Goal: Task Accomplishment & Management: Manage account settings

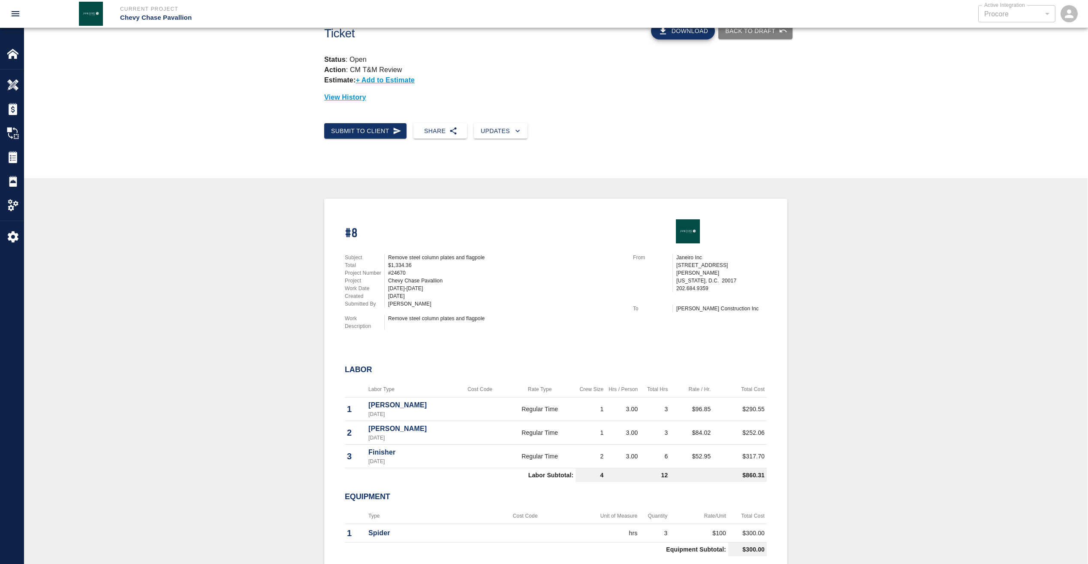
scroll to position [26, 0]
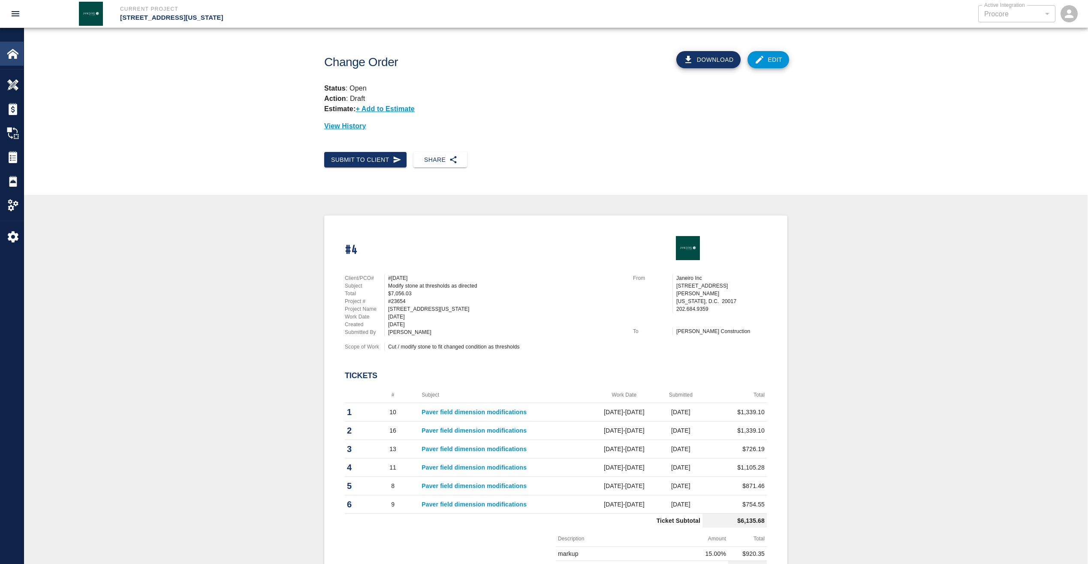
click at [18, 54] on img at bounding box center [13, 54] width 12 height 12
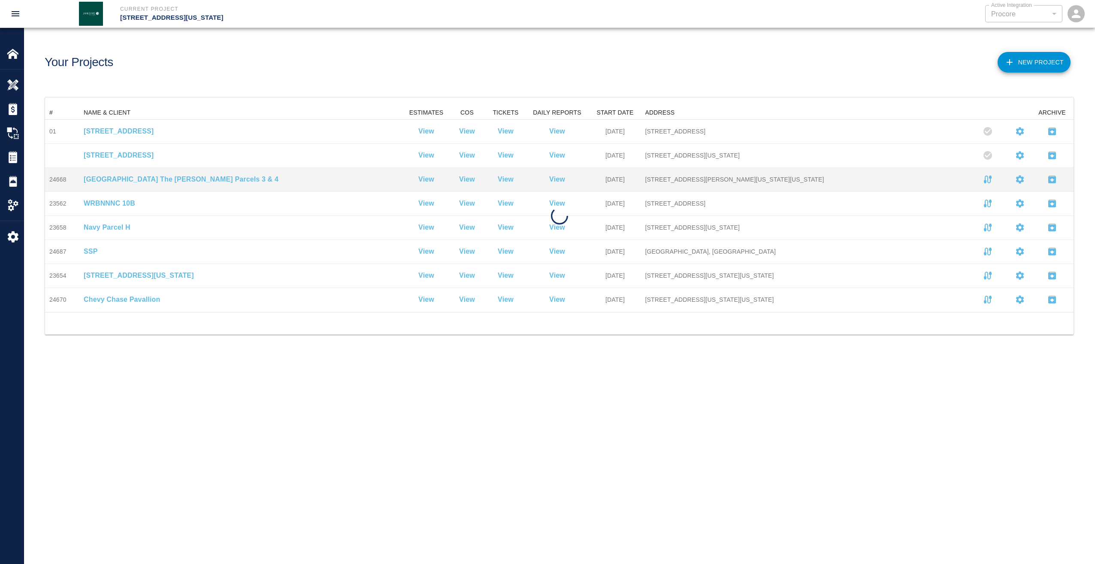
scroll to position [199, 1022]
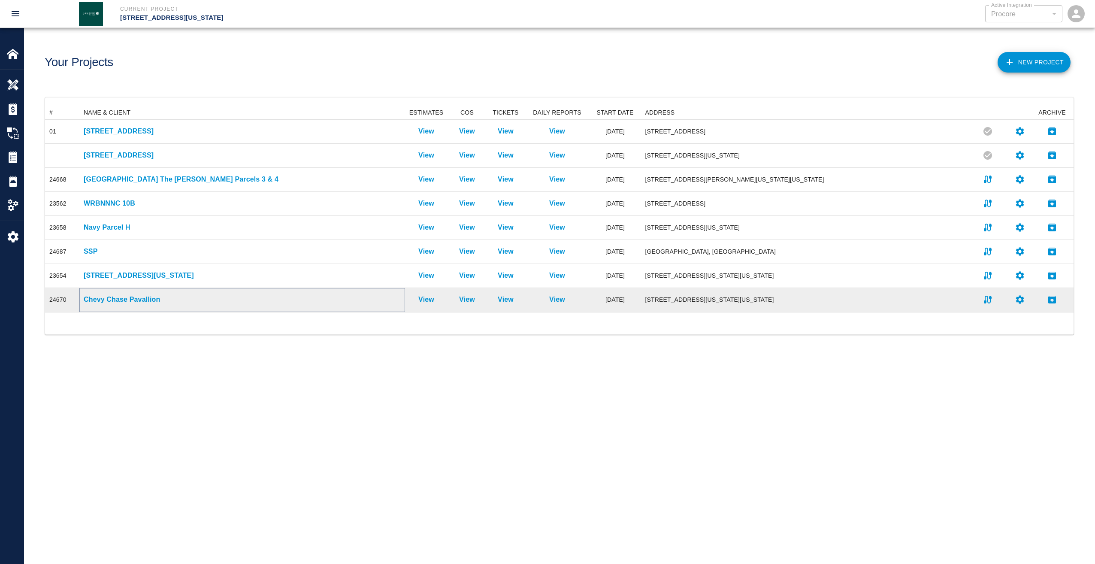
click at [113, 301] on p "Chevy Chase Pavallion" at bounding box center [242, 299] width 317 height 10
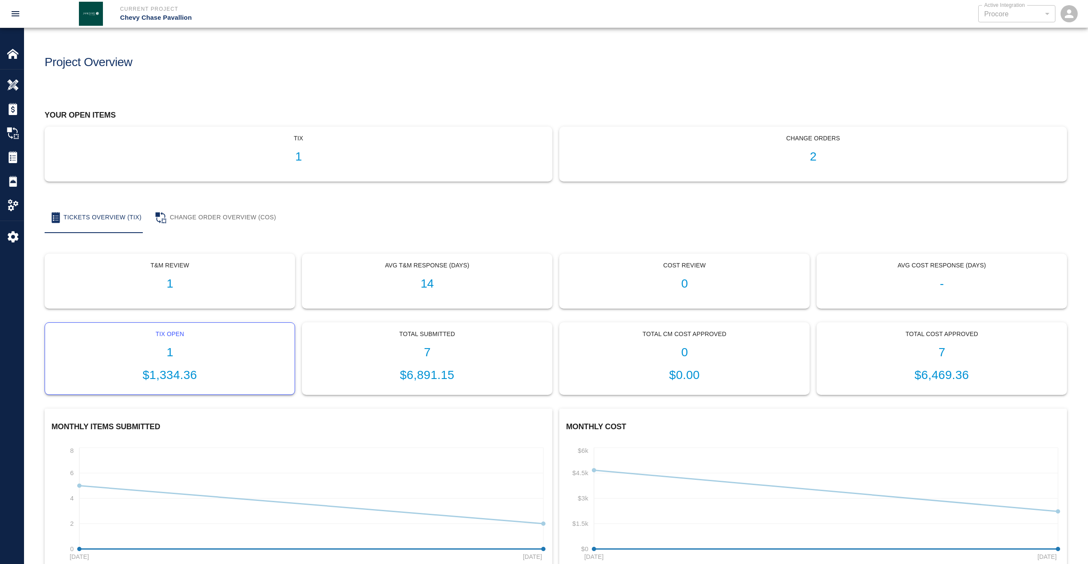
click at [170, 371] on p "$1,334.36" at bounding box center [170, 375] width 236 height 18
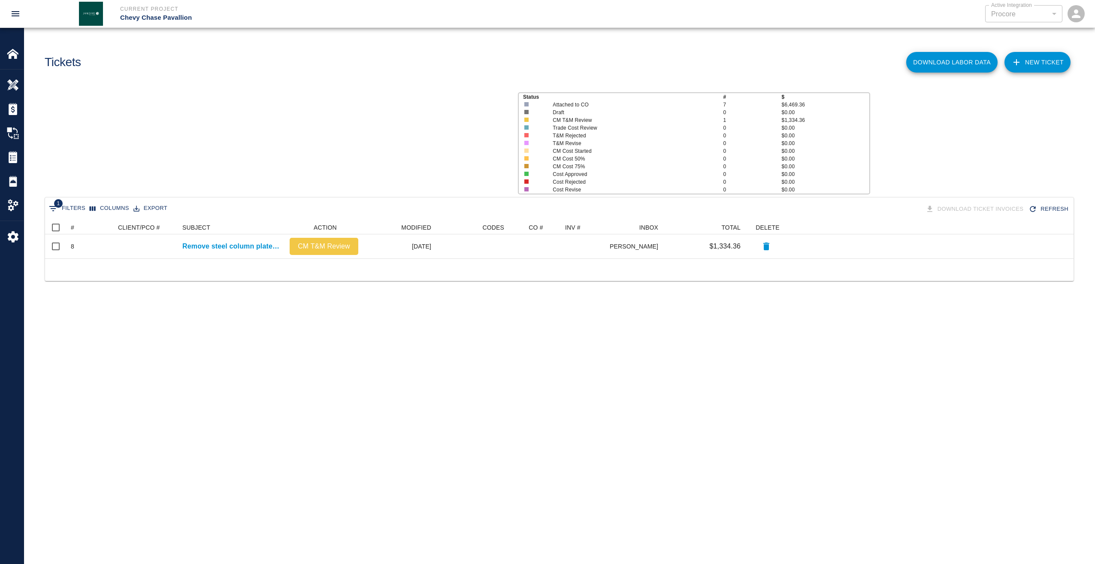
scroll to position [31, 1022]
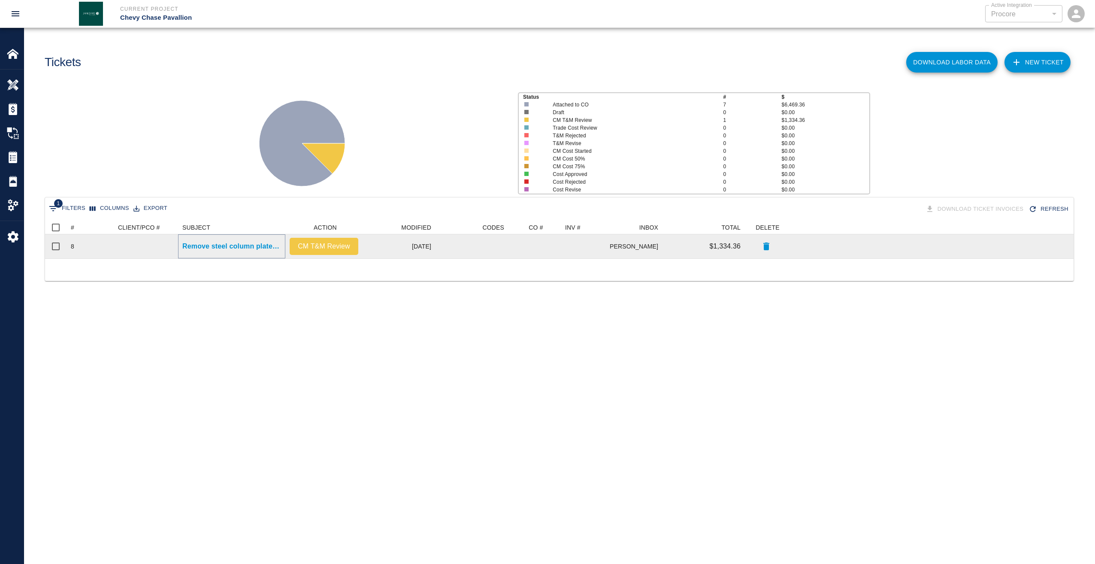
click at [251, 247] on p "Remove steel column plates and flagpole" at bounding box center [231, 246] width 99 height 10
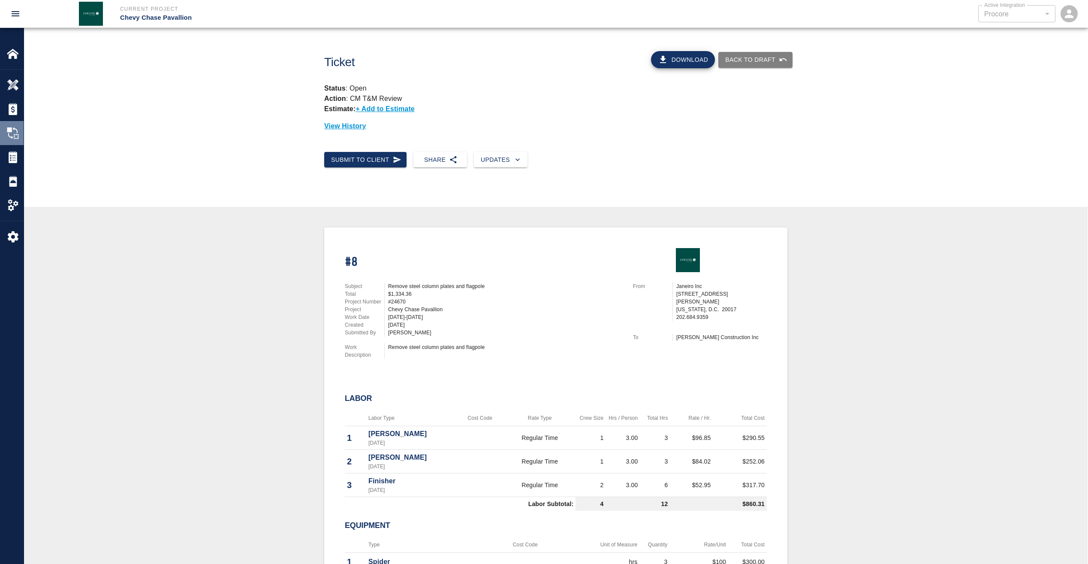
click at [13, 135] on img at bounding box center [13, 133] width 12 height 12
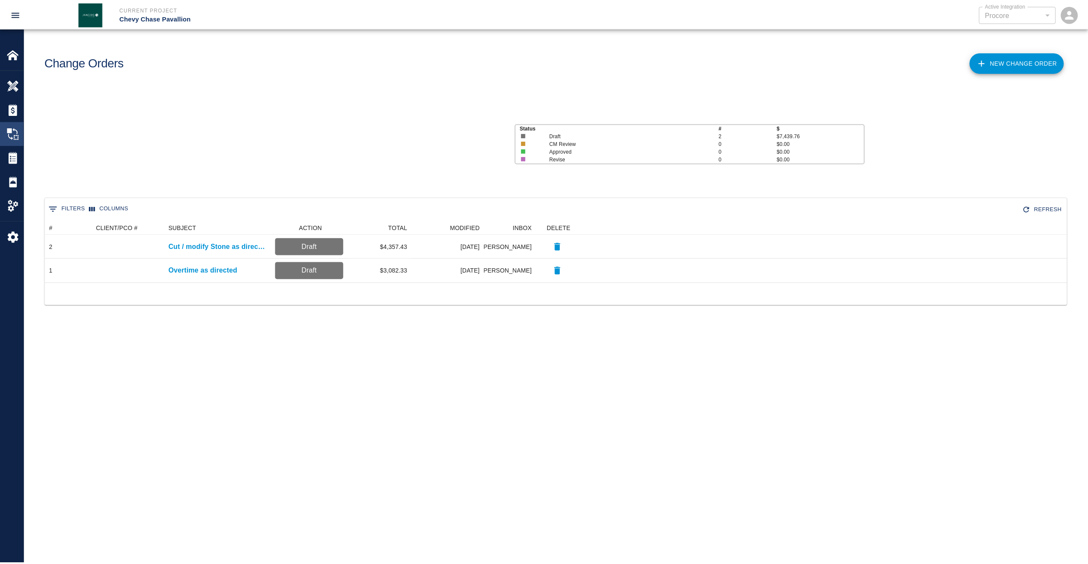
scroll to position [55, 1022]
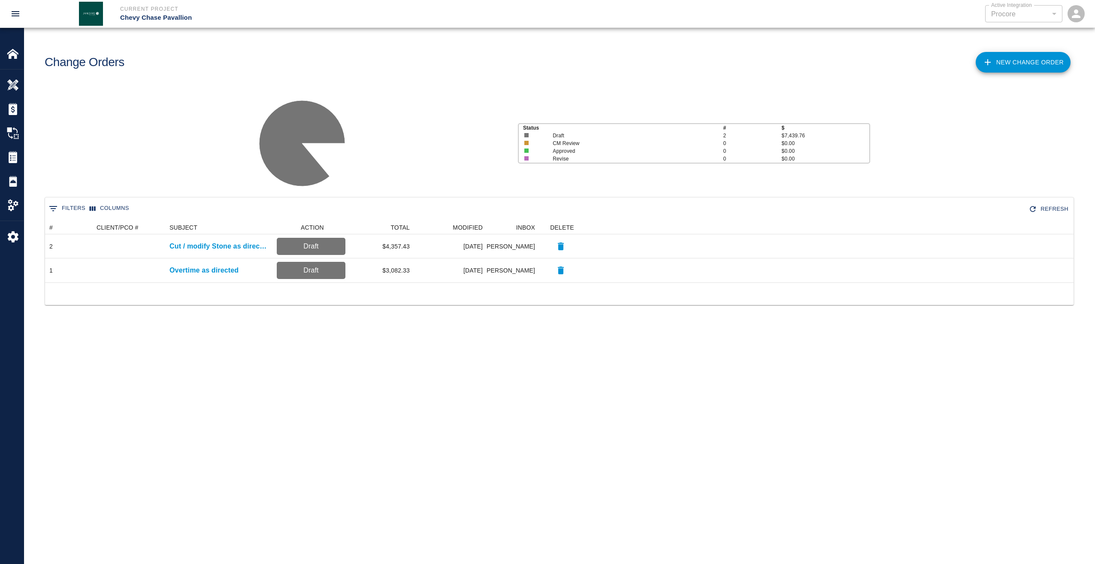
click at [1003, 62] on link "New Change Order" at bounding box center [1023, 62] width 95 height 21
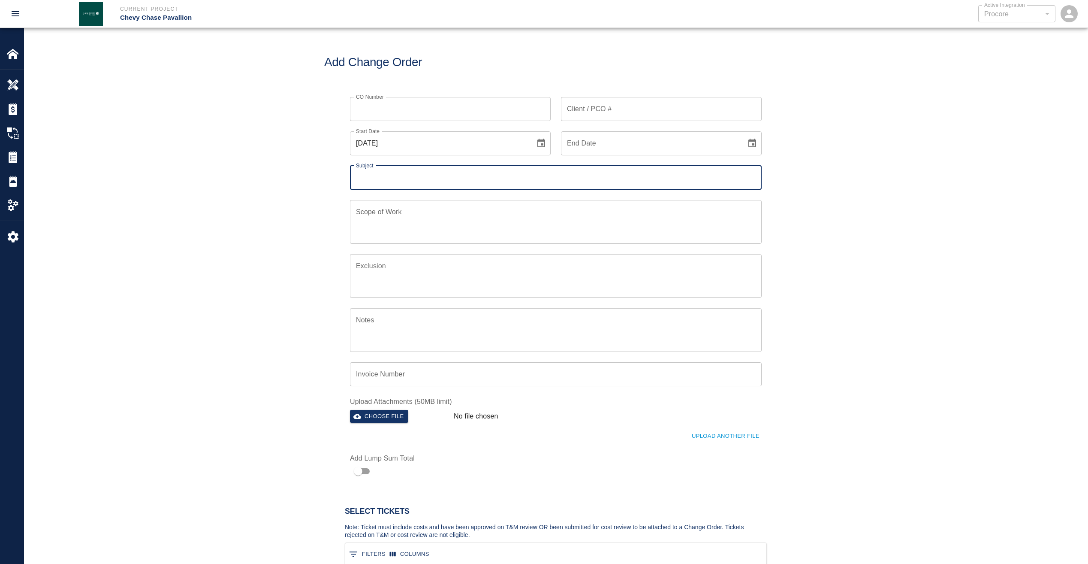
scroll to position [55, 415]
click at [408, 149] on input "[DATE]" at bounding box center [439, 143] width 179 height 24
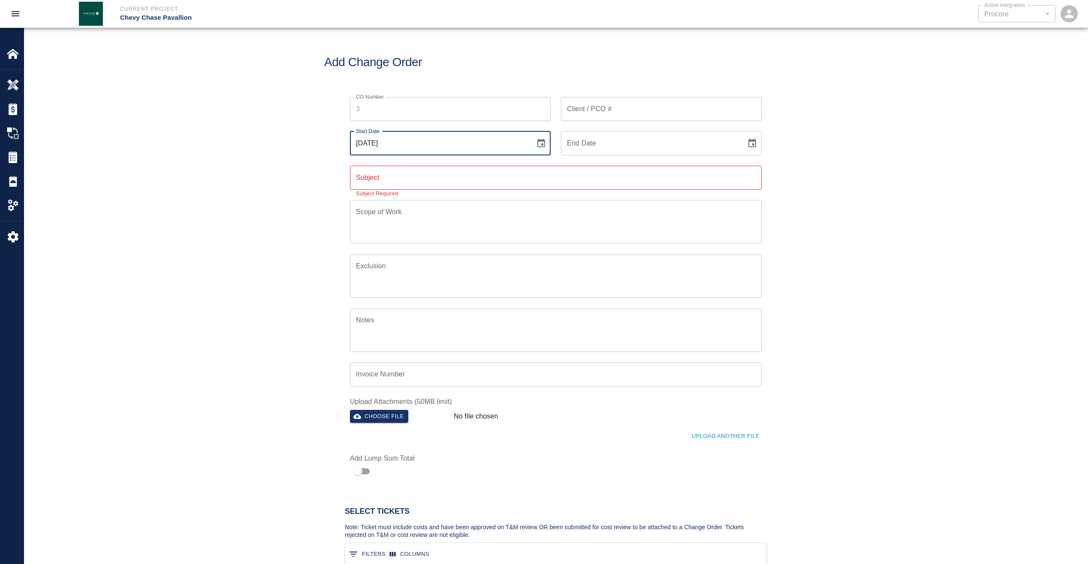
drag, startPoint x: 407, startPoint y: 145, endPoint x: 360, endPoint y: 146, distance: 46.8
click at [360, 146] on input "[DATE]" at bounding box center [439, 143] width 179 height 24
click at [540, 147] on icon "Choose date, selected date is Aug 11, 2025" at bounding box center [542, 143] width 8 height 9
drag, startPoint x: 404, startPoint y: 222, endPoint x: 479, endPoint y: 195, distance: 79.8
click at [404, 221] on button "4" at bounding box center [405, 220] width 15 height 15
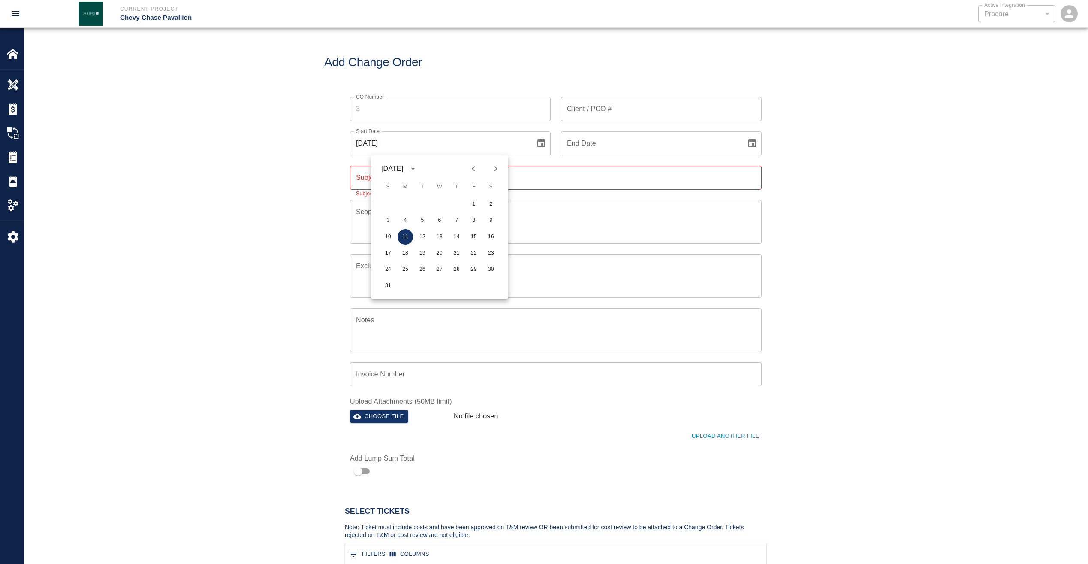
type input "08/04/2025"
click at [635, 142] on input "End Date" at bounding box center [650, 143] width 179 height 24
click at [755, 142] on icon "Choose date" at bounding box center [752, 143] width 10 height 10
click at [671, 221] on button "7" at bounding box center [667, 220] width 15 height 15
type input "[DATE]"
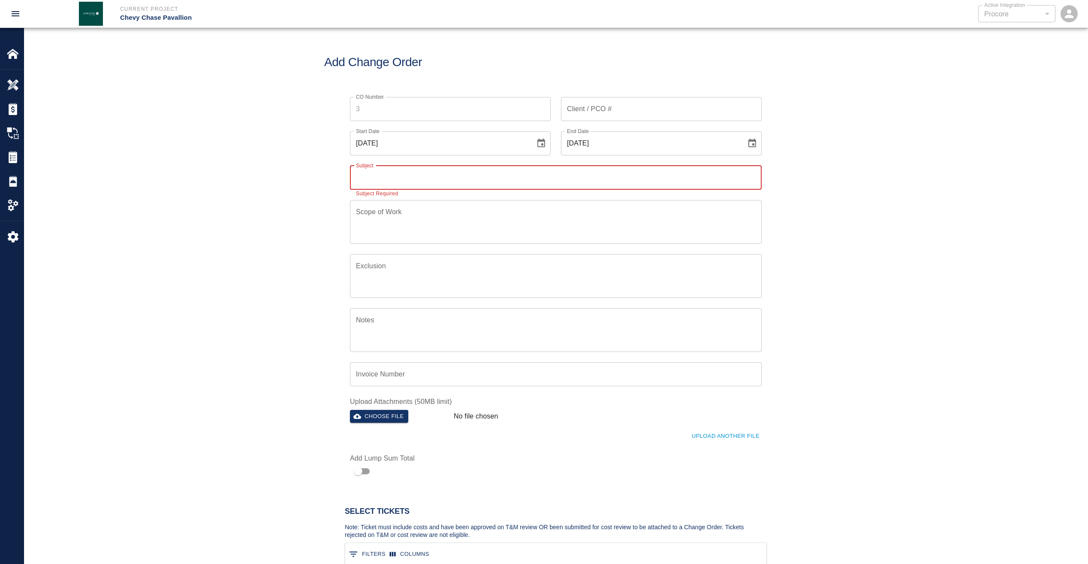
click at [461, 180] on input "Subject" at bounding box center [556, 178] width 412 height 24
type input "Remove steel plates and flag pole"
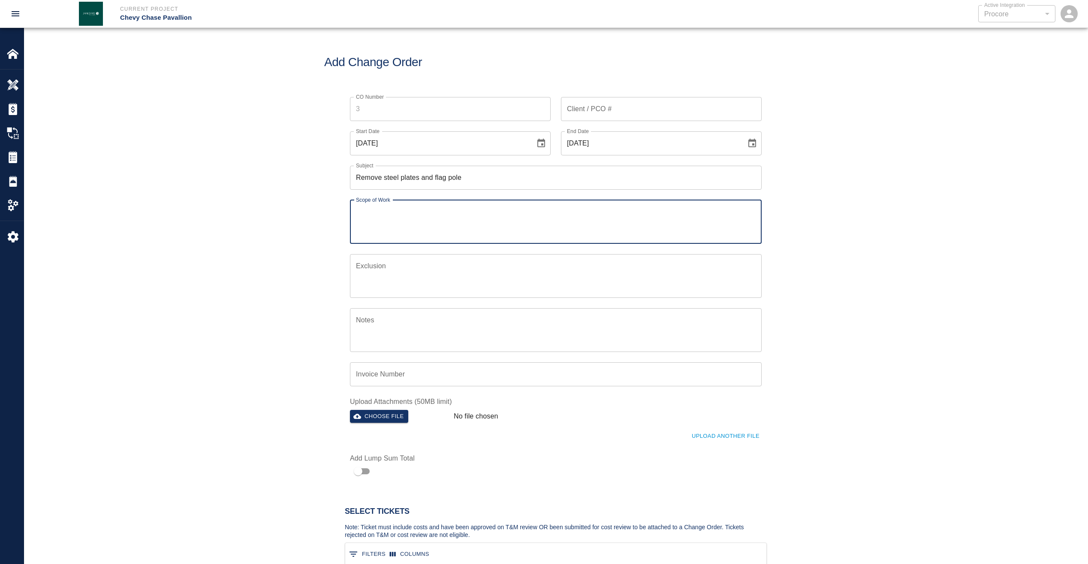
click at [427, 208] on textarea "Scope of Work" at bounding box center [556, 222] width 400 height 30
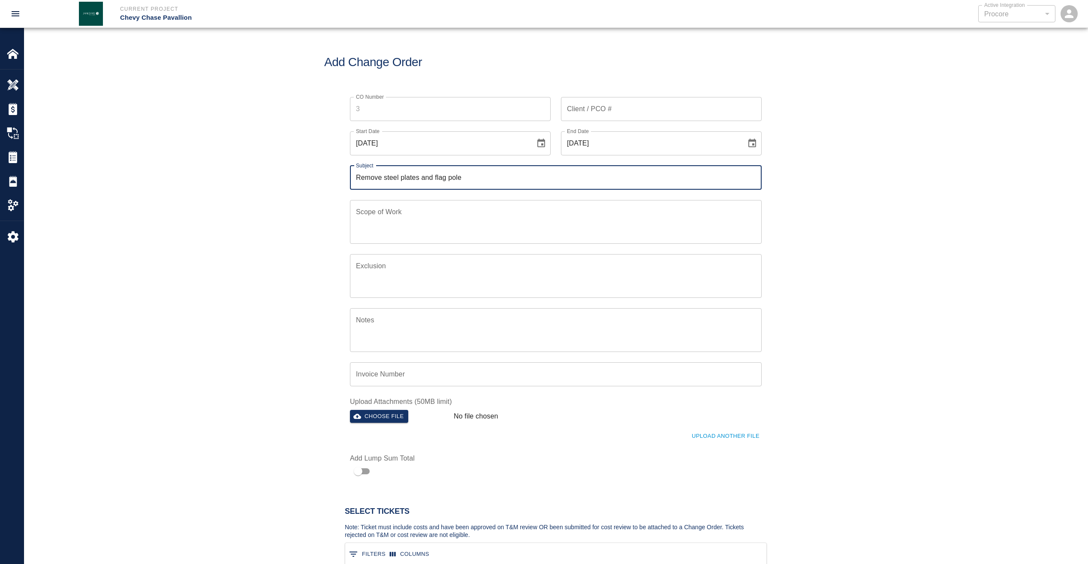
drag, startPoint x: 462, startPoint y: 177, endPoint x: 349, endPoint y: 178, distance: 112.4
click at [349, 178] on div "Subject Remove steel plates and flag pole Subject" at bounding box center [551, 172] width 422 height 34
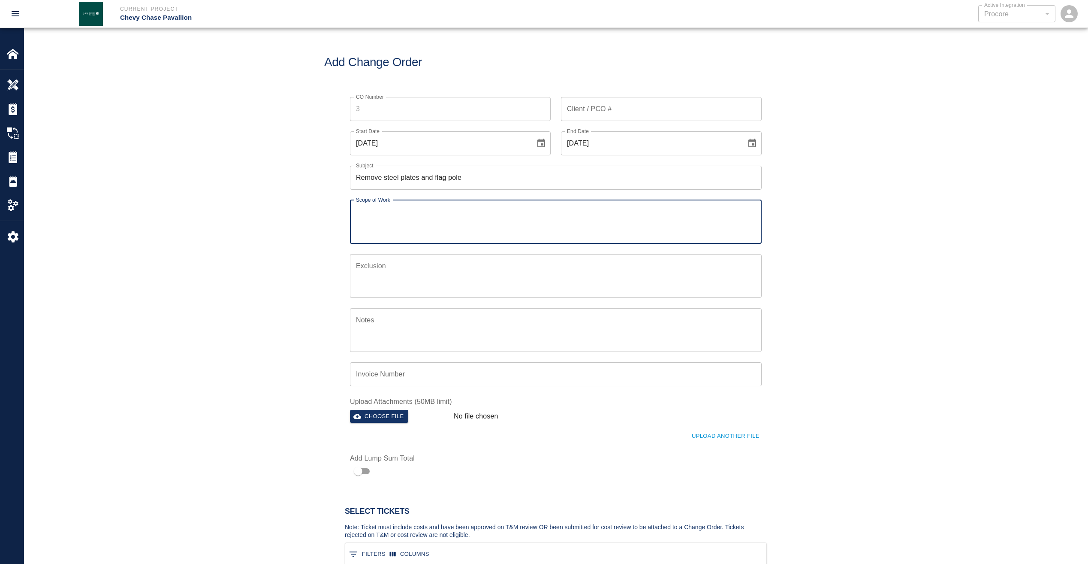
click at [402, 214] on textarea "Scope of Work" at bounding box center [556, 222] width 400 height 30
paste textarea "Remove steel plates and flag pole"
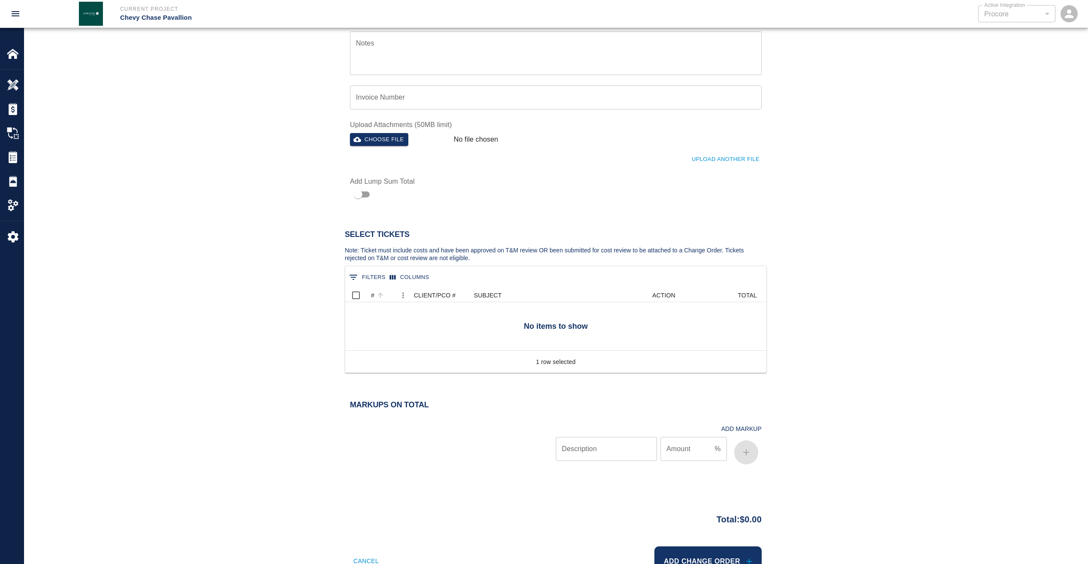
scroll to position [300, 0]
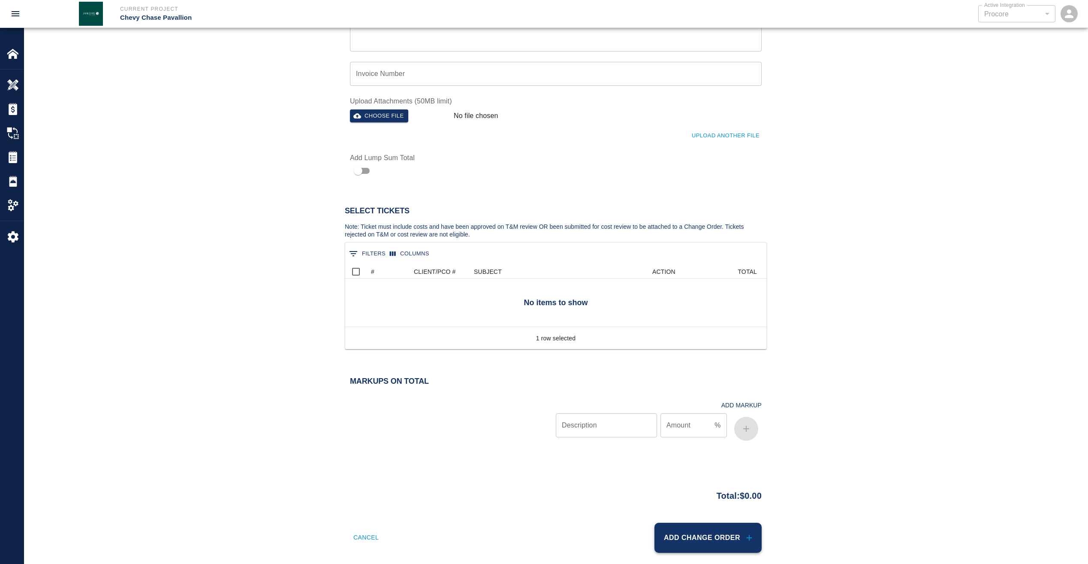
type textarea "Remove steel plates and flag pole"
click at [728, 542] on button "Add Change Order" at bounding box center [708, 538] width 107 height 30
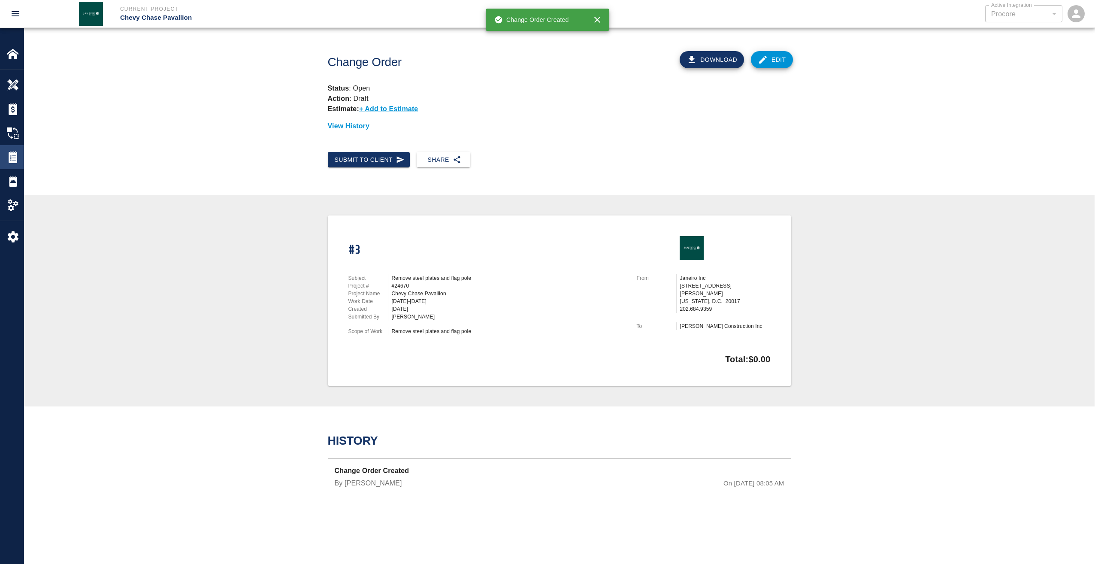
click at [15, 154] on img at bounding box center [13, 157] width 12 height 12
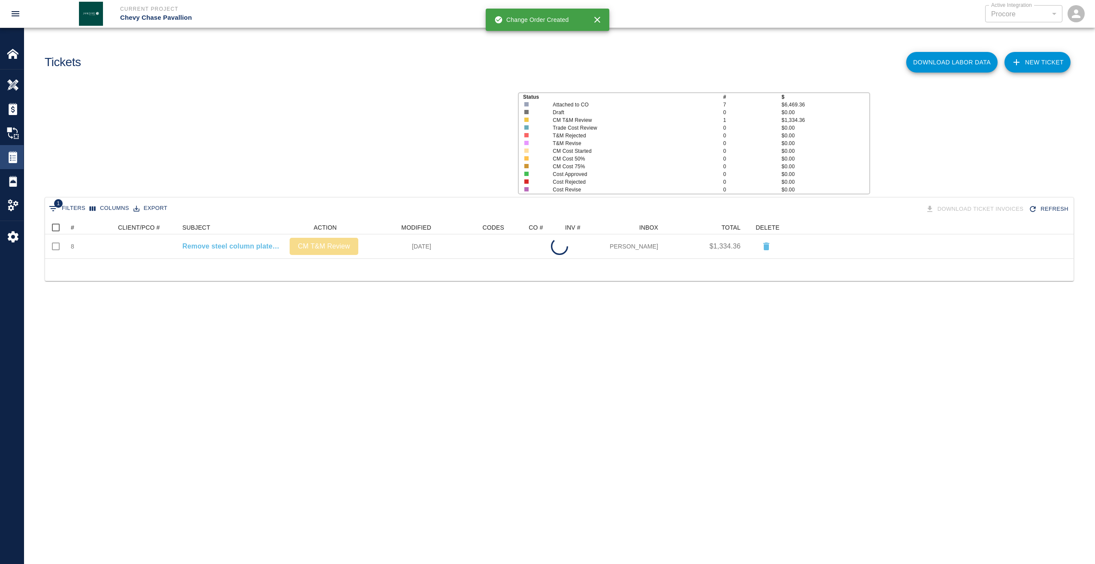
scroll to position [31, 1022]
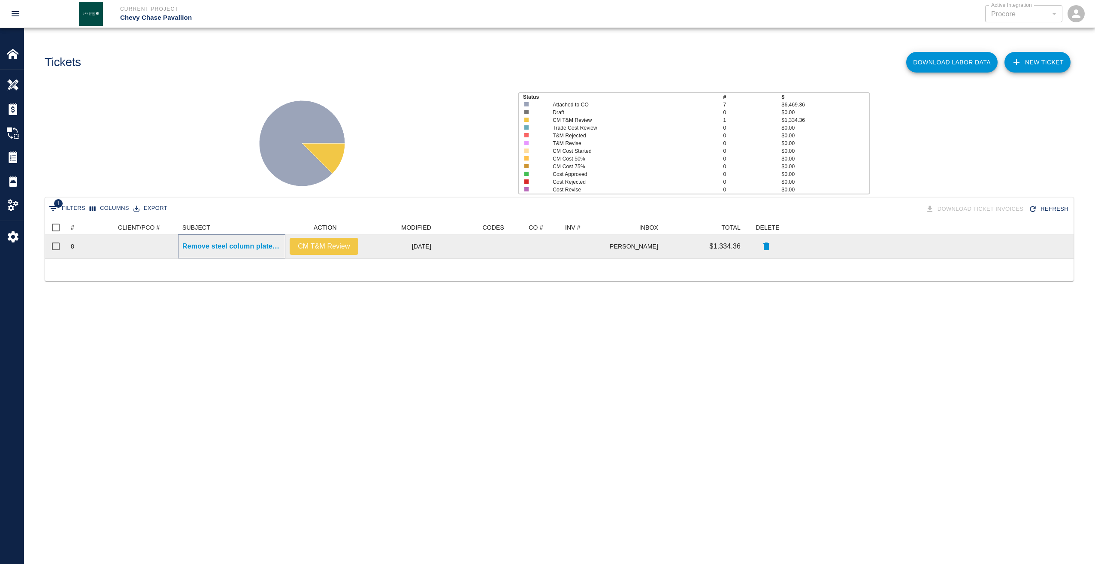
click at [253, 248] on p "Remove steel column plates and flagpole" at bounding box center [231, 246] width 99 height 10
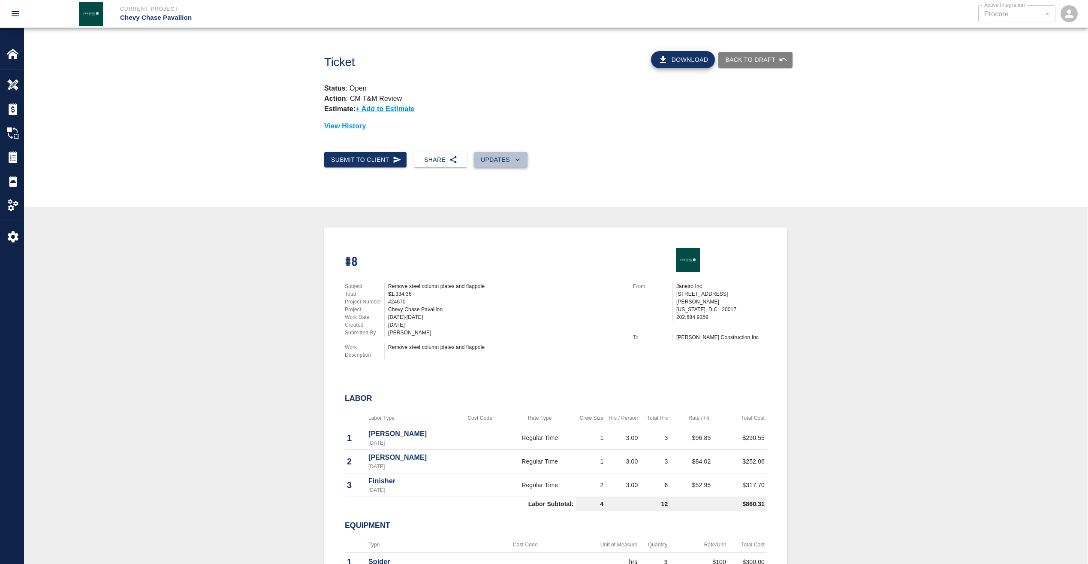
click at [492, 155] on button "Updates" at bounding box center [501, 160] width 54 height 16
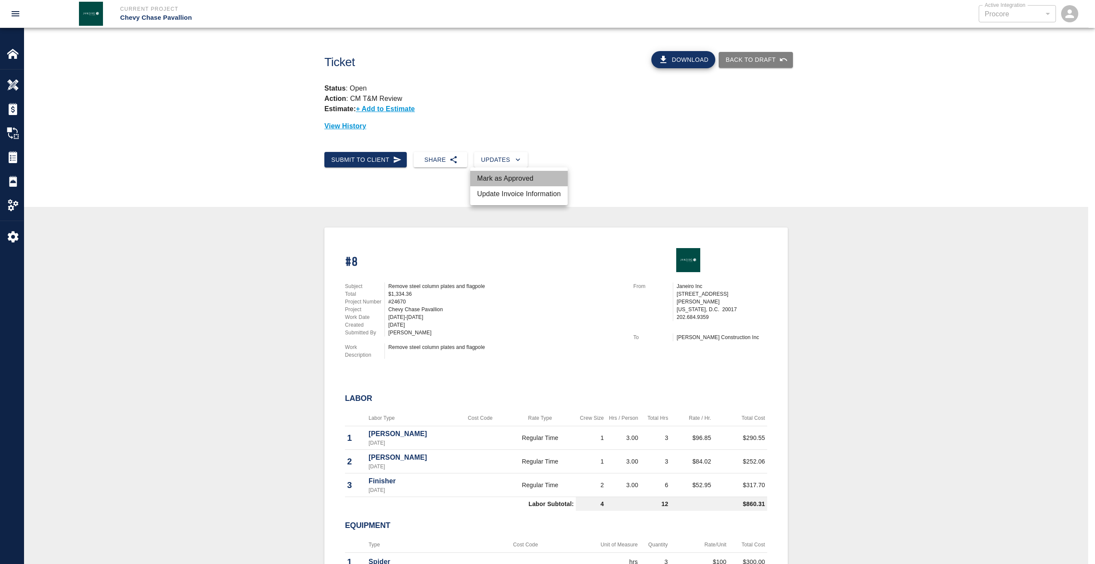
click at [498, 178] on li "Mark as Approved" at bounding box center [518, 178] width 97 height 15
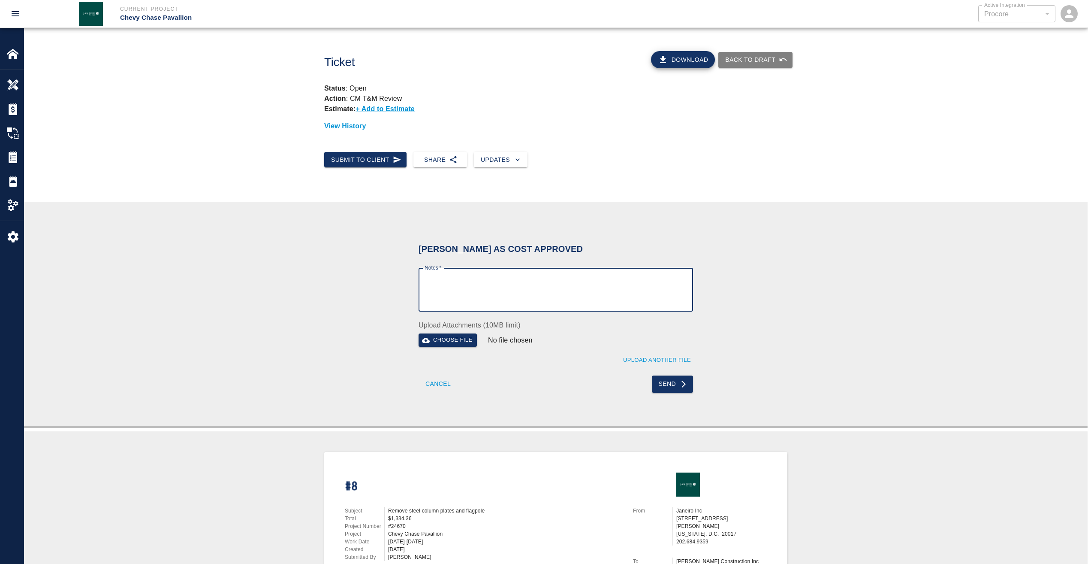
click at [468, 276] on textarea "Notes   *" at bounding box center [556, 290] width 263 height 30
type textarea "wet signature"
click at [657, 375] on button "Send" at bounding box center [673, 383] width 42 height 17
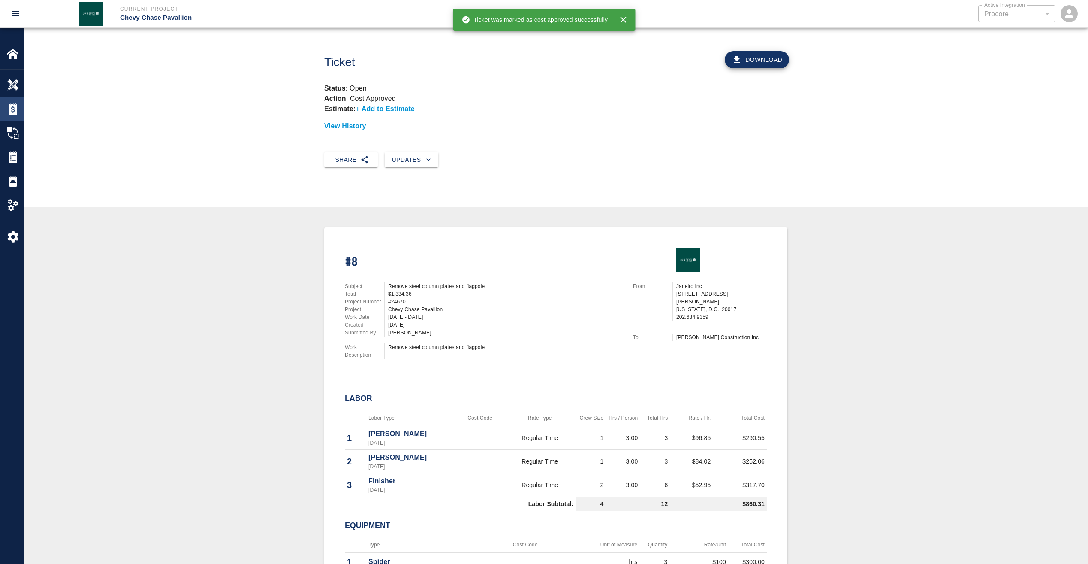
click at [12, 113] on img at bounding box center [13, 109] width 12 height 12
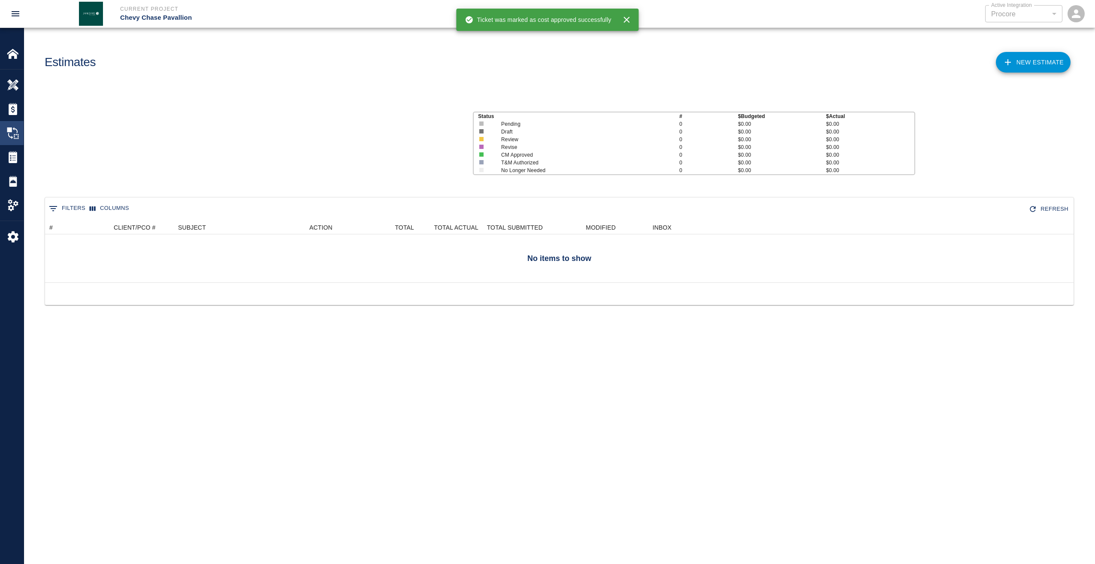
scroll to position [55, 1022]
click at [15, 130] on img at bounding box center [13, 133] width 12 height 12
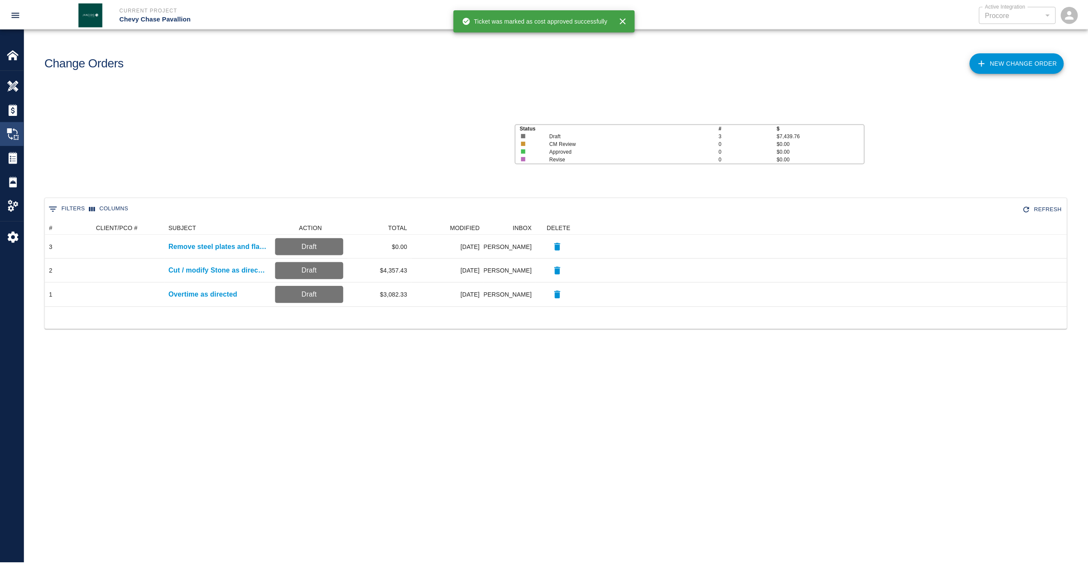
scroll to position [79, 1022]
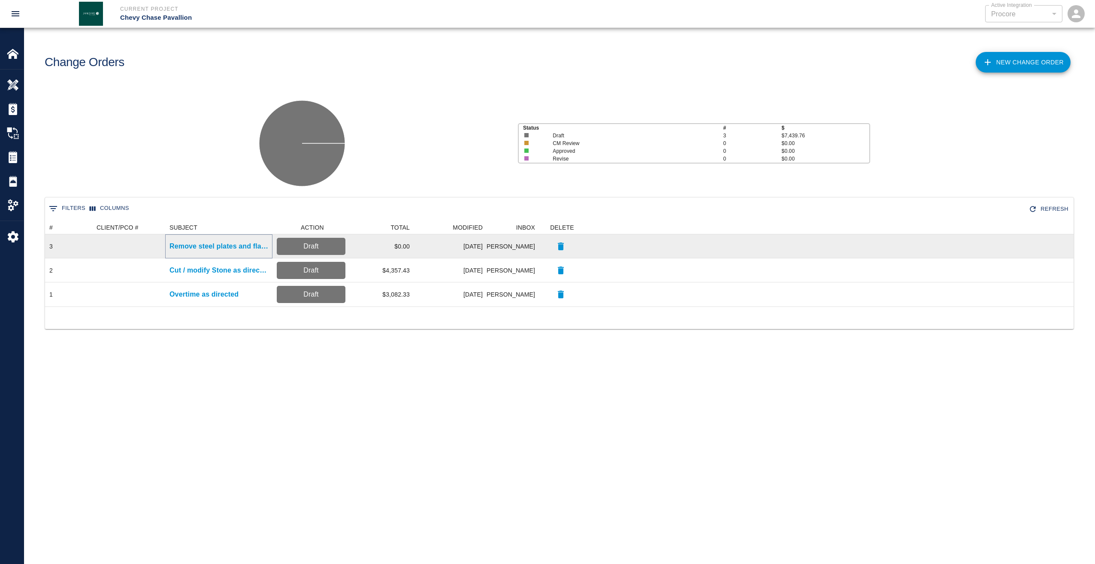
click at [220, 246] on p "Remove steel plates and flag pole" at bounding box center [218, 246] width 99 height 10
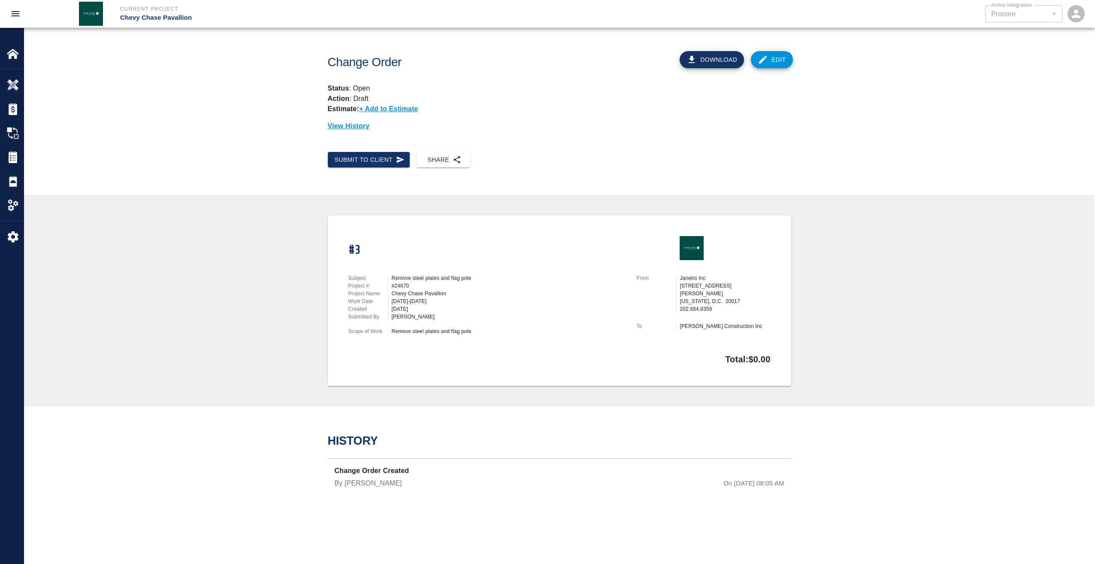
click at [779, 56] on link "Edit" at bounding box center [772, 59] width 42 height 17
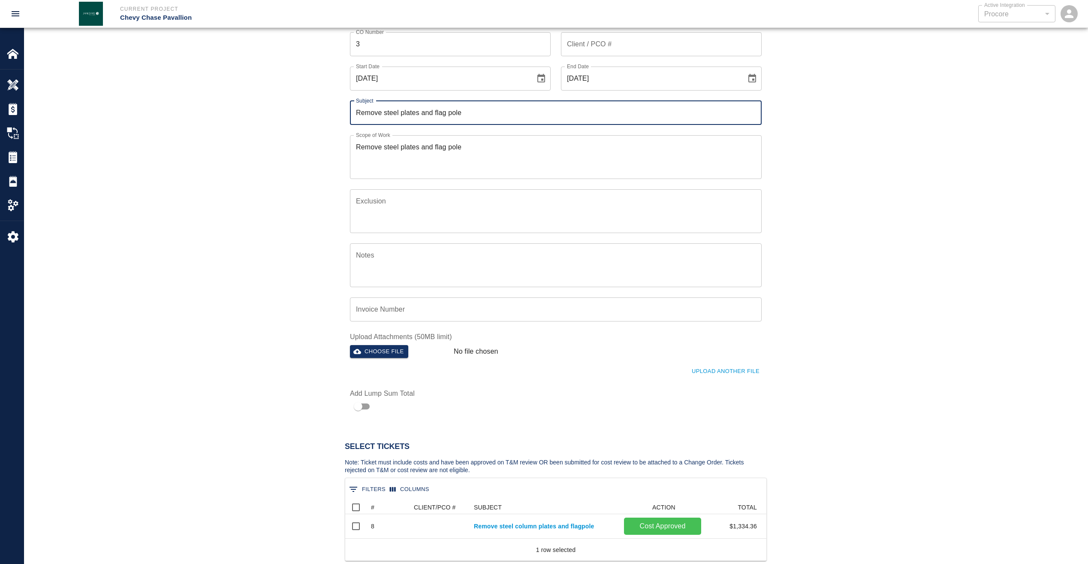
scroll to position [214, 0]
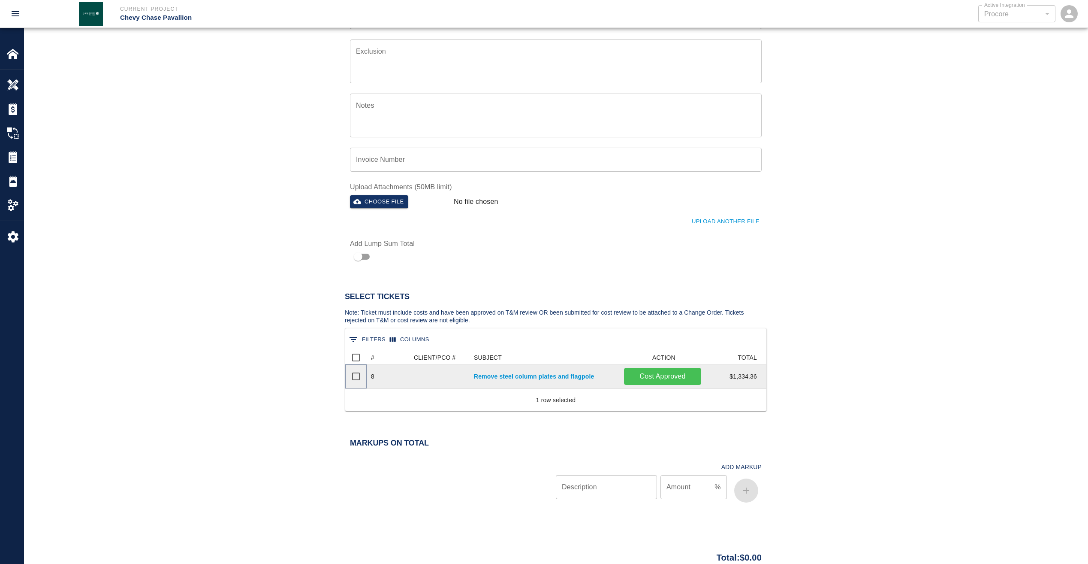
click at [354, 378] on input "Select row" at bounding box center [356, 376] width 18 height 18
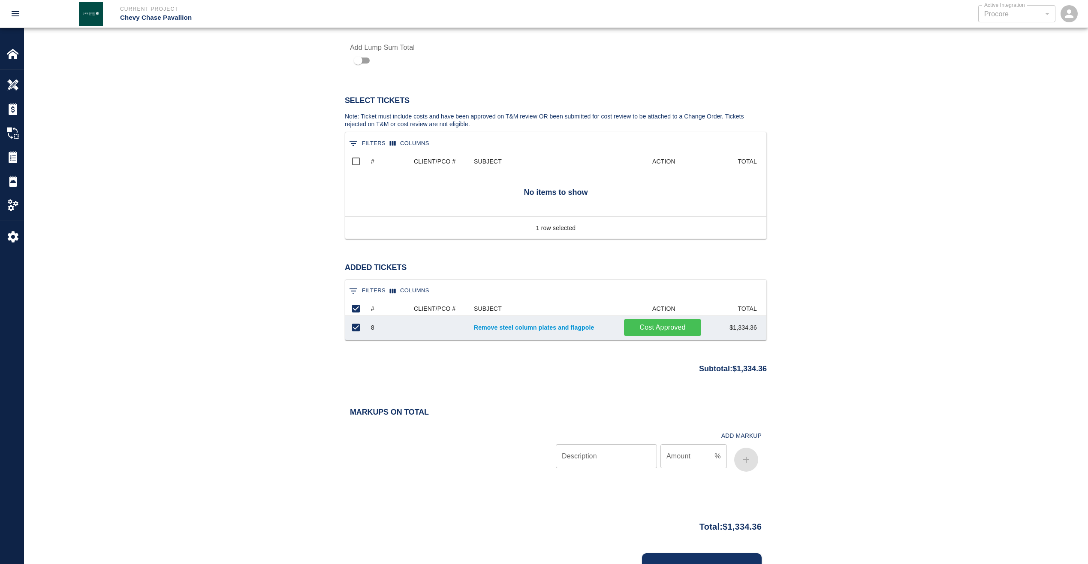
scroll to position [429, 0]
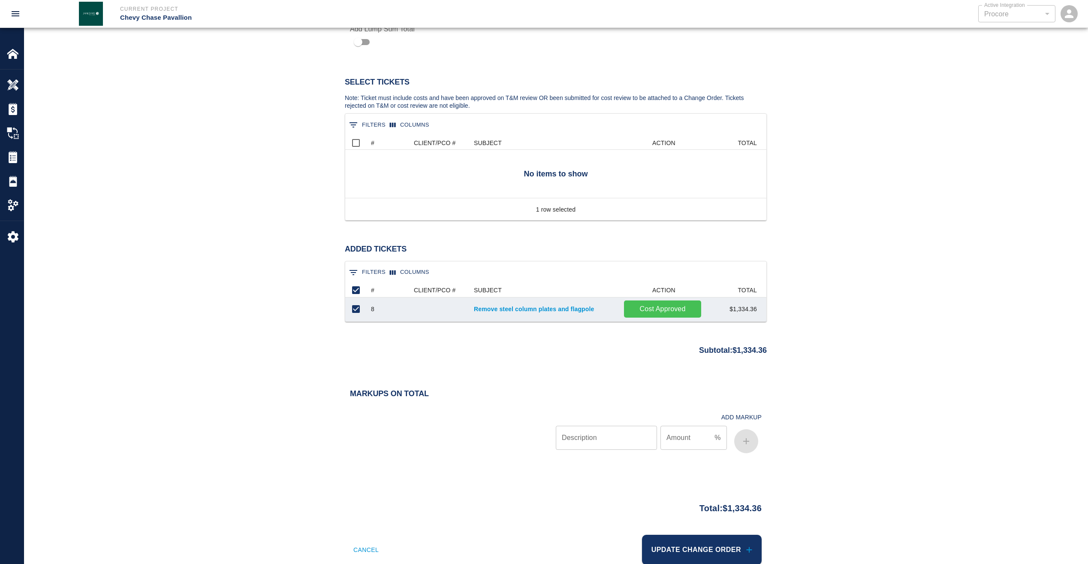
click at [606, 444] on input "Description" at bounding box center [606, 438] width 101 height 24
type input "Markup"
type input "15"
click at [740, 443] on button "button" at bounding box center [746, 441] width 24 height 24
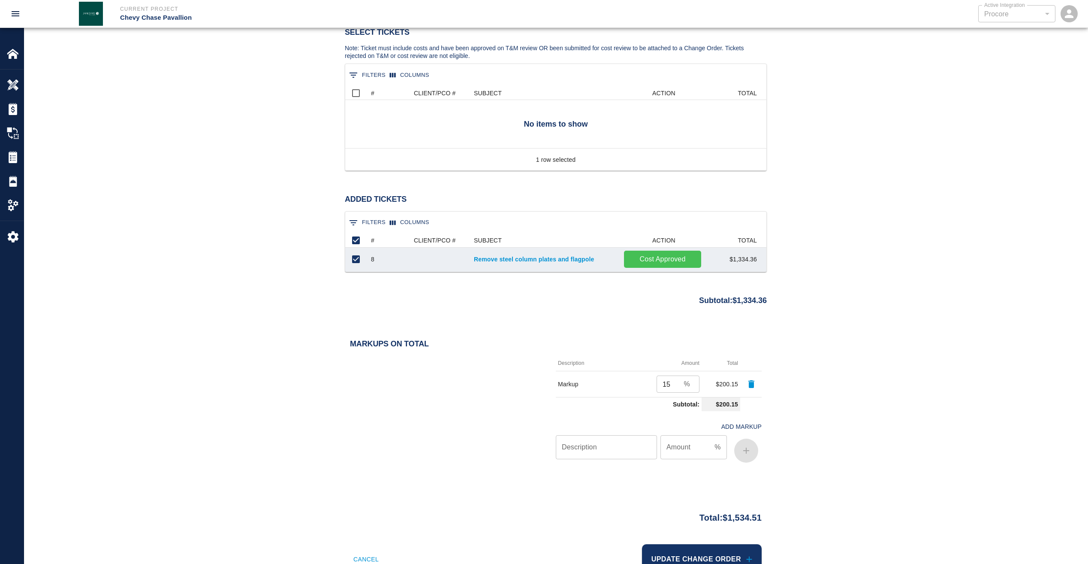
scroll to position [510, 0]
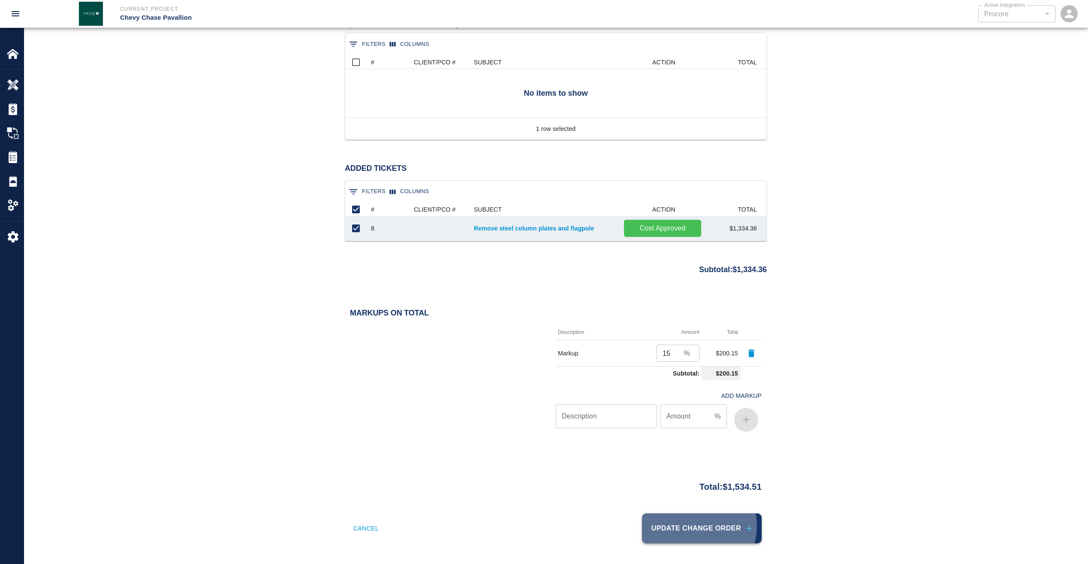
click at [704, 526] on button "Update Change Order" at bounding box center [702, 528] width 120 height 30
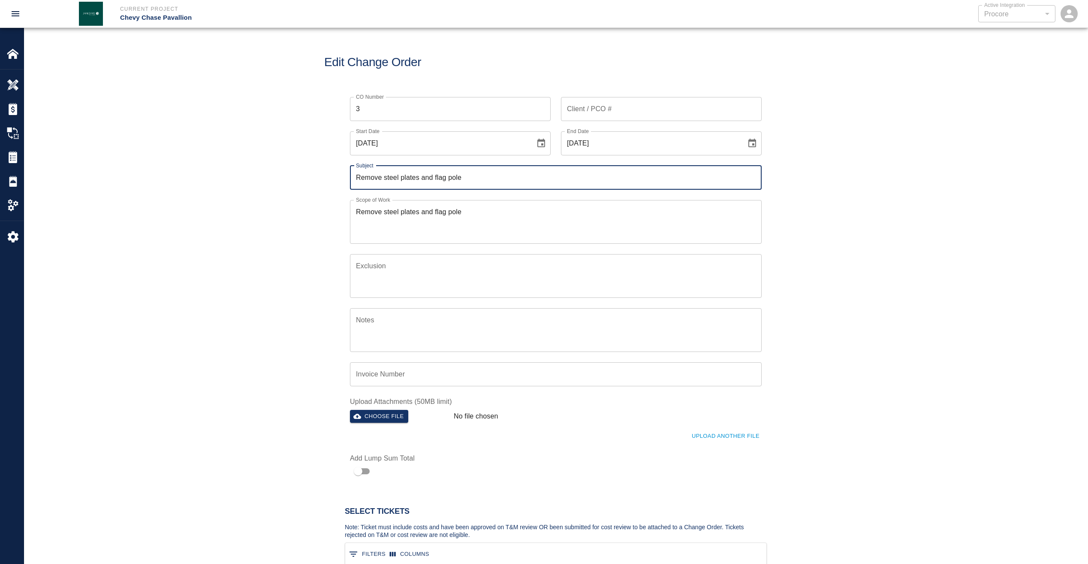
scroll to position [31, 415]
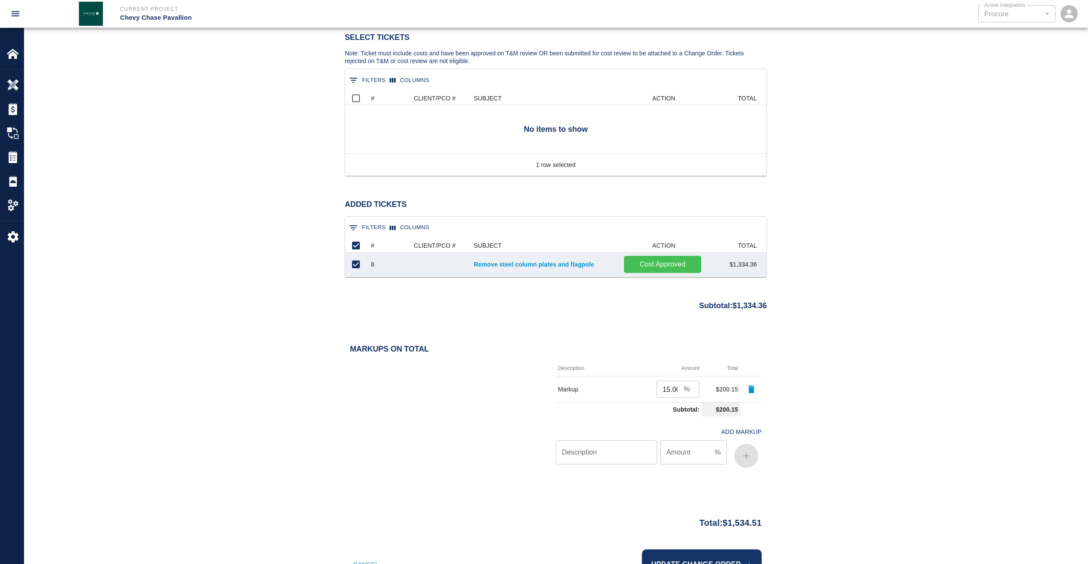
scroll to position [510, 0]
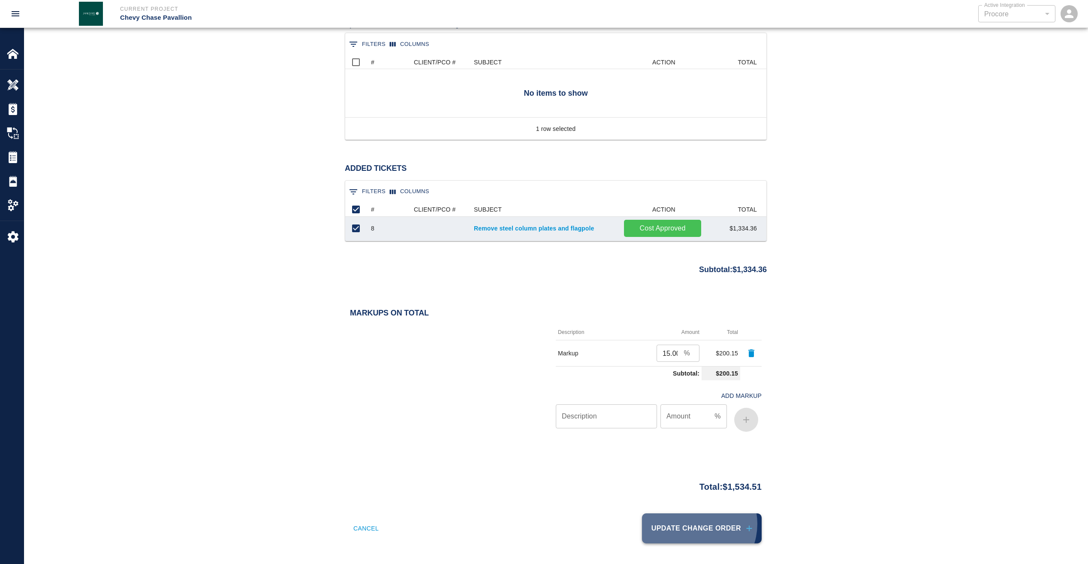
click at [701, 524] on button "Update Change Order" at bounding box center [702, 528] width 120 height 30
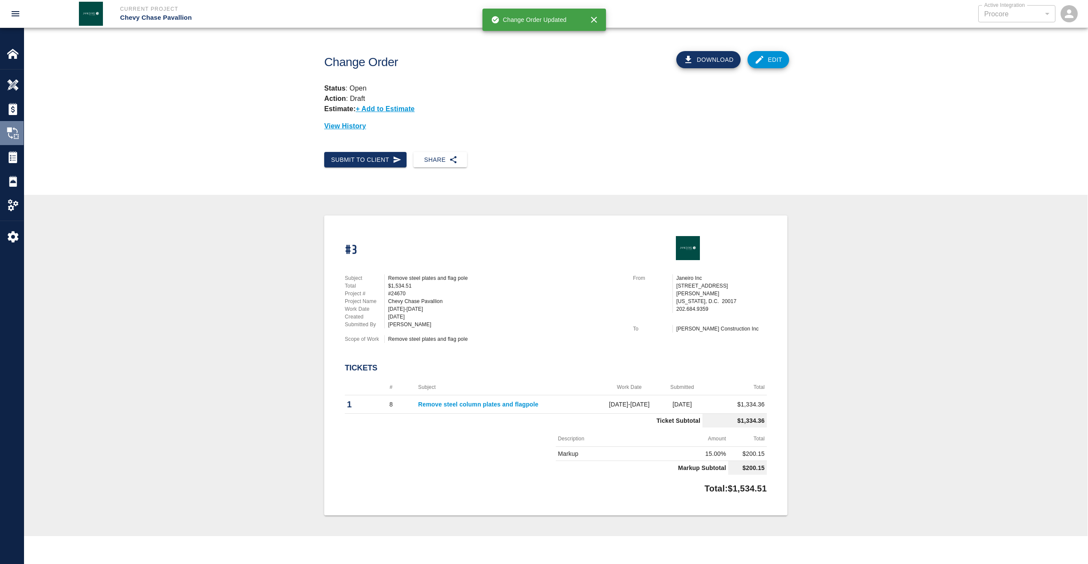
click at [14, 132] on img at bounding box center [13, 133] width 12 height 12
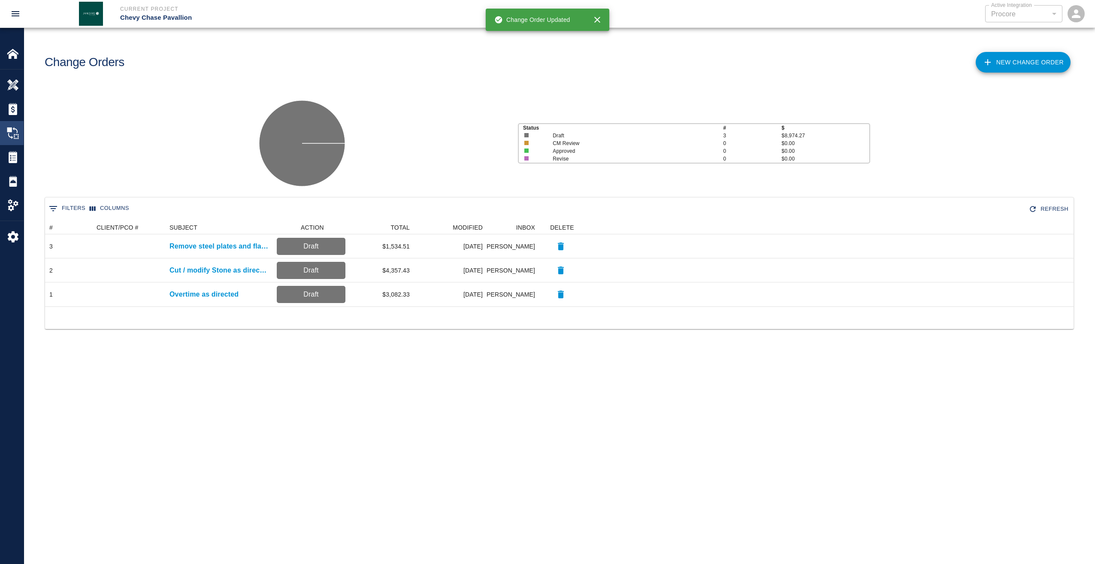
scroll to position [79, 1022]
click at [15, 149] on div "Tickets" at bounding box center [12, 157] width 24 height 24
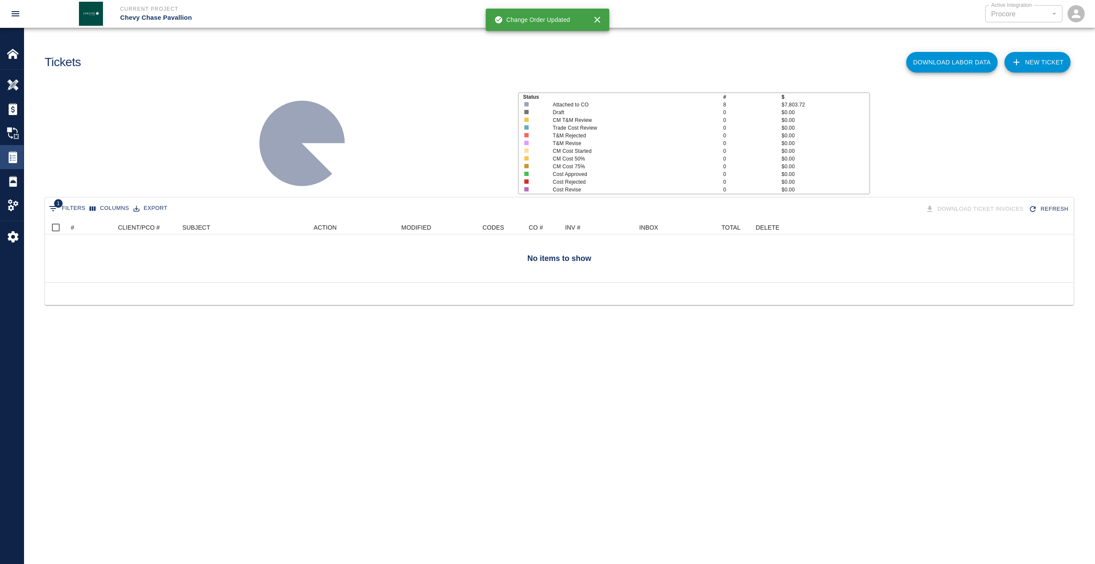
scroll to position [55, 1022]
click at [12, 128] on img at bounding box center [13, 133] width 12 height 12
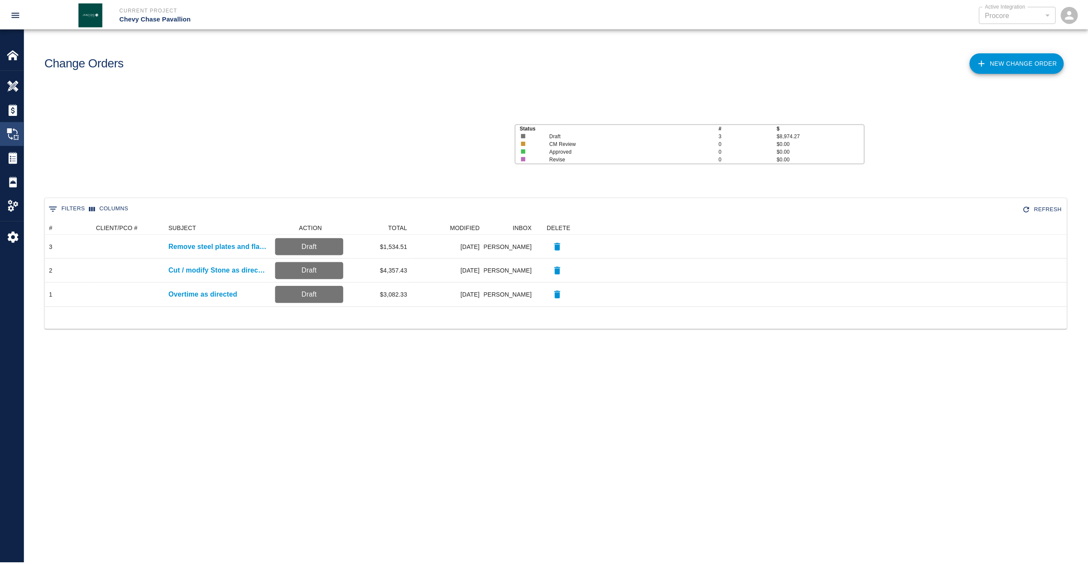
scroll to position [79, 1022]
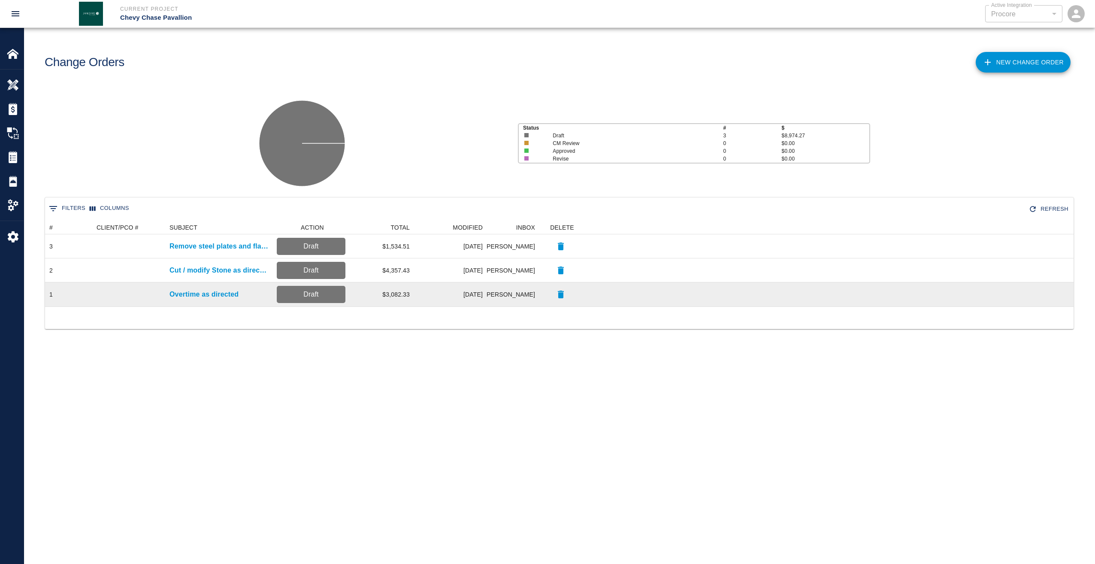
click at [311, 296] on p "Draft" at bounding box center [311, 294] width 62 height 10
click at [230, 293] on p "Overtime as directed" at bounding box center [203, 294] width 69 height 10
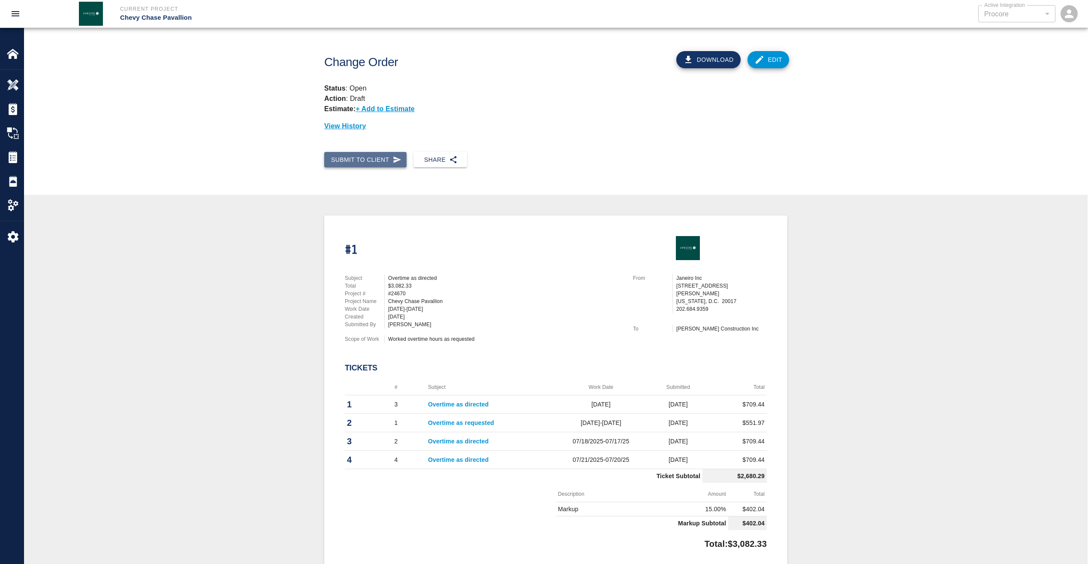
click at [393, 156] on icon "button" at bounding box center [397, 159] width 9 height 9
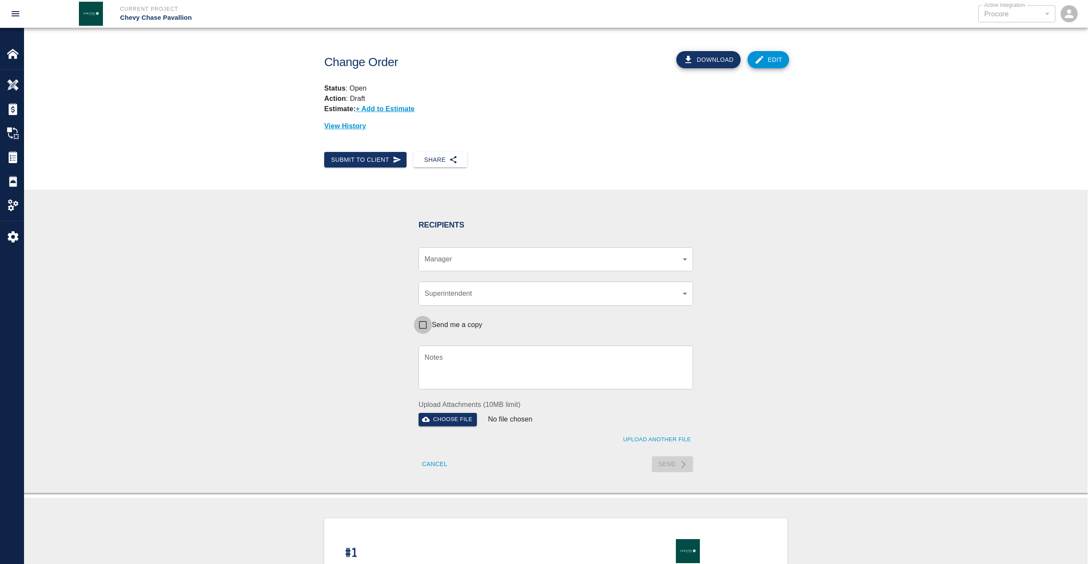
click at [424, 323] on input "Send me a copy" at bounding box center [423, 325] width 18 height 18
checkbox input "true"
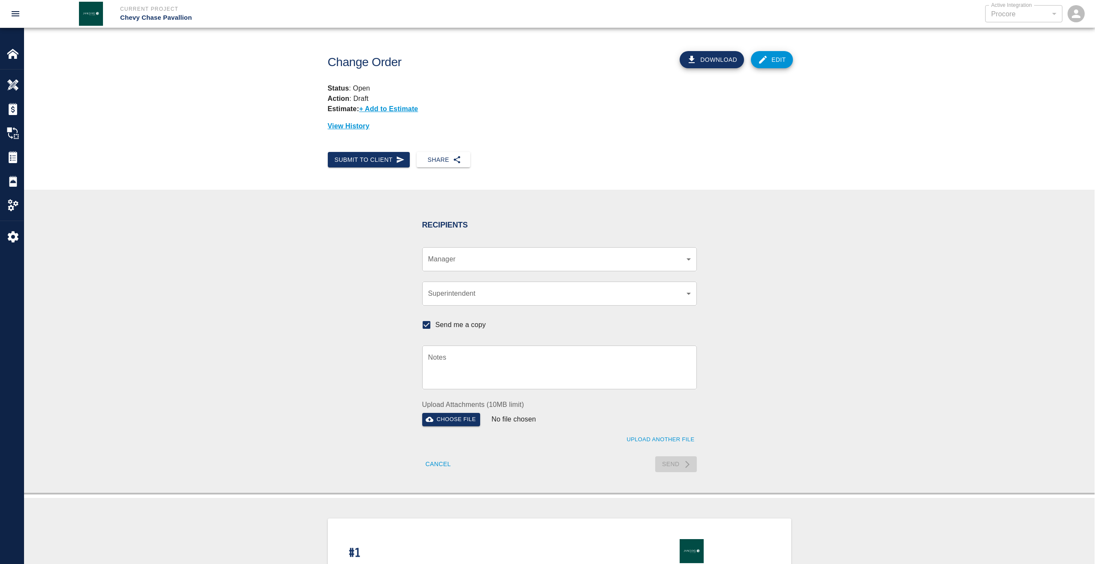
click at [687, 262] on body "Current Project Chevy Chase Pavallion Active Integration Procore 1 Active Integ…" at bounding box center [547, 282] width 1095 height 564
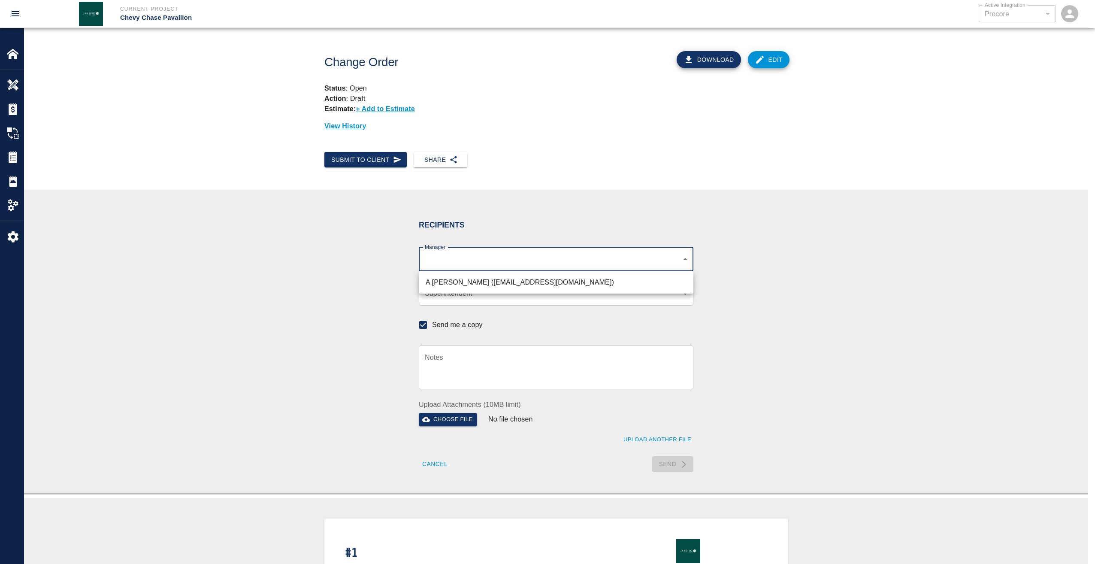
click at [687, 262] on div at bounding box center [547, 282] width 1095 height 564
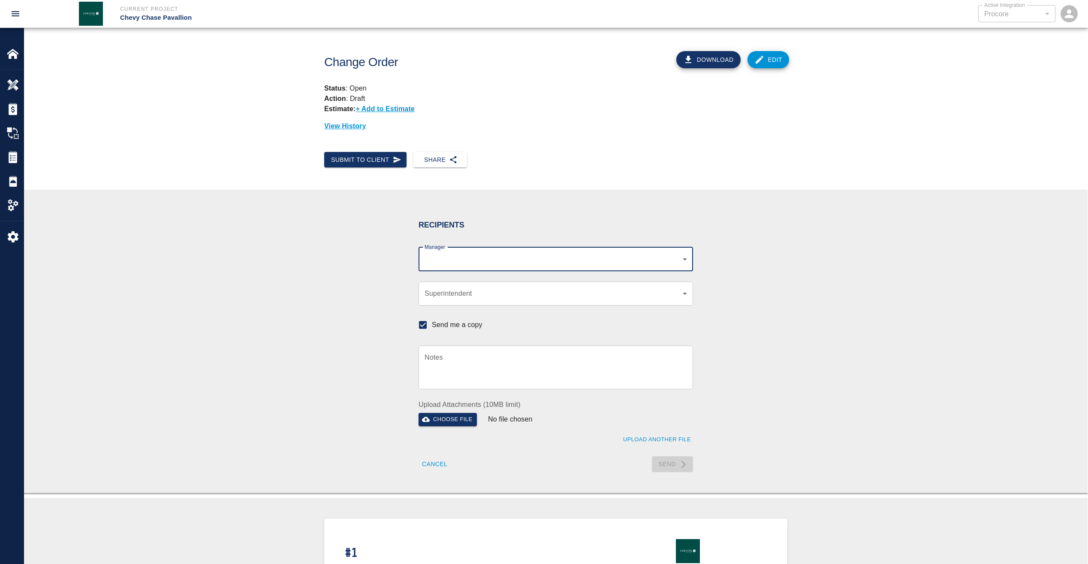
click at [687, 262] on body "Current Project Chevy Chase Pavallion Active Integration Procore 1 Active Integ…" at bounding box center [544, 282] width 1088 height 564
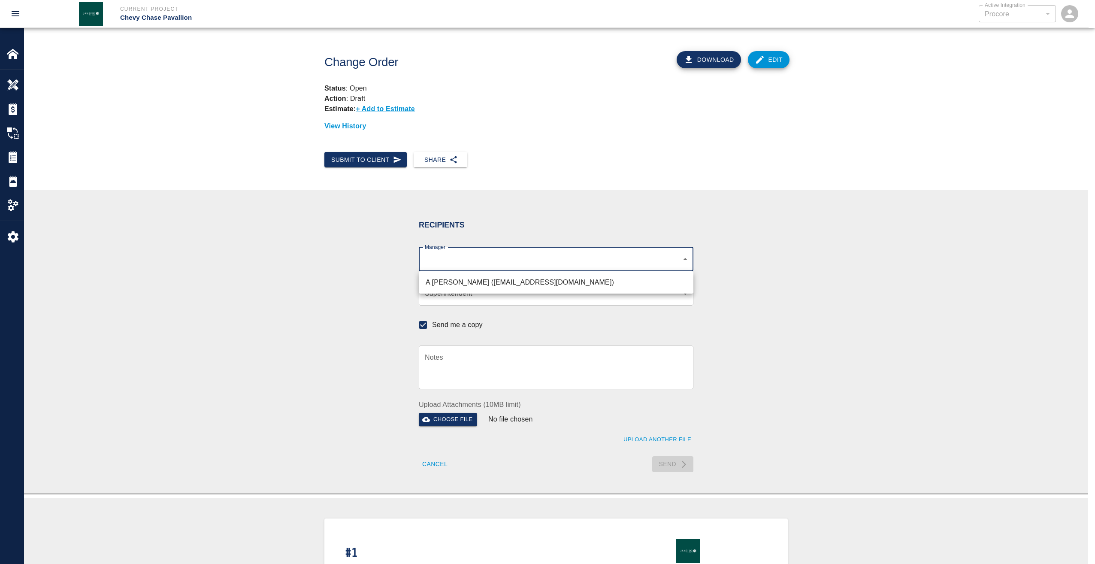
click at [315, 366] on div at bounding box center [547, 282] width 1095 height 564
click at [684, 262] on body "Current Project Chevy Chase Pavallion Active Integration Procore 1 Active Integ…" at bounding box center [547, 282] width 1095 height 564
click at [518, 284] on li "A Killion (akillion@kaneconstruction.com)" at bounding box center [556, 282] width 275 height 15
type input "9bffa239-15ce-4edf-bf52-fac04538929a"
click at [667, 465] on div at bounding box center [547, 282] width 1095 height 564
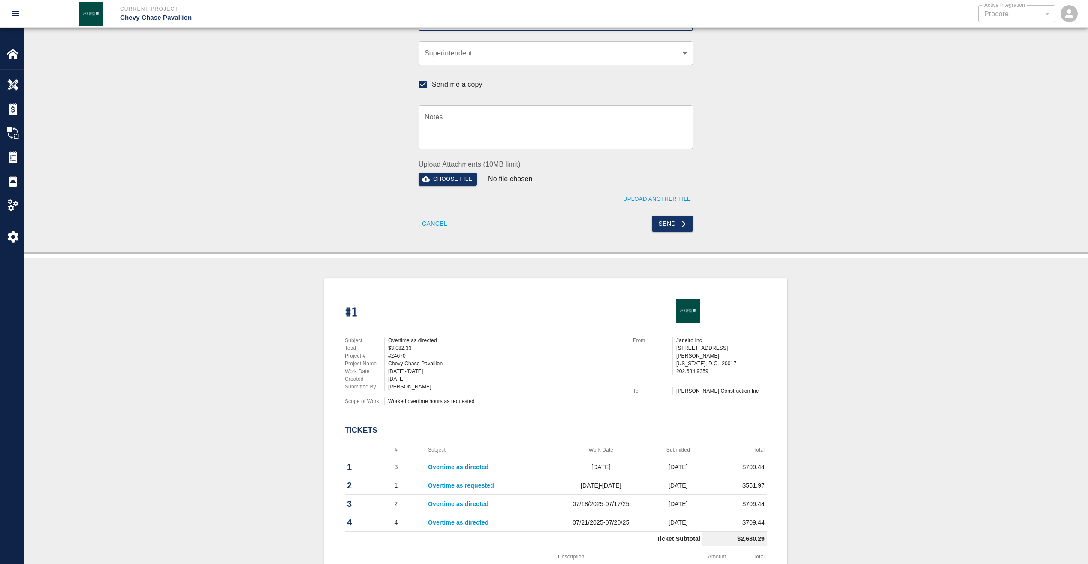
scroll to position [225, 0]
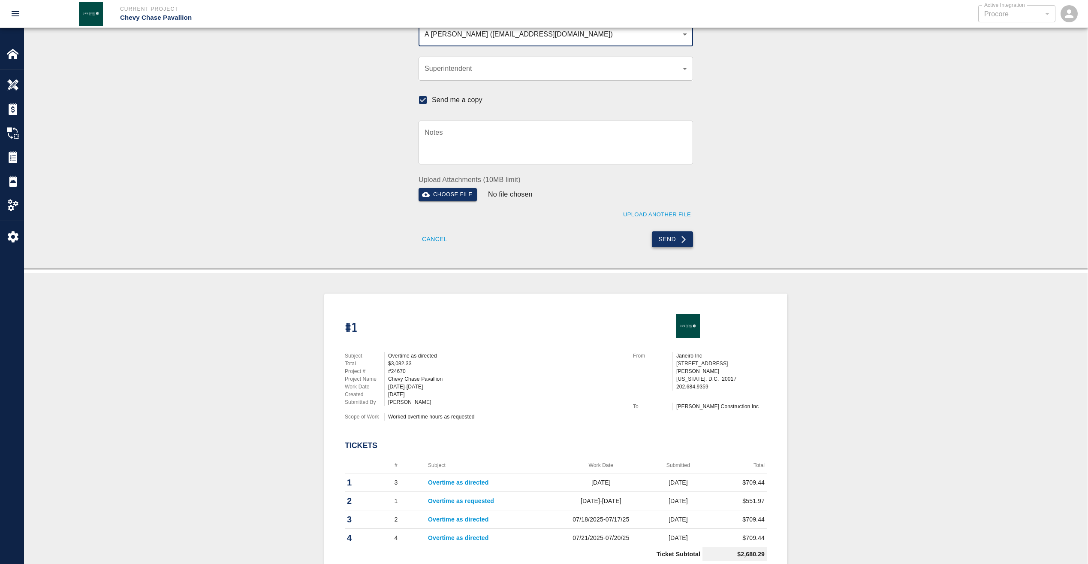
click at [677, 236] on button "Send" at bounding box center [673, 239] width 42 height 16
checkbox input "false"
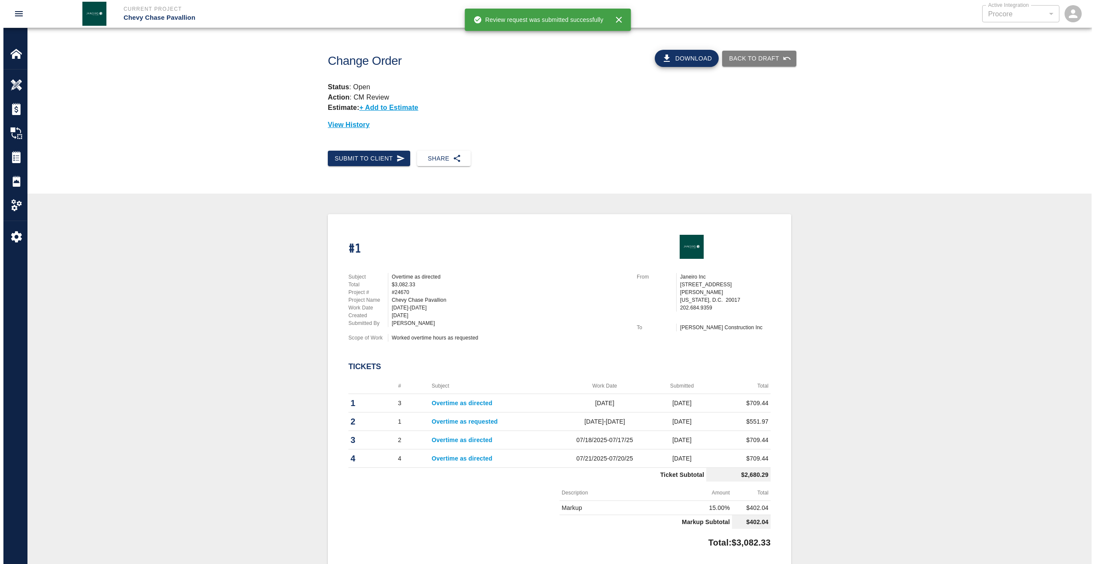
scroll to position [0, 0]
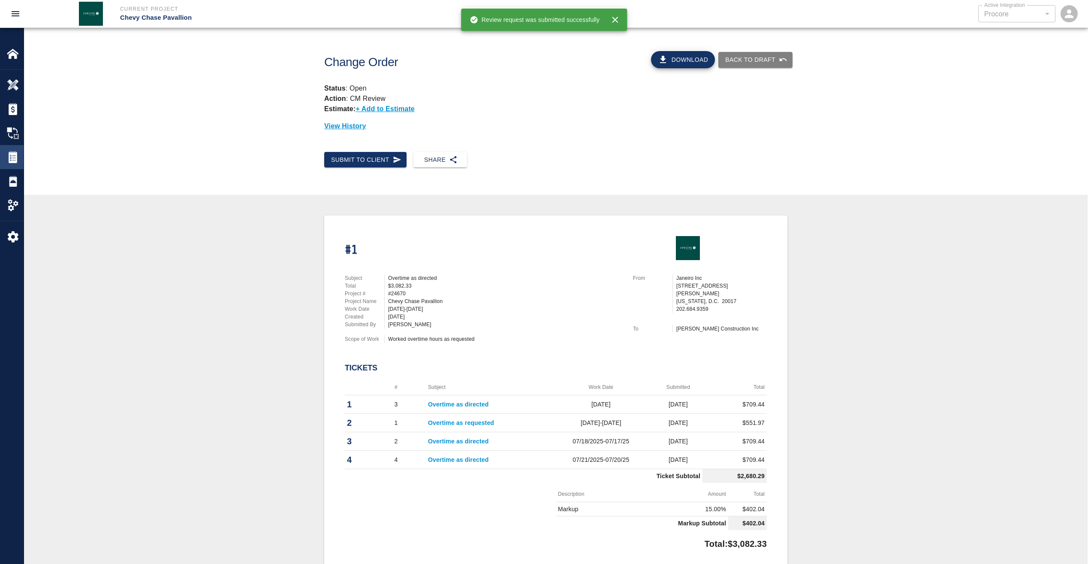
click at [13, 148] on div "Tickets" at bounding box center [12, 157] width 24 height 24
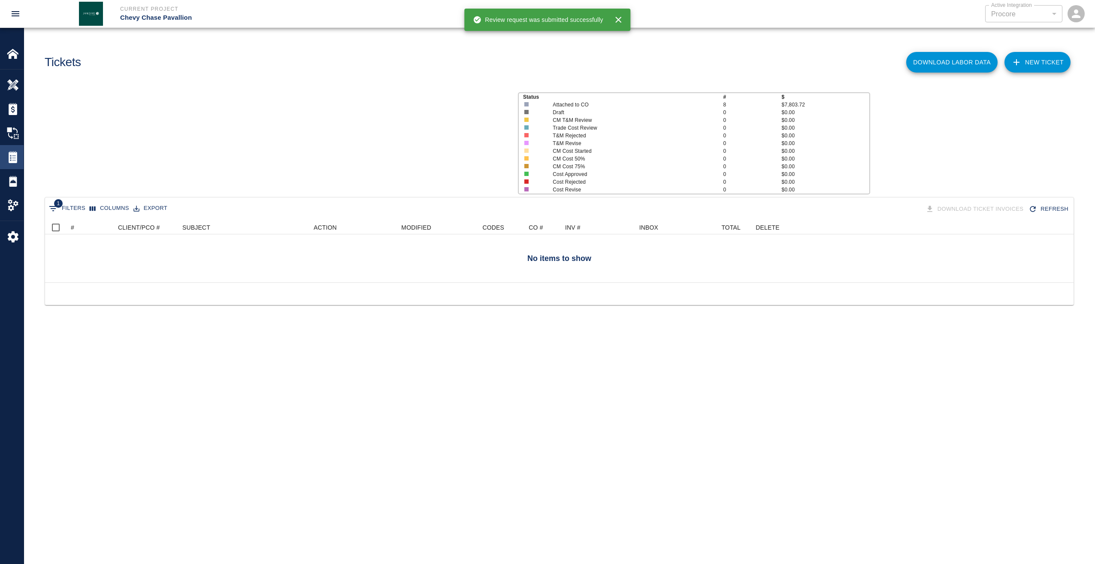
scroll to position [55, 1022]
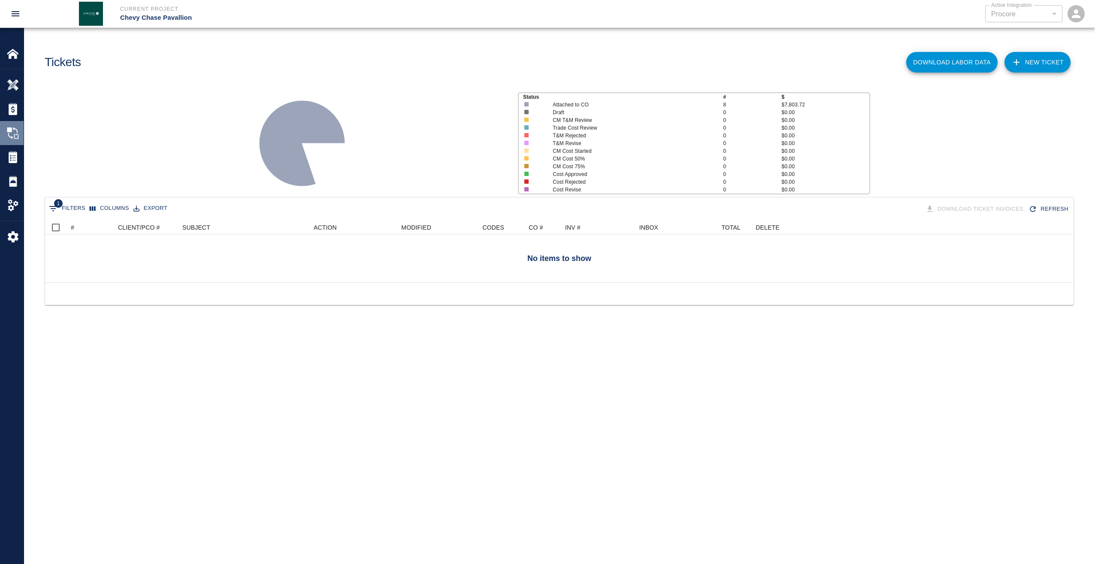
click at [15, 136] on img at bounding box center [13, 133] width 12 height 12
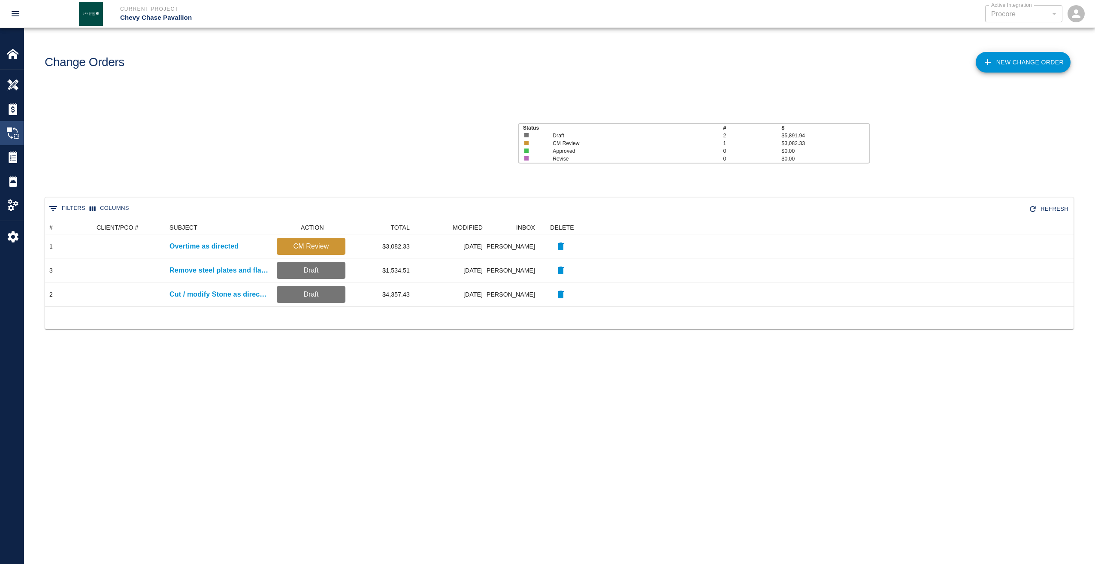
scroll to position [79, 1022]
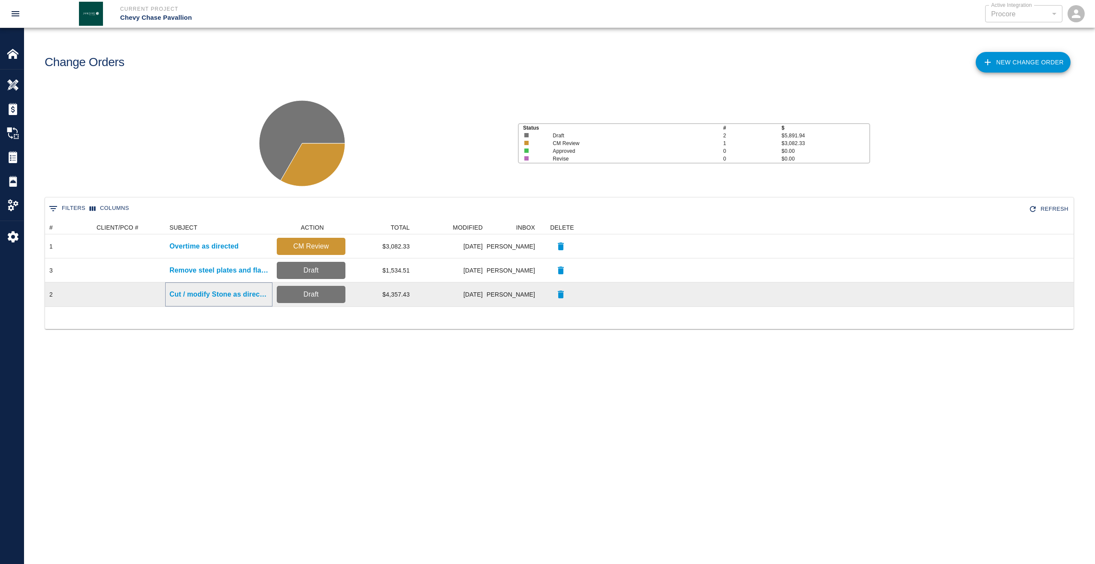
click at [254, 293] on p "Cut / modify Stone as directed" at bounding box center [218, 294] width 99 height 10
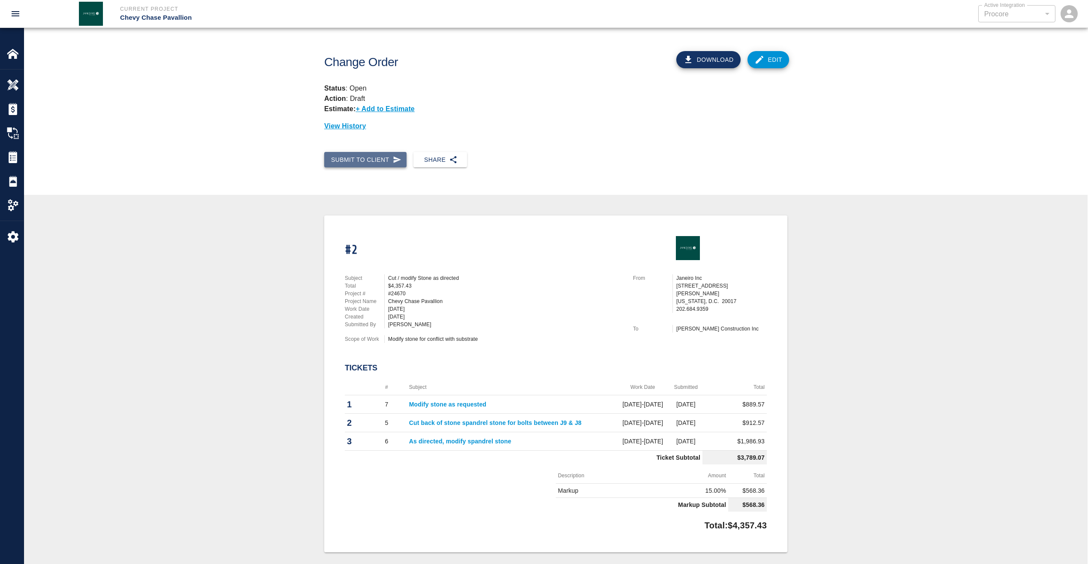
click at [379, 158] on button "Submit to Client" at bounding box center [365, 160] width 82 height 16
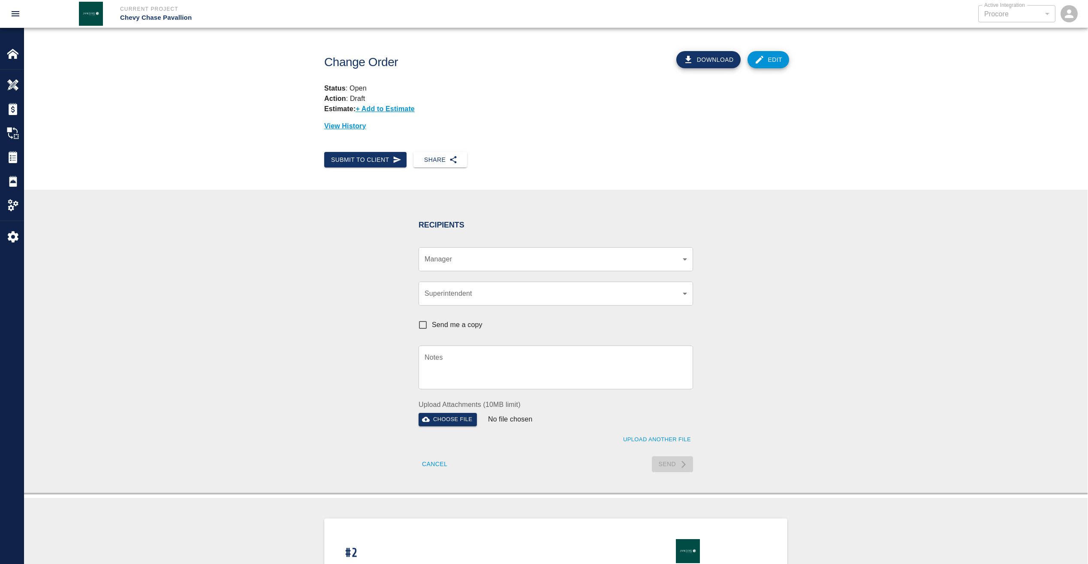
click at [595, 269] on div "​ Manager" at bounding box center [556, 259] width 275 height 24
click at [686, 258] on body "Current Project Chevy Chase Pavallion Active Integration Procore 1 Active Integ…" at bounding box center [544, 282] width 1088 height 564
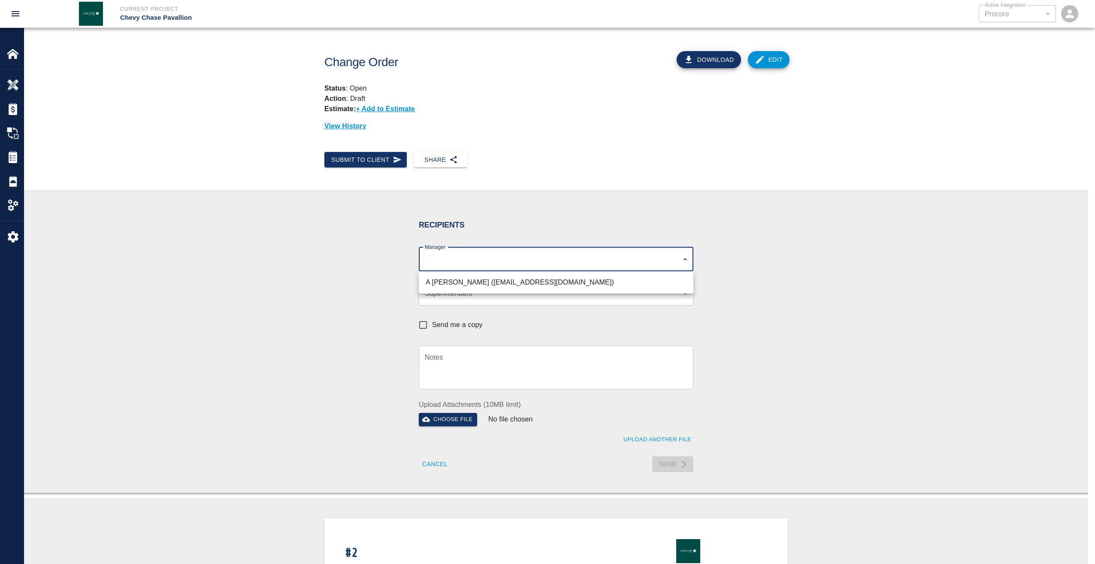
click at [535, 278] on li "A Killion (akillion@kaneconstruction.com)" at bounding box center [556, 282] width 275 height 15
type input "9bffa239-15ce-4edf-bf52-fac04538929a"
click at [677, 460] on div at bounding box center [547, 282] width 1095 height 564
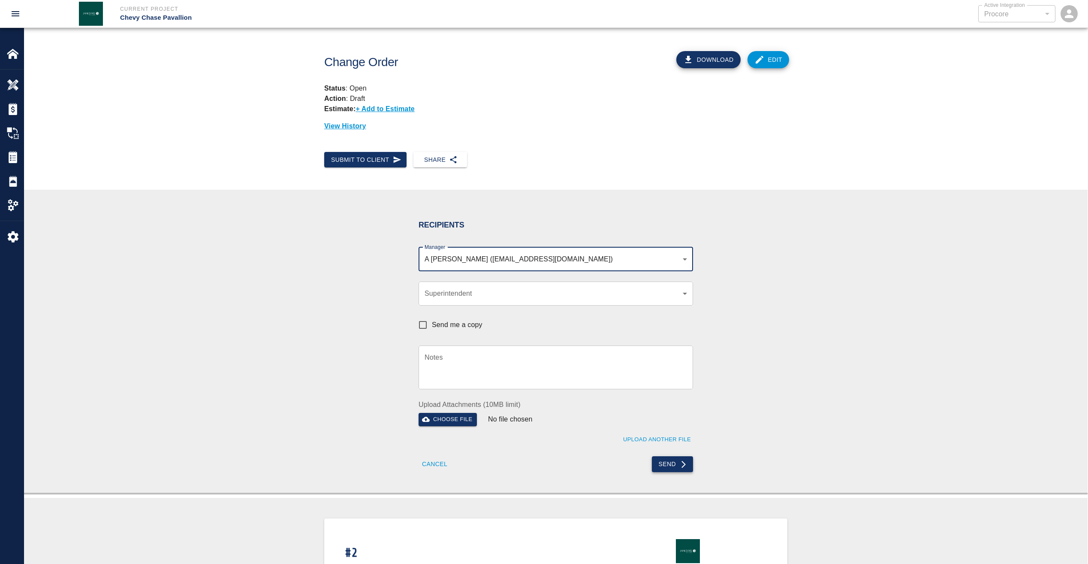
click at [674, 465] on button "Send" at bounding box center [673, 464] width 42 height 16
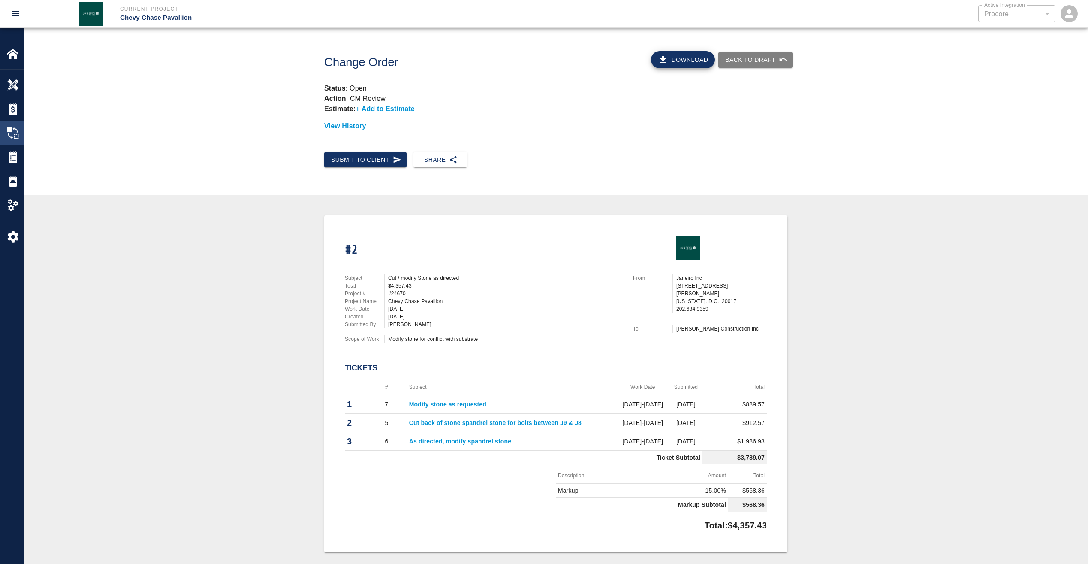
click at [9, 128] on img at bounding box center [13, 133] width 12 height 12
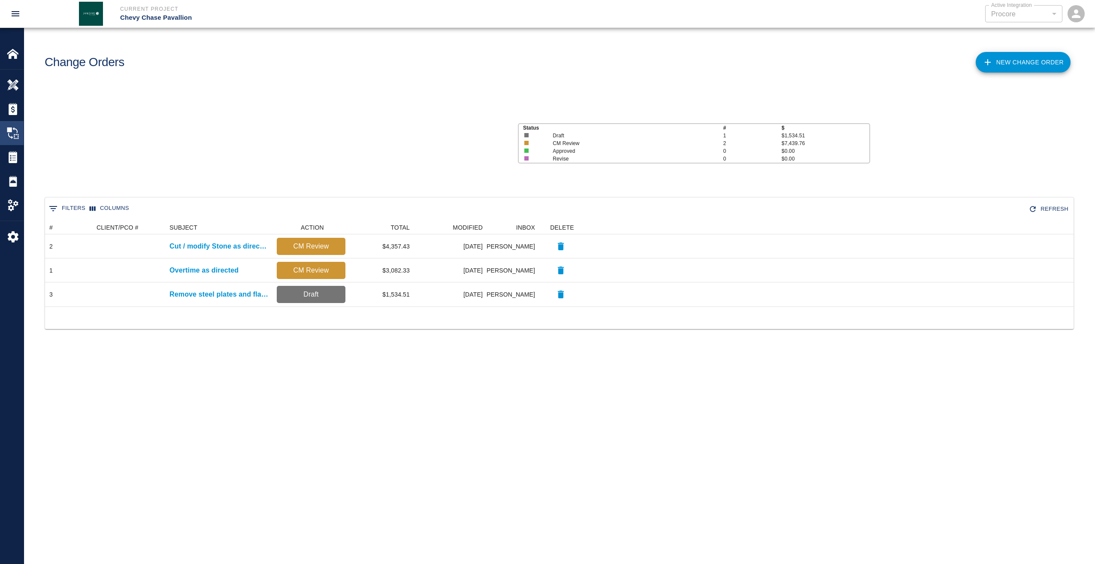
scroll to position [79, 1022]
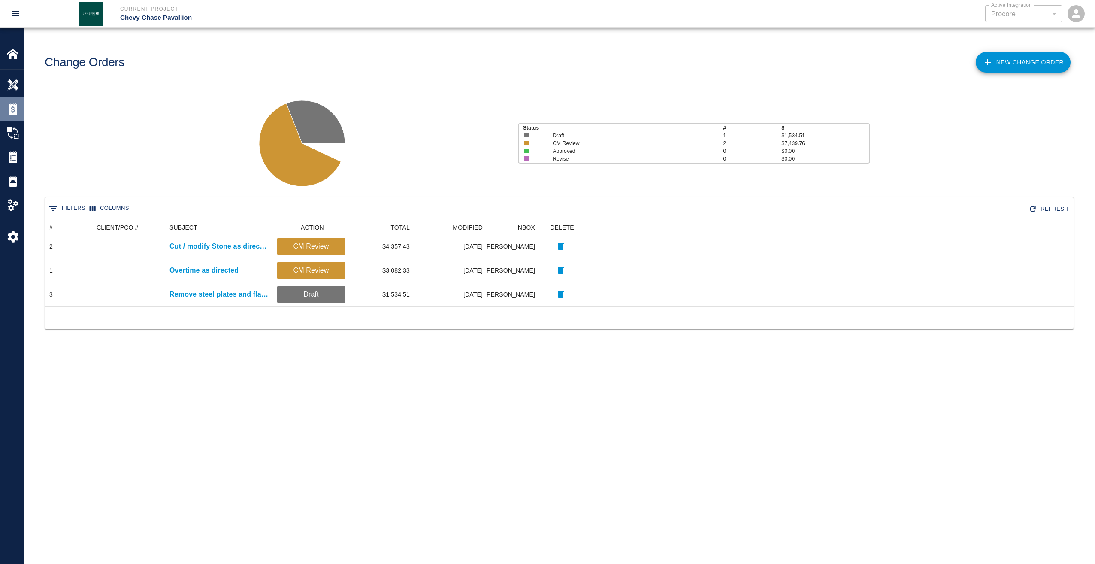
click at [13, 108] on img at bounding box center [13, 109] width 12 height 12
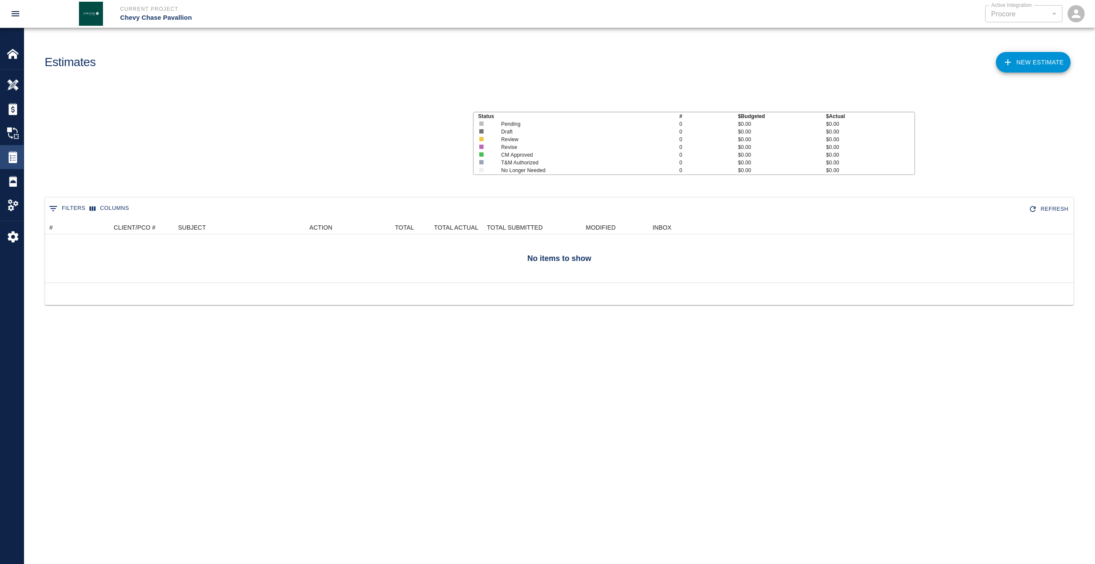
scroll to position [55, 1022]
click at [16, 163] on div "Tickets" at bounding box center [12, 157] width 24 height 24
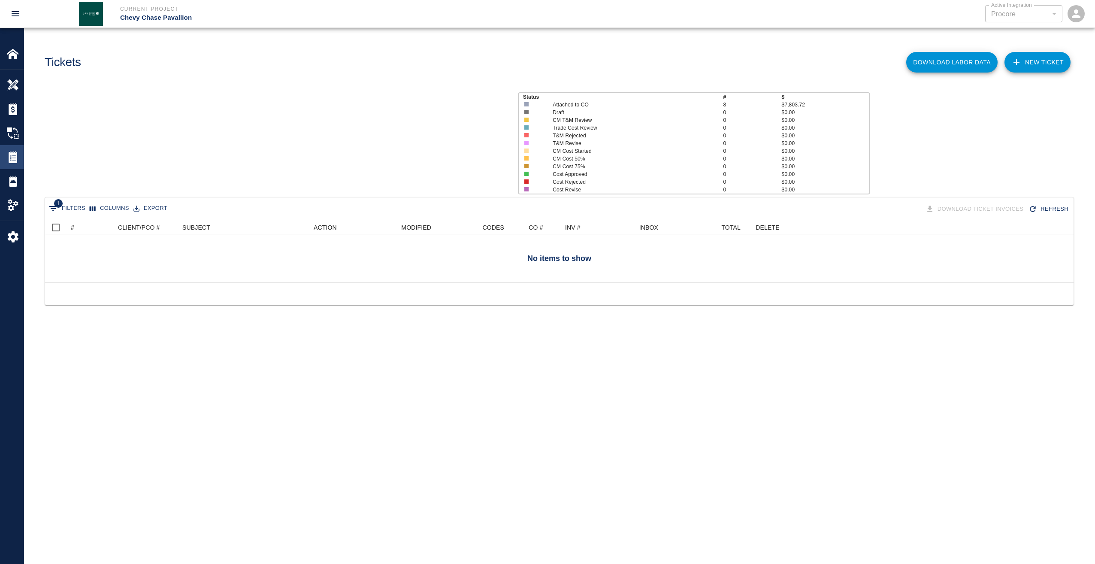
scroll to position [55, 1022]
click at [10, 128] on img at bounding box center [13, 133] width 12 height 12
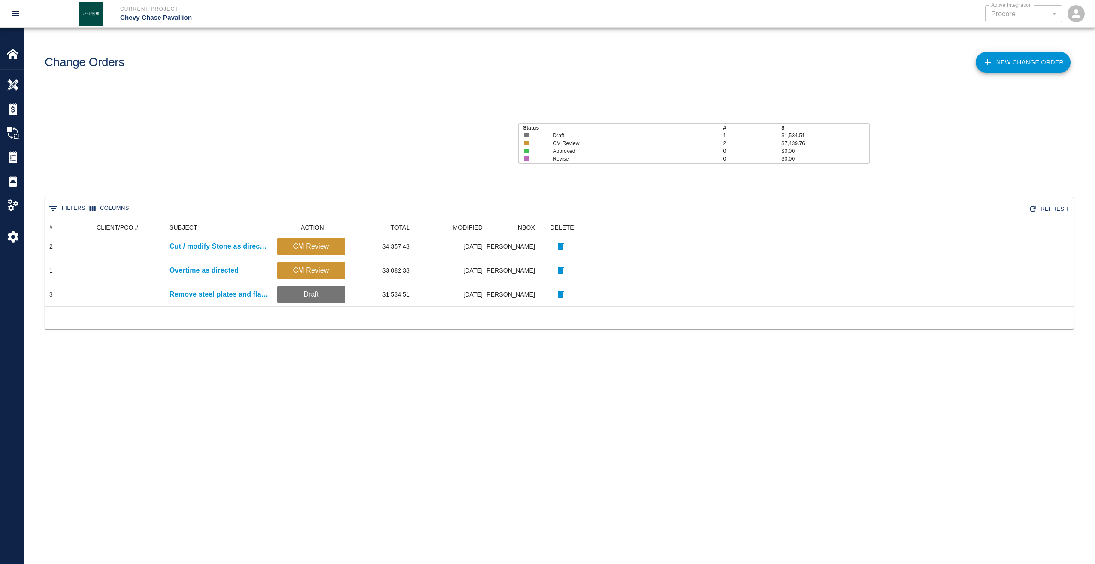
scroll to position [79, 1022]
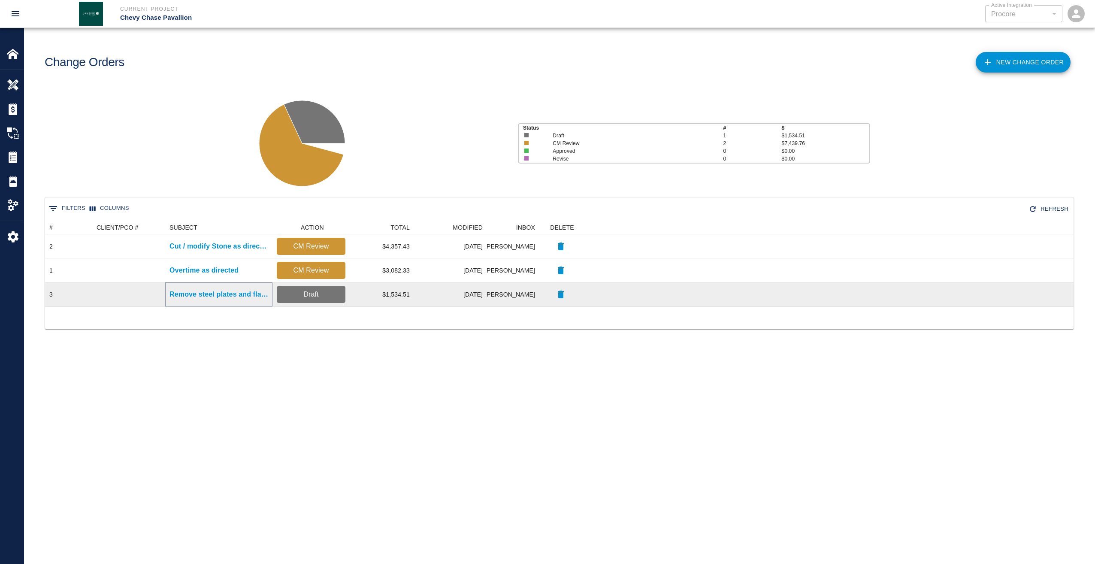
click at [245, 295] on p "Remove steel plates and flag pole" at bounding box center [218, 294] width 99 height 10
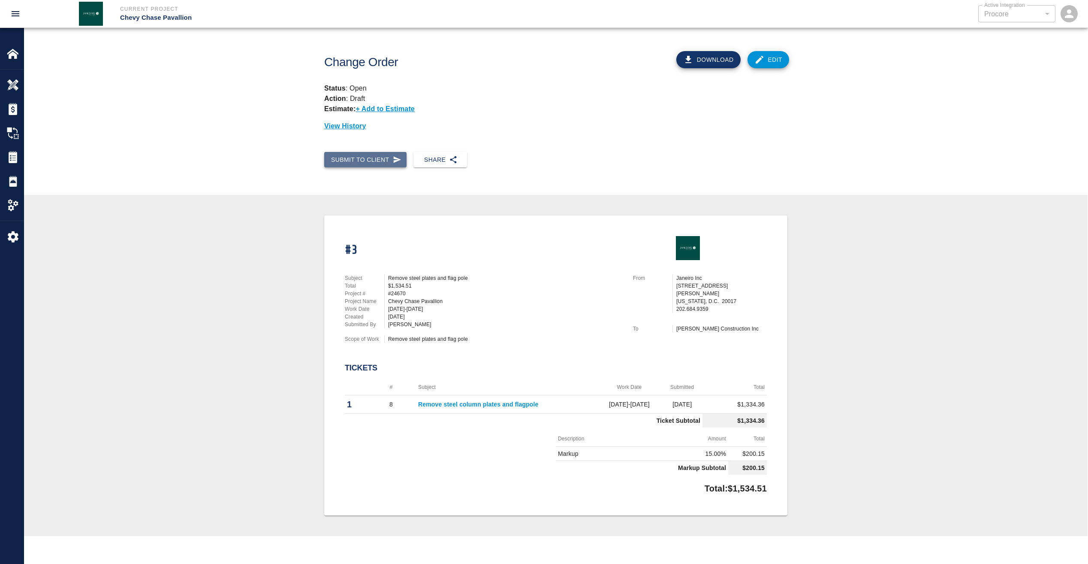
click at [388, 159] on button "Submit to Client" at bounding box center [365, 160] width 82 height 16
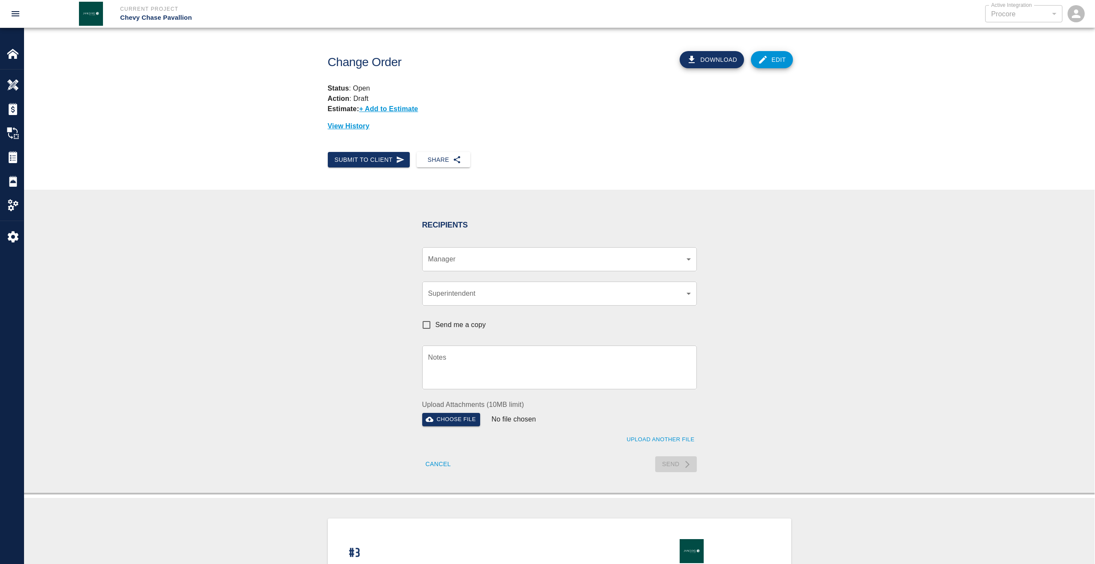
click at [552, 260] on body "Current Project Chevy Chase Pavallion Active Integration Procore 1 Active Integ…" at bounding box center [547, 282] width 1095 height 564
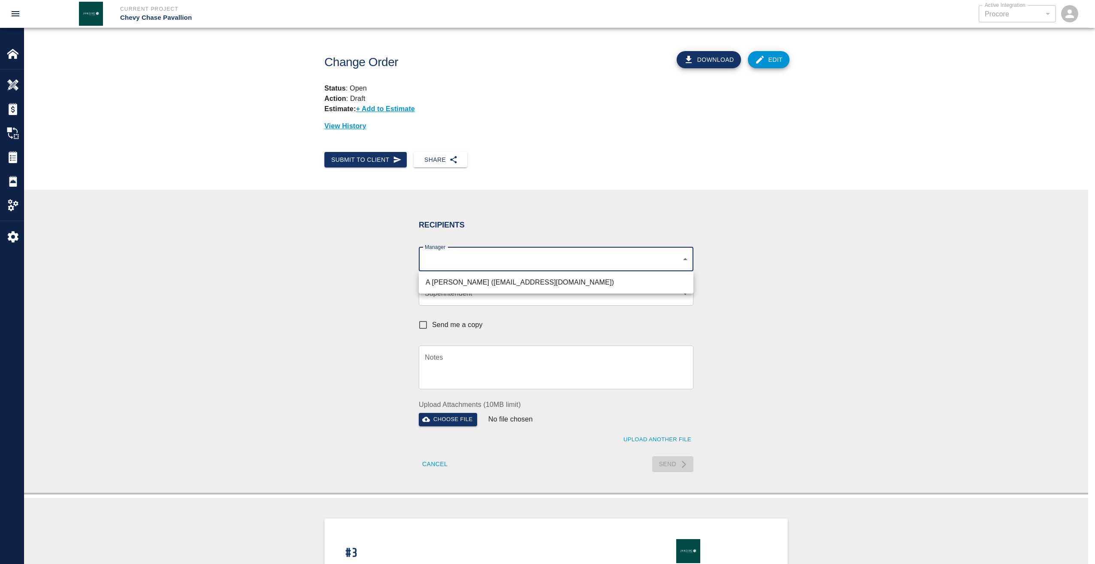
click at [522, 280] on li "A Killion (akillion@kaneconstruction.com)" at bounding box center [556, 282] width 275 height 15
type input "9bffa239-15ce-4edf-bf52-fac04538929a"
click at [431, 322] on div at bounding box center [547, 282] width 1095 height 564
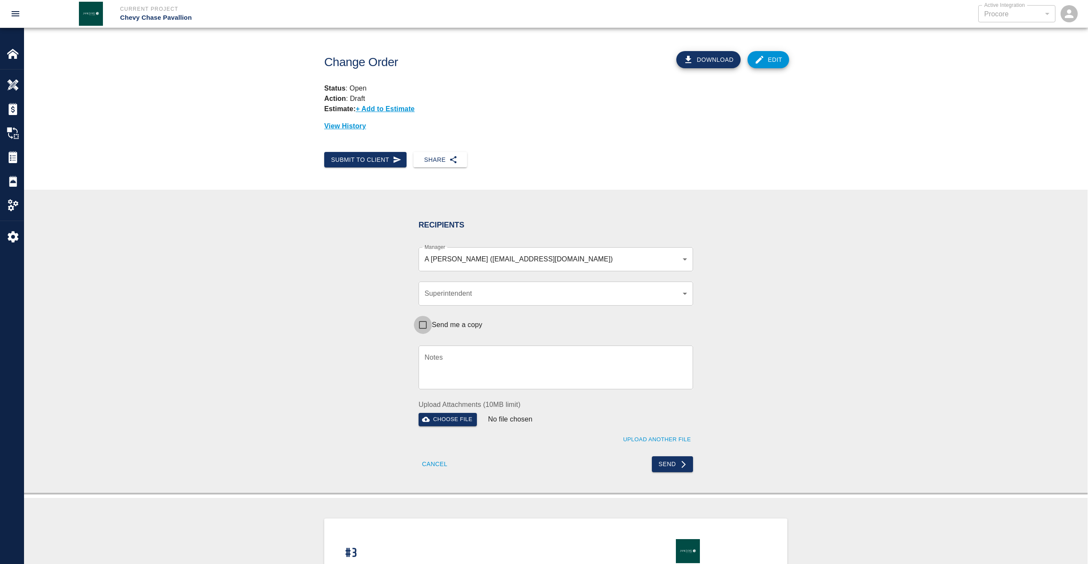
click at [425, 324] on input "Send me a copy" at bounding box center [423, 325] width 18 height 18
click at [675, 463] on button "Send" at bounding box center [673, 464] width 42 height 16
checkbox input "false"
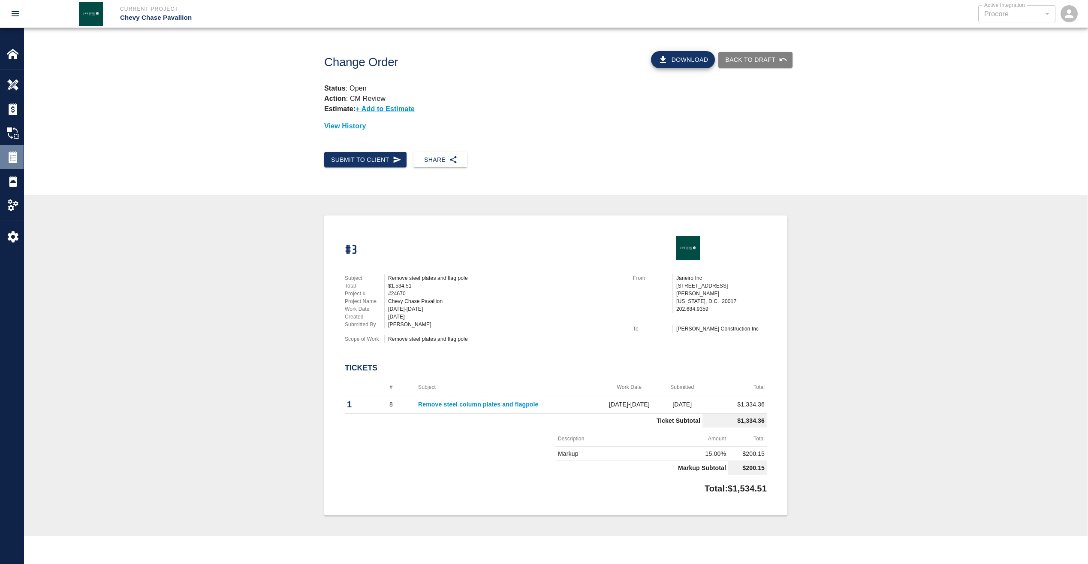
click at [12, 149] on div "Tickets" at bounding box center [12, 157] width 24 height 24
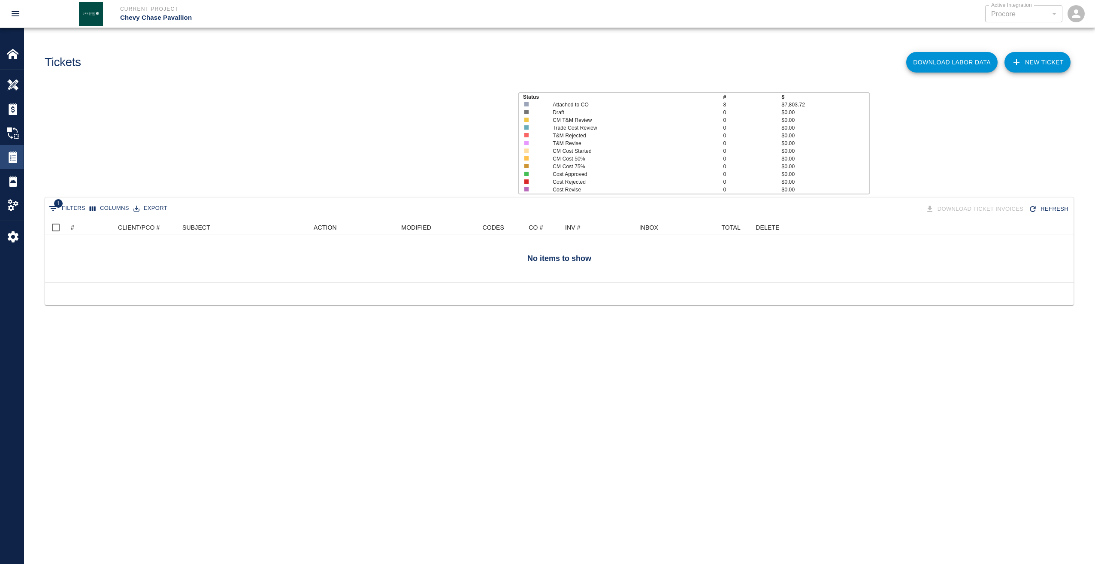
scroll to position [55, 1022]
click at [15, 130] on img at bounding box center [13, 133] width 12 height 12
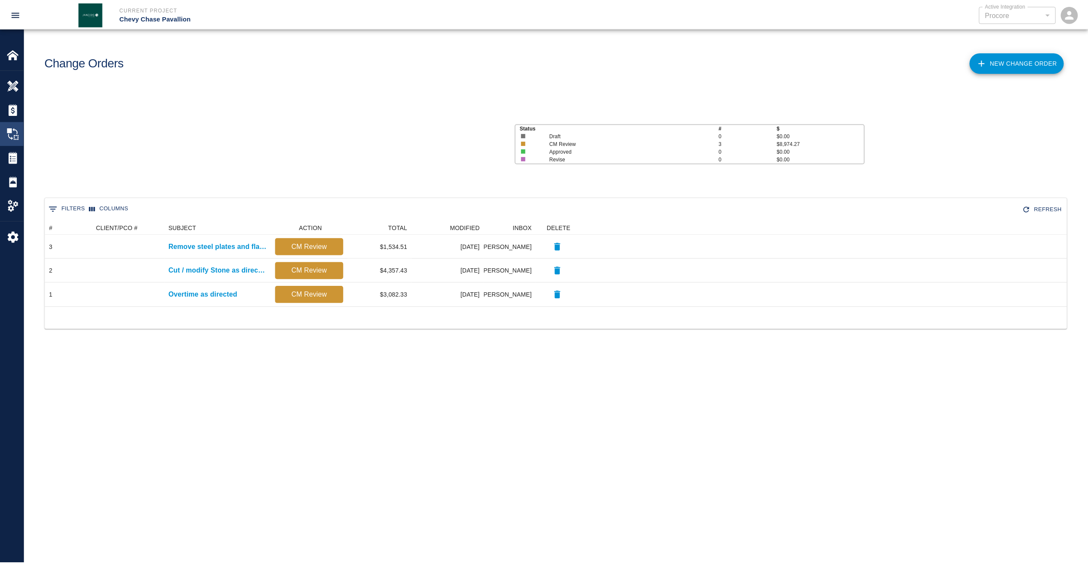
scroll to position [79, 1022]
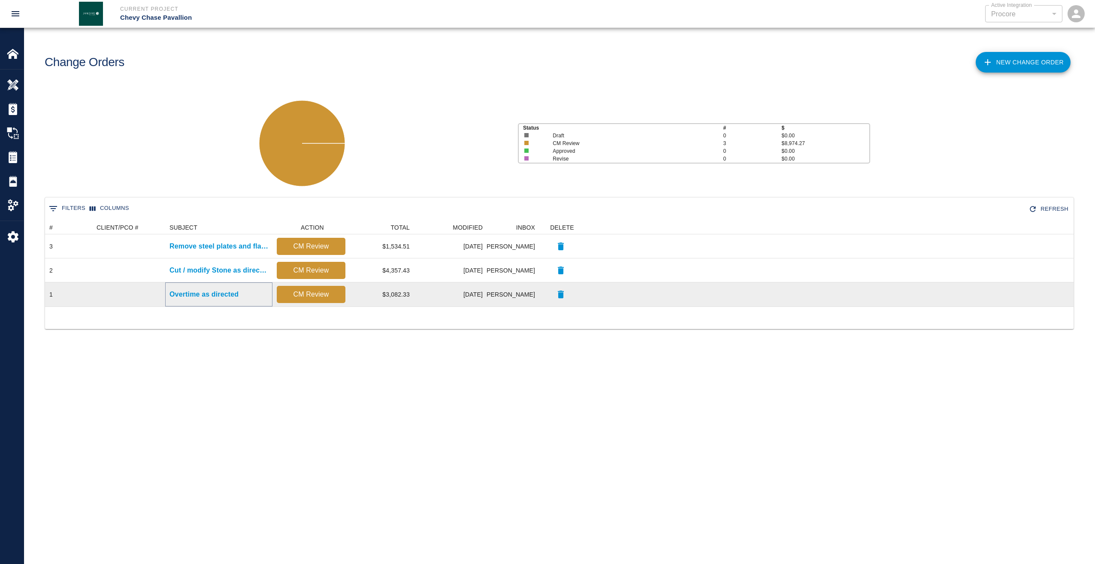
click at [214, 294] on p "Overtime as directed" at bounding box center [203, 294] width 69 height 10
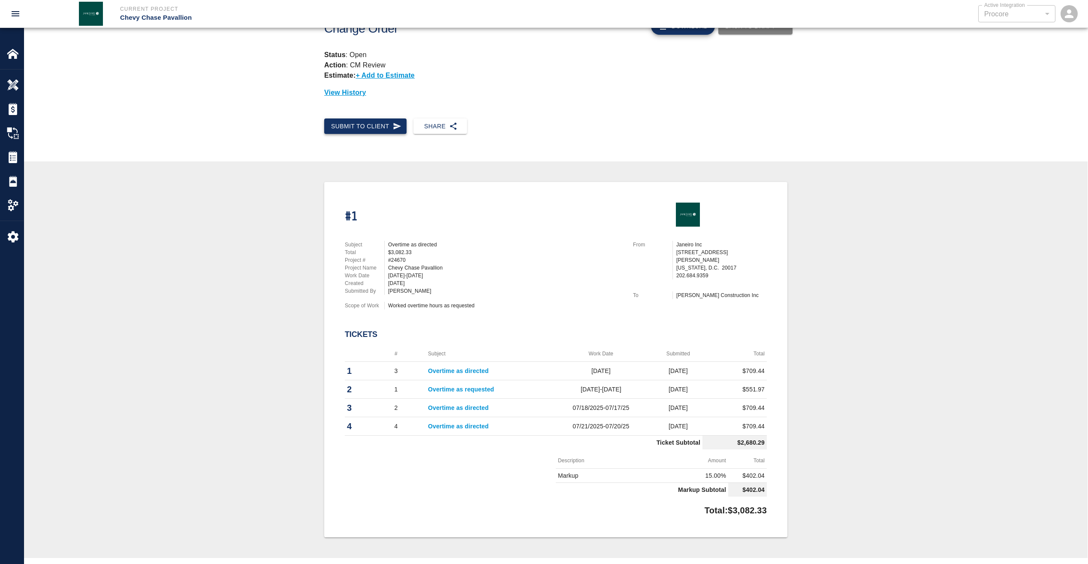
scroll to position [6, 0]
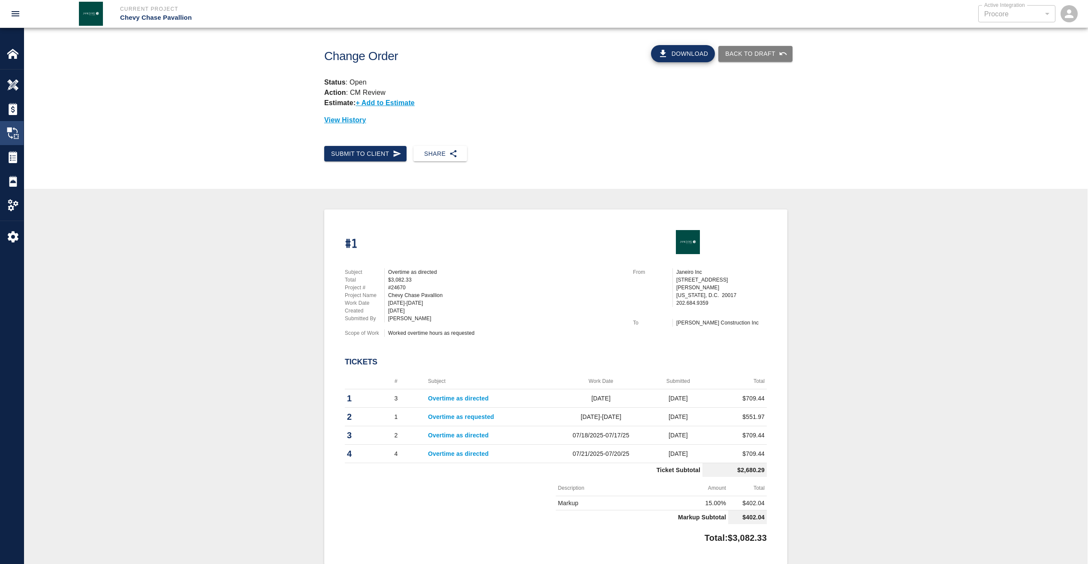
click at [12, 134] on img at bounding box center [13, 133] width 12 height 12
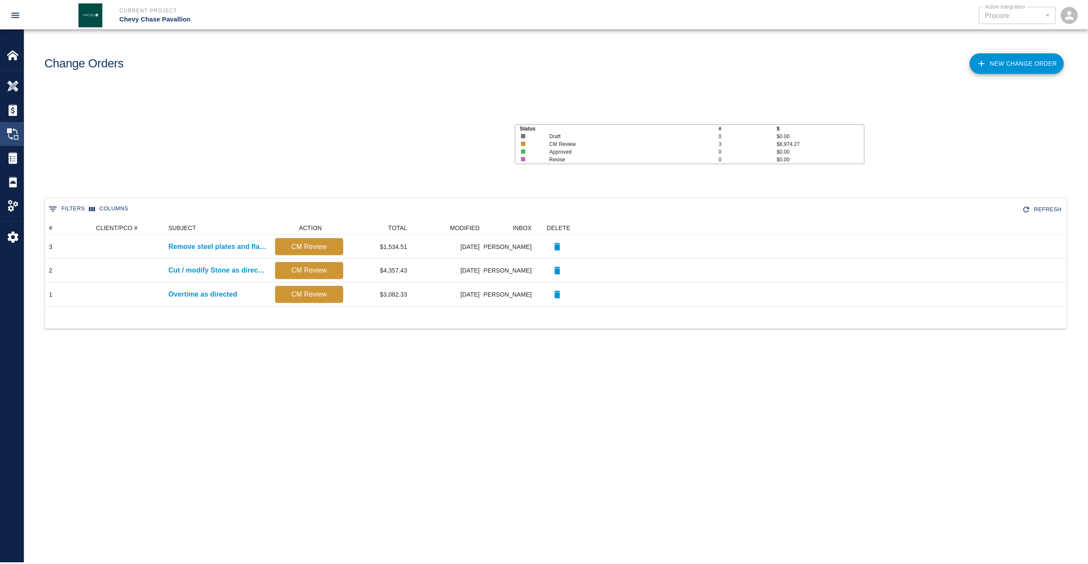
scroll to position [79, 1022]
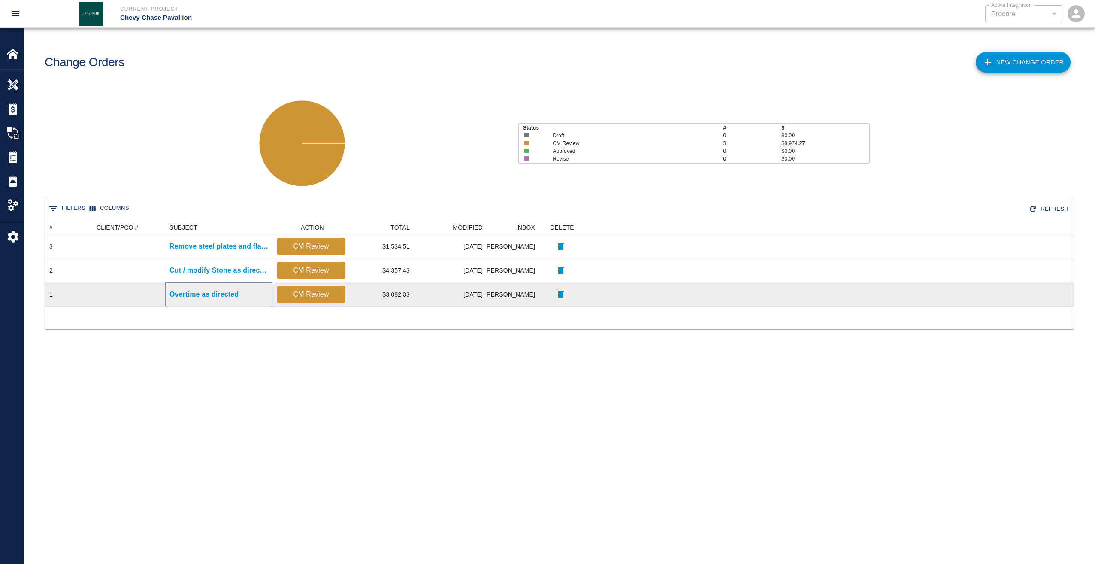
click at [200, 298] on p "Overtime as directed" at bounding box center [203, 294] width 69 height 10
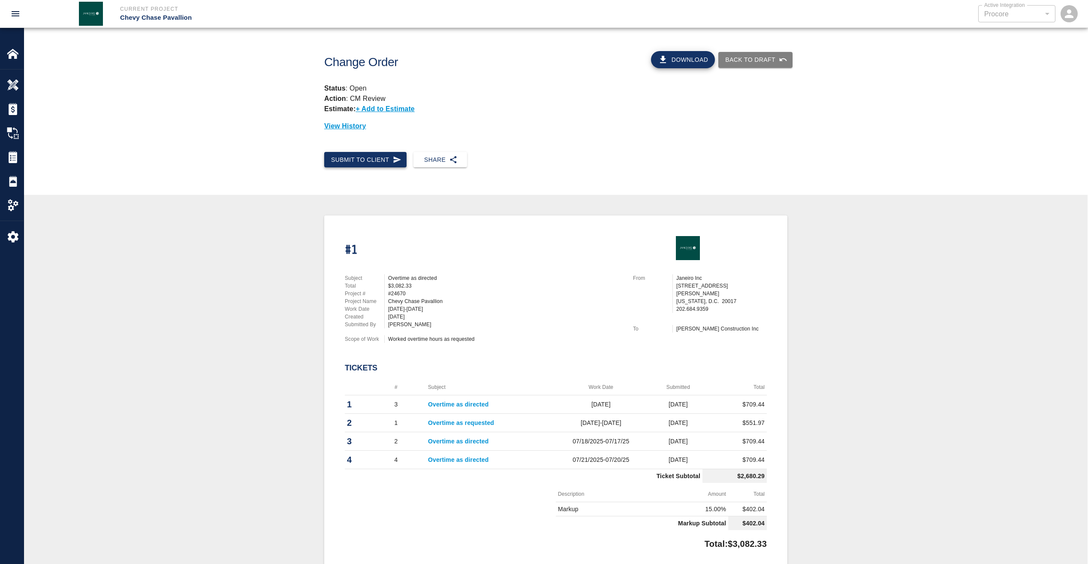
click at [396, 159] on icon "button" at bounding box center [397, 159] width 8 height 6
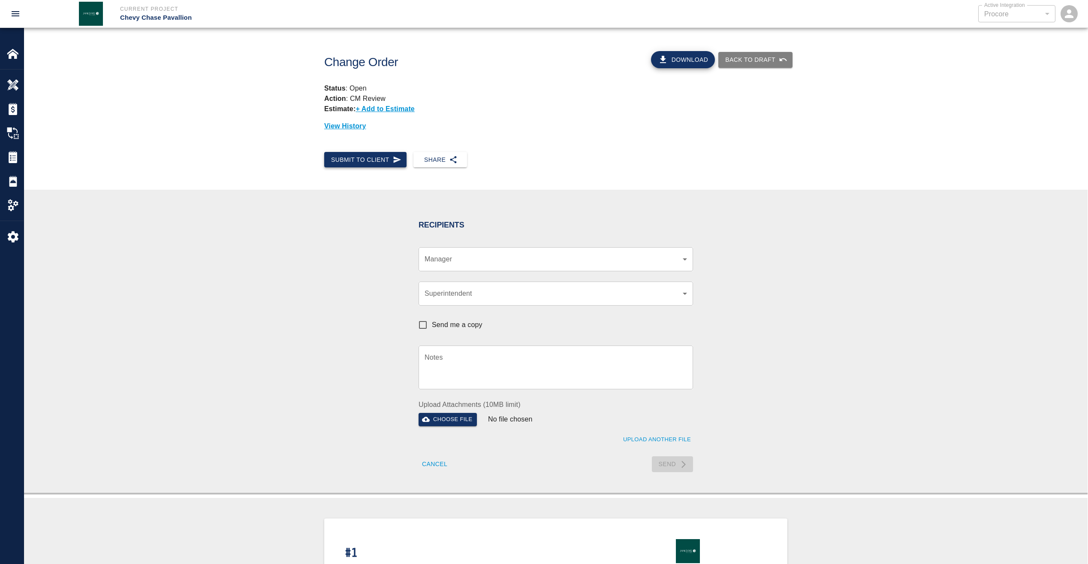
click at [396, 159] on icon "button" at bounding box center [397, 159] width 8 height 6
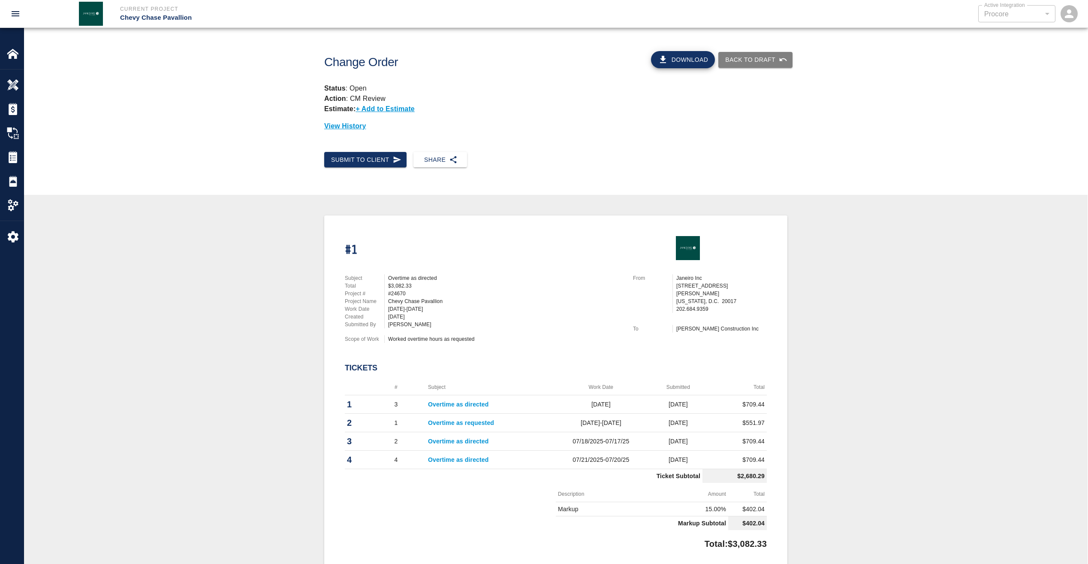
drag, startPoint x: 1094, startPoint y: 0, endPoint x: 831, endPoint y: 126, distance: 291.5
click at [831, 126] on div "Change Order Download Back to Draft Status : Open Action : CM Review Estimate: …" at bounding box center [556, 90] width 1064 height 124
click at [15, 136] on img at bounding box center [13, 133] width 12 height 12
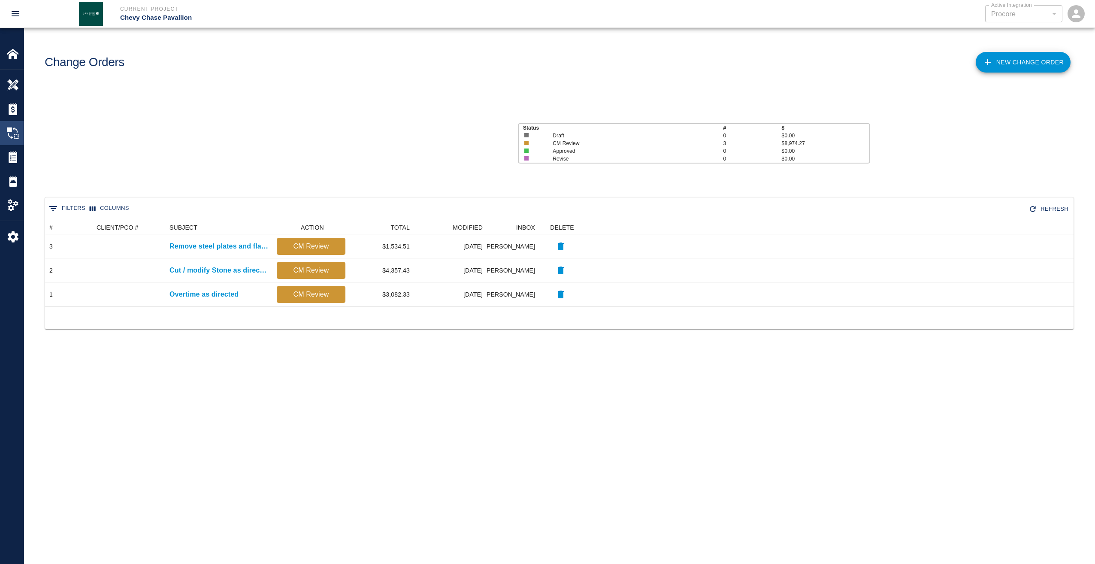
scroll to position [79, 1022]
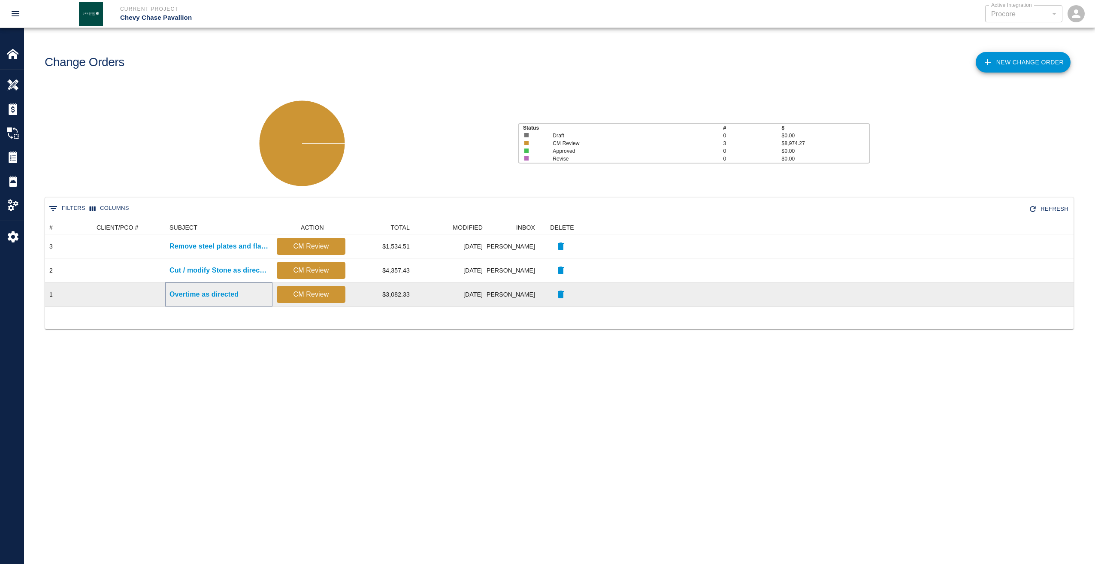
click at [215, 291] on p "Overtime as directed" at bounding box center [203, 294] width 69 height 10
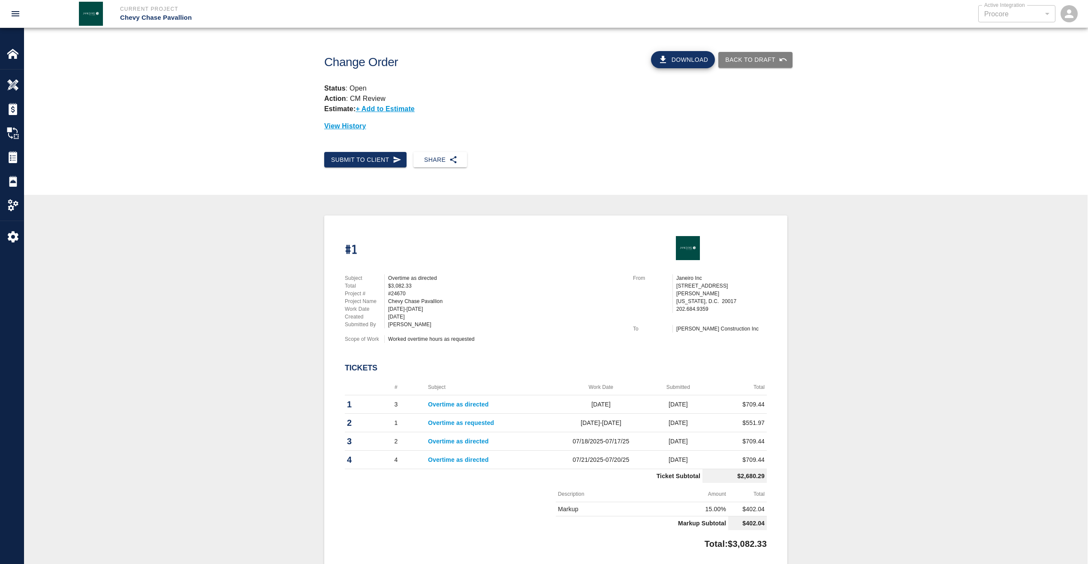
click at [685, 62] on button "Download" at bounding box center [683, 59] width 64 height 17
click at [13, 157] on img at bounding box center [13, 157] width 12 height 12
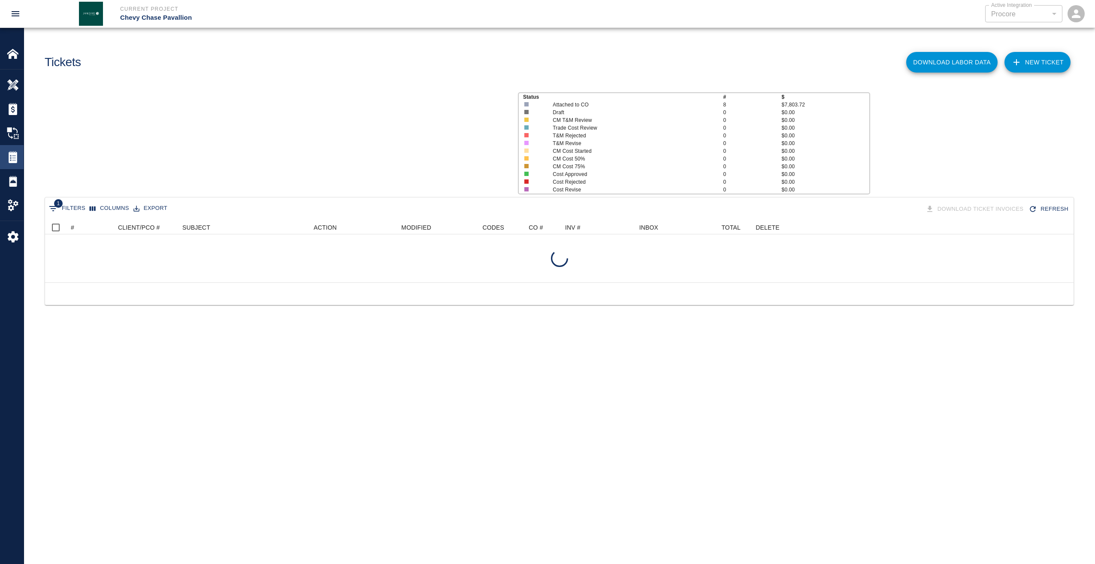
scroll to position [55, 1022]
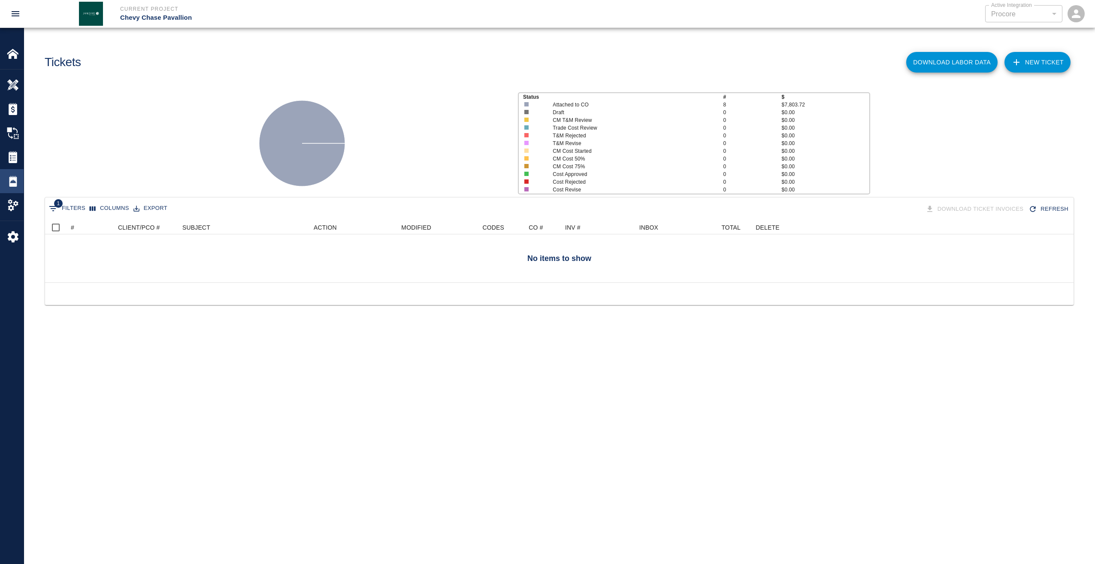
click at [11, 182] on img at bounding box center [13, 181] width 12 height 12
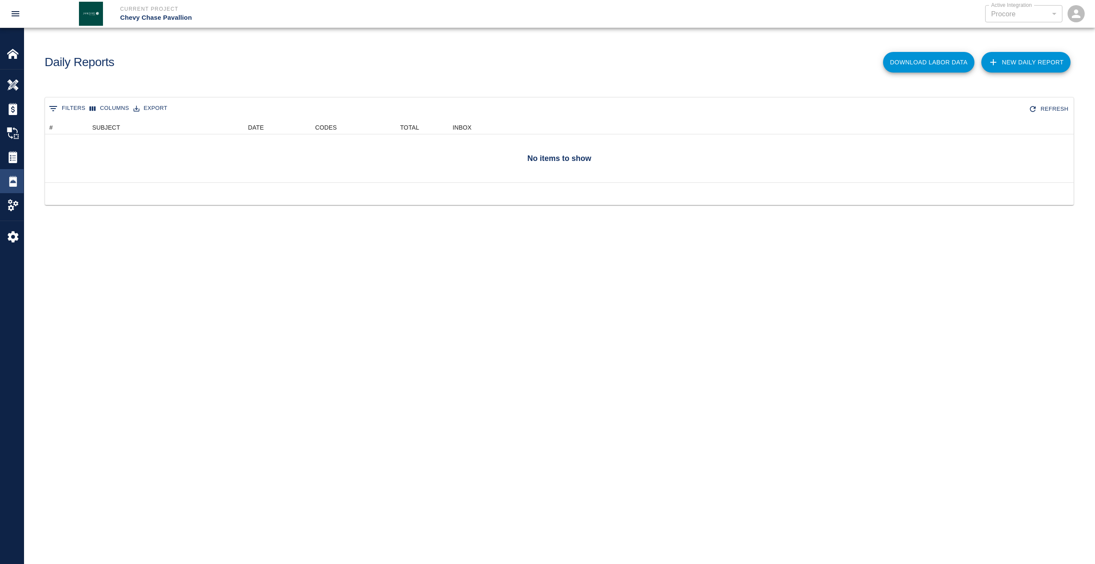
scroll to position [55, 1022]
click at [13, 118] on div "Estimates" at bounding box center [12, 109] width 24 height 24
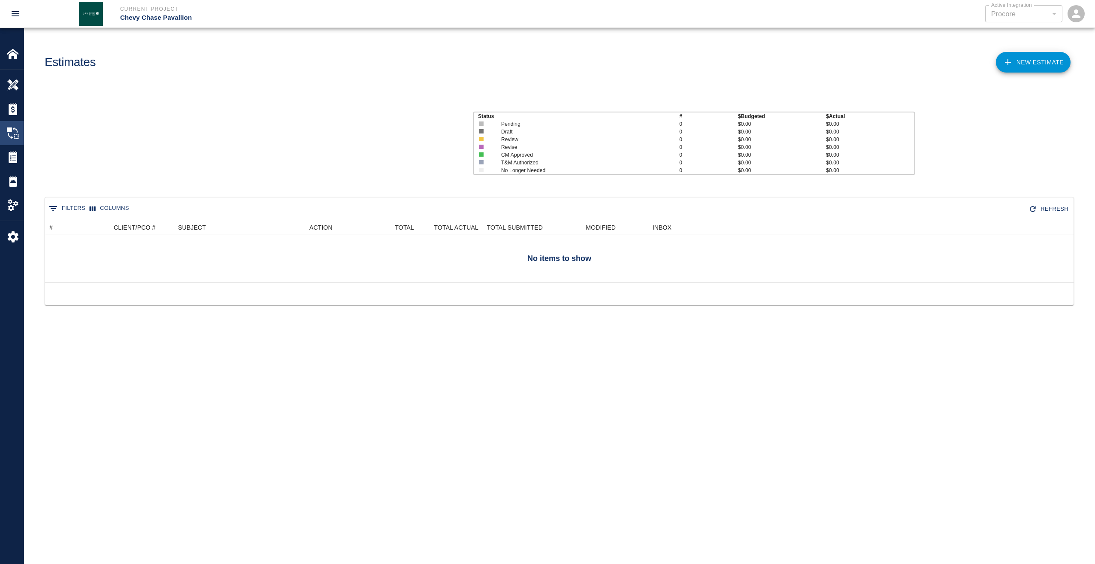
scroll to position [55, 1022]
click at [12, 133] on img at bounding box center [13, 133] width 12 height 12
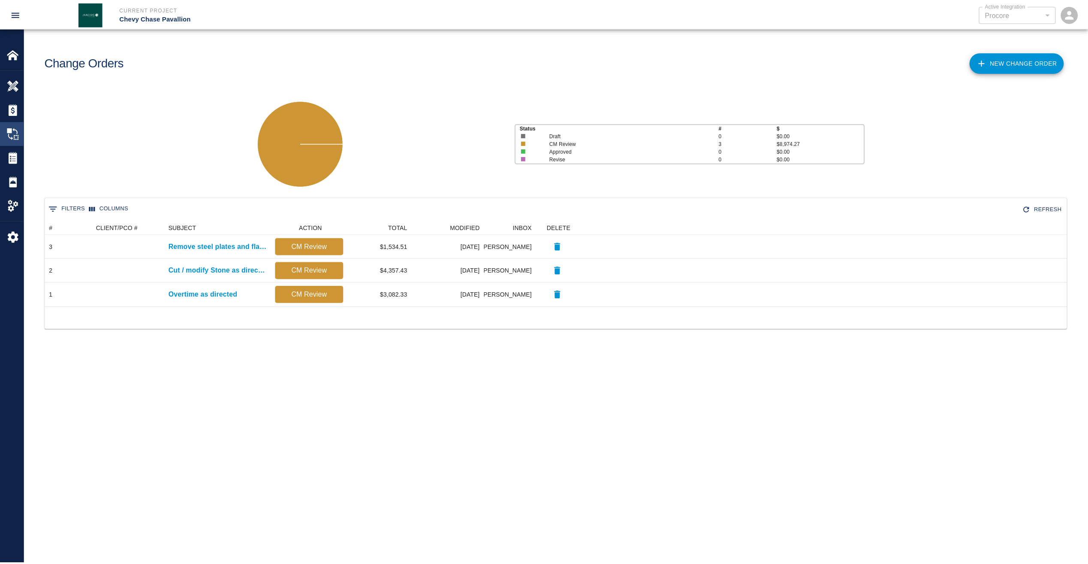
scroll to position [79, 1022]
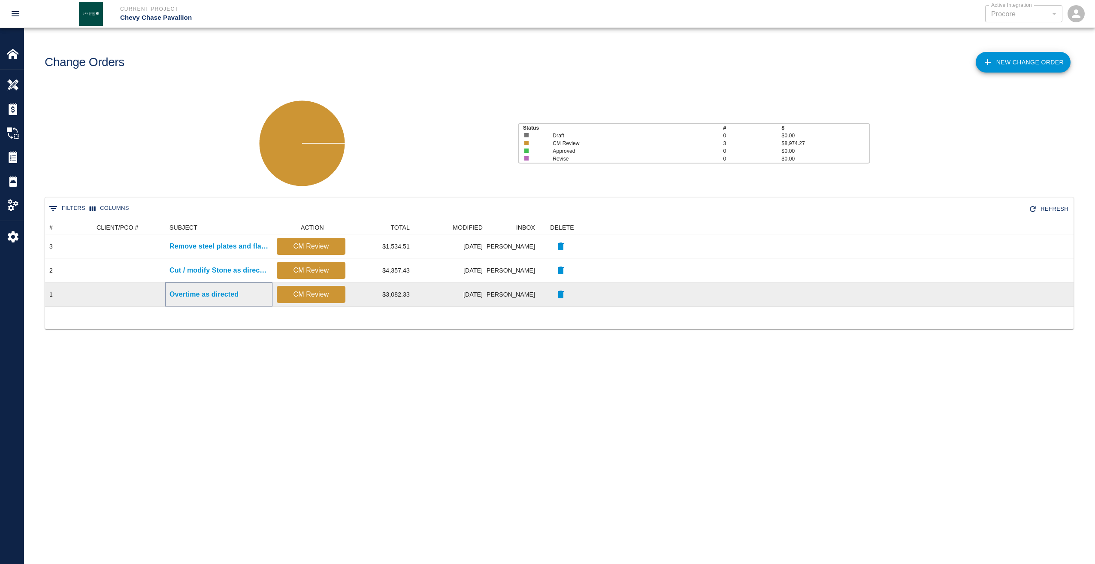
click at [214, 293] on p "Overtime as directed" at bounding box center [203, 294] width 69 height 10
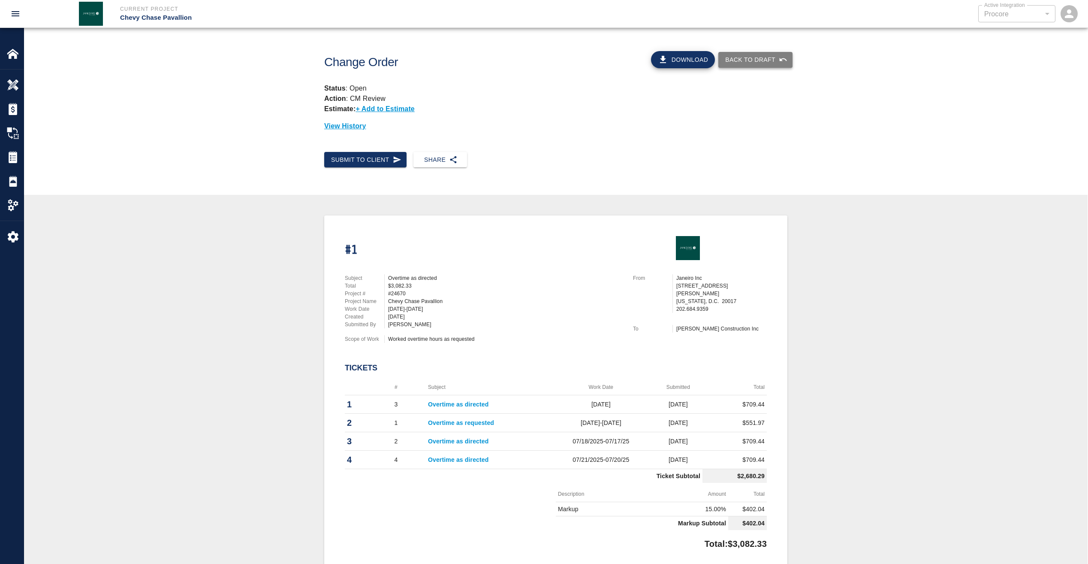
click at [754, 60] on button "Back to Draft" at bounding box center [756, 60] width 74 height 16
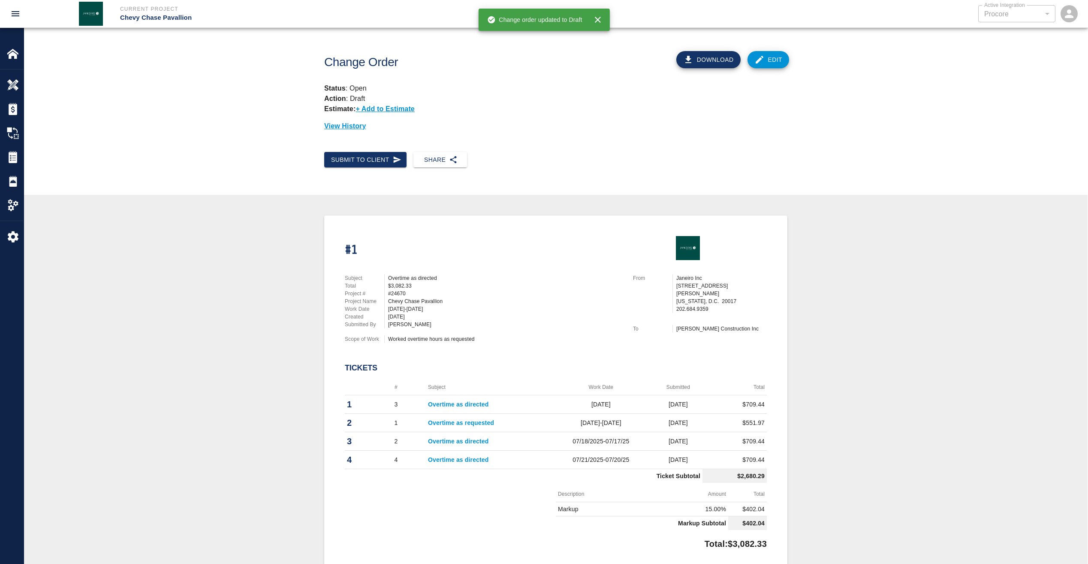
click at [767, 62] on link "Edit" at bounding box center [769, 59] width 42 height 17
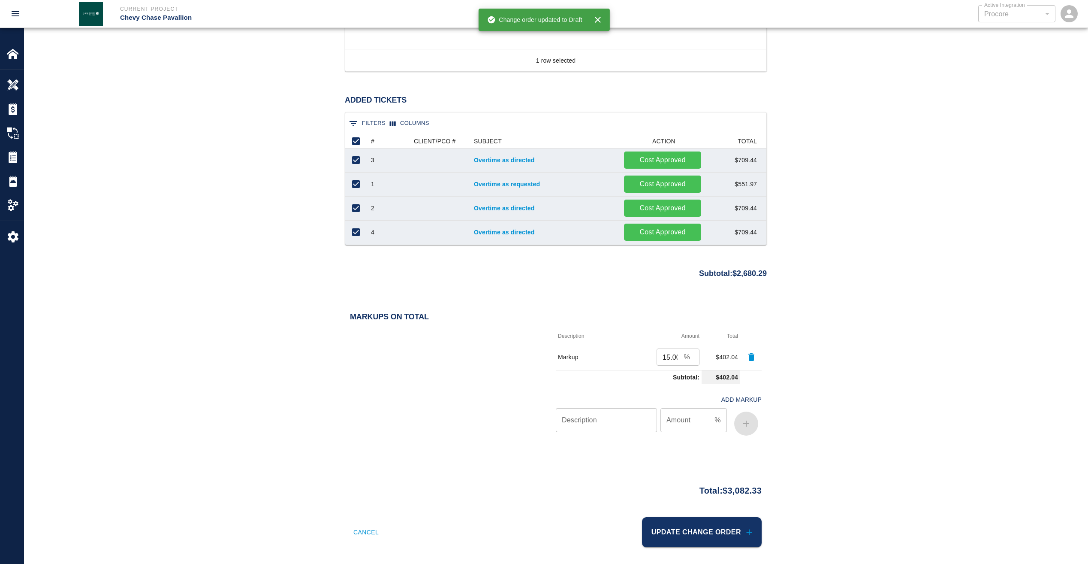
scroll to position [582, 0]
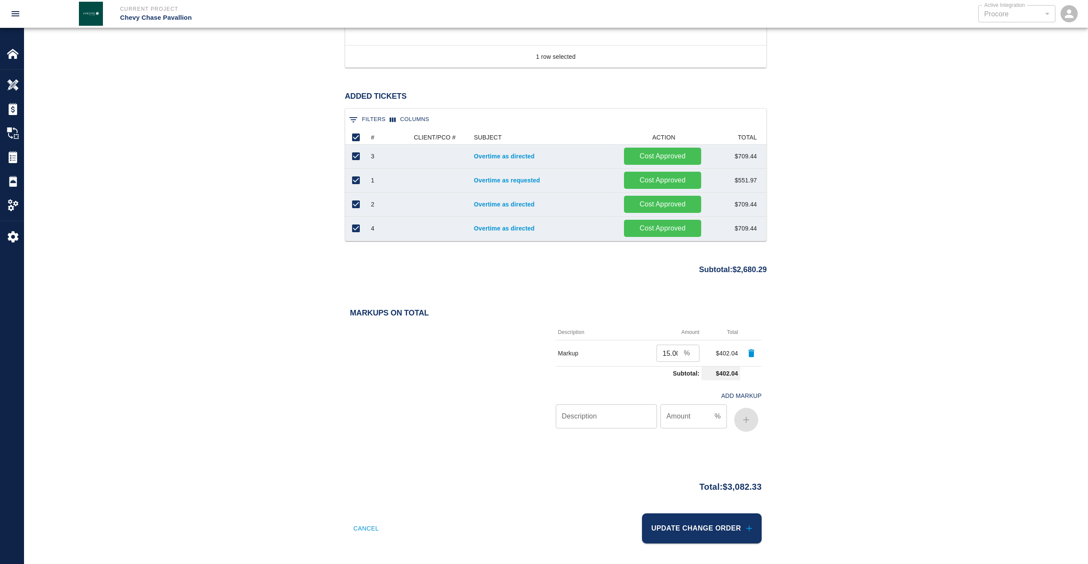
click at [691, 353] on div "15.00 % ​" at bounding box center [678, 352] width 43 height 17
click at [367, 529] on button "Cancel" at bounding box center [366, 528] width 32 height 30
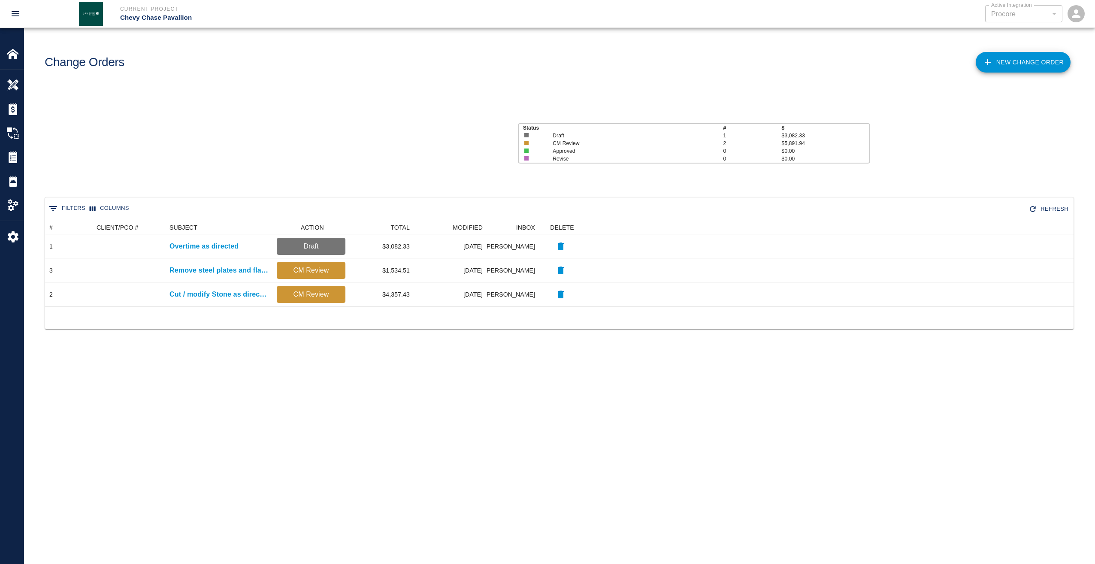
scroll to position [79, 1022]
click at [15, 178] on img at bounding box center [13, 181] width 12 height 12
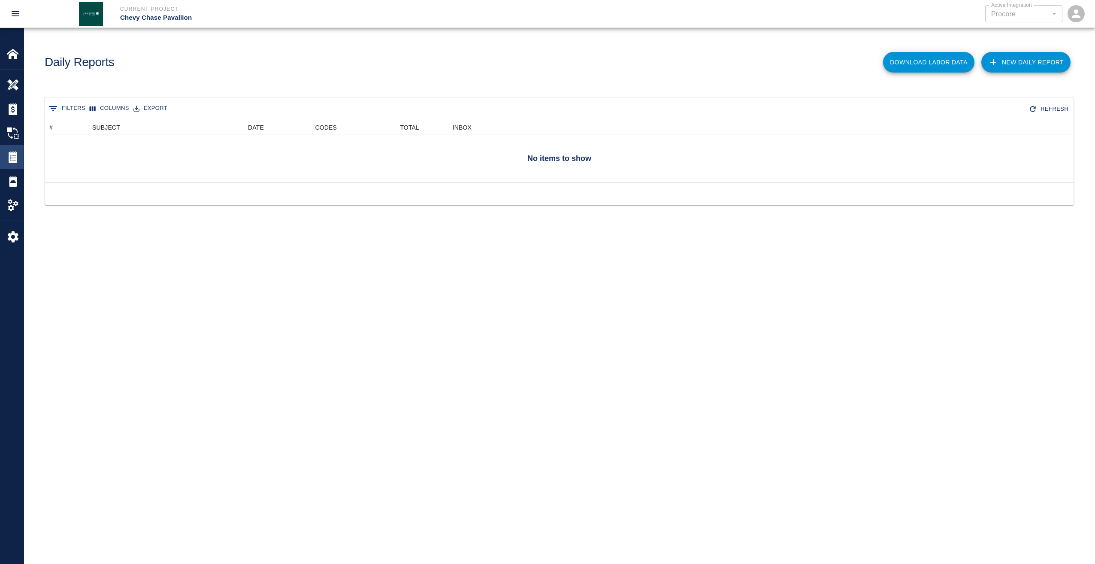
scroll to position [55, 1022]
click at [13, 160] on img at bounding box center [13, 157] width 12 height 12
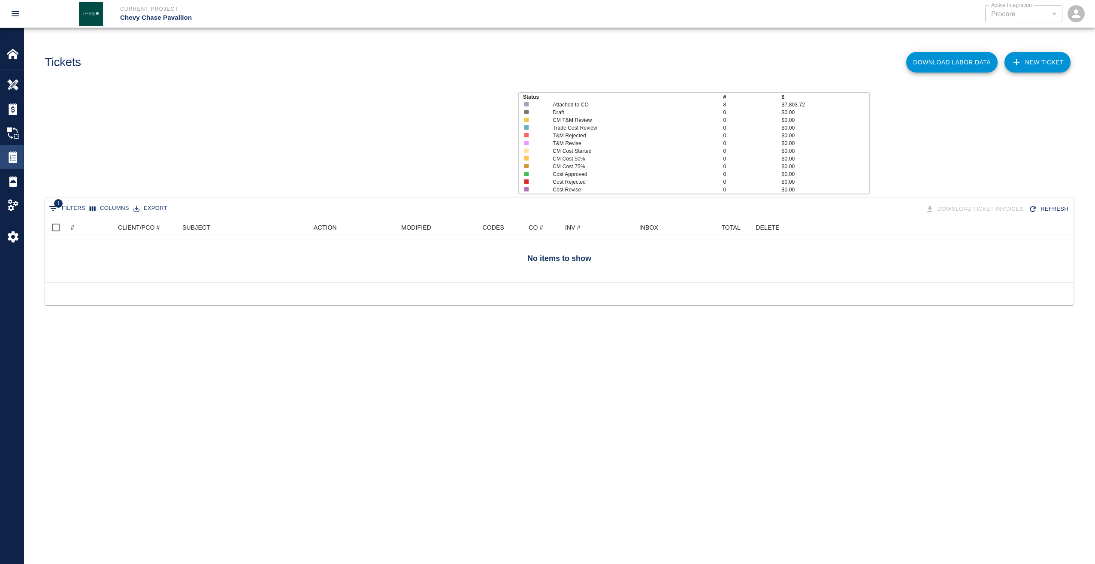
scroll to position [55, 1022]
click at [10, 125] on div "Change Orders" at bounding box center [12, 133] width 24 height 24
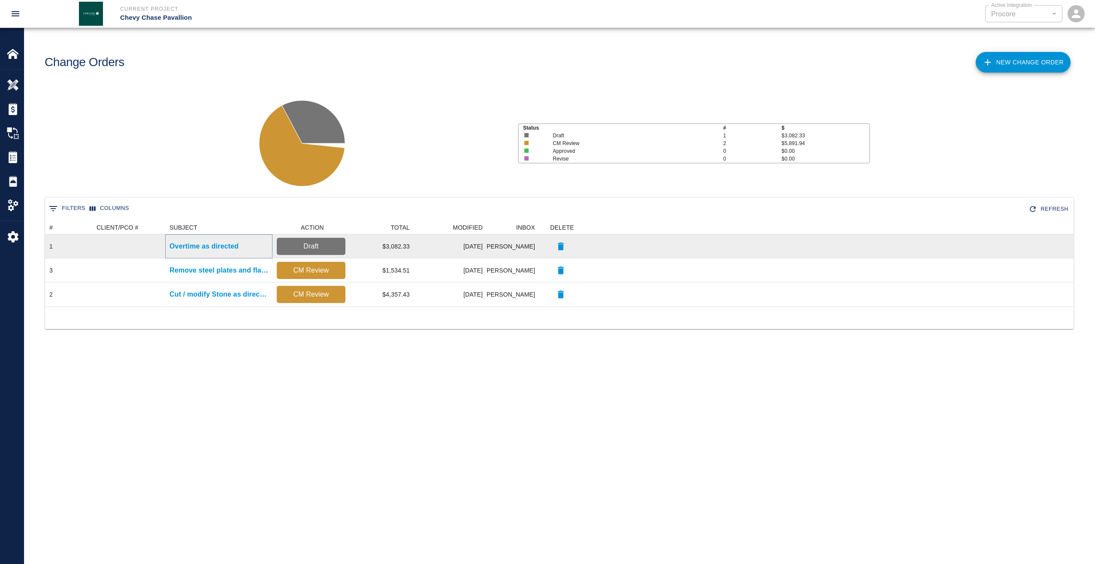
click at [213, 249] on p "Overtime as directed" at bounding box center [203, 246] width 69 height 10
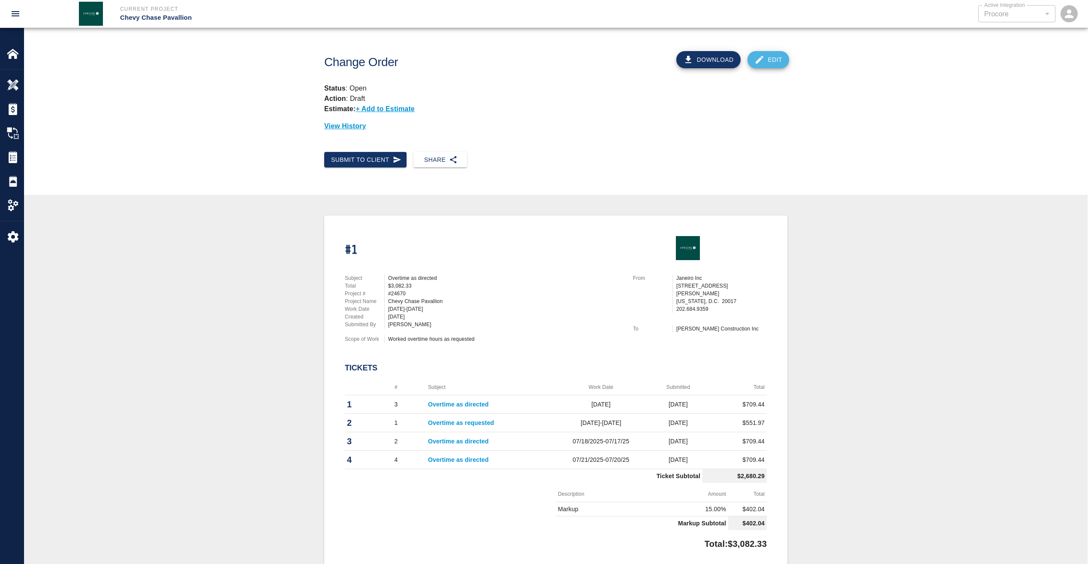
click at [772, 56] on link "Edit" at bounding box center [769, 59] width 42 height 17
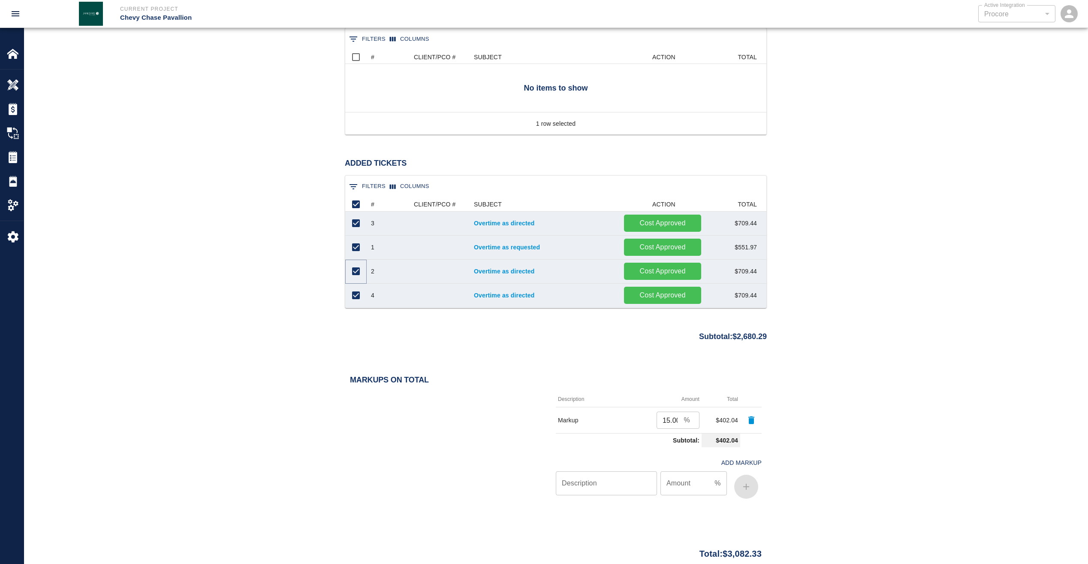
click at [356, 273] on input "Unselect row" at bounding box center [356, 271] width 18 height 18
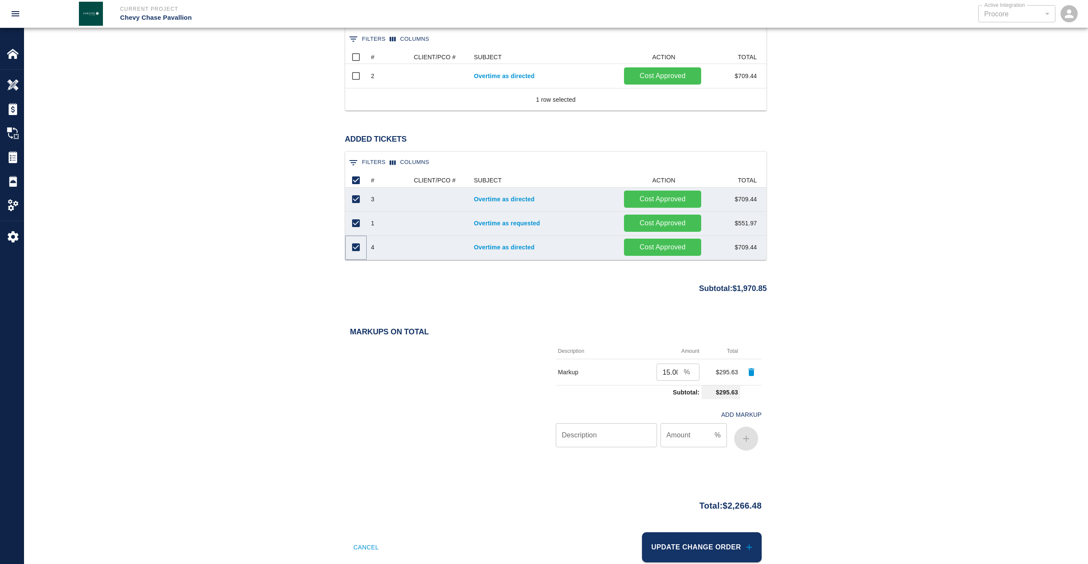
click at [359, 250] on input "Unselect row" at bounding box center [356, 247] width 18 height 18
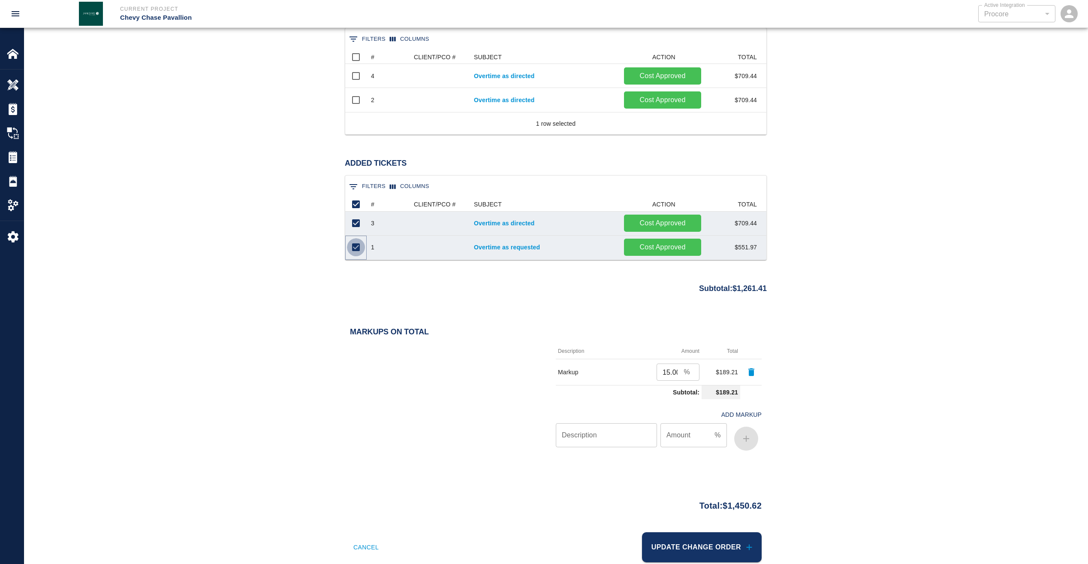
click at [356, 244] on input "Unselect row" at bounding box center [356, 247] width 18 height 18
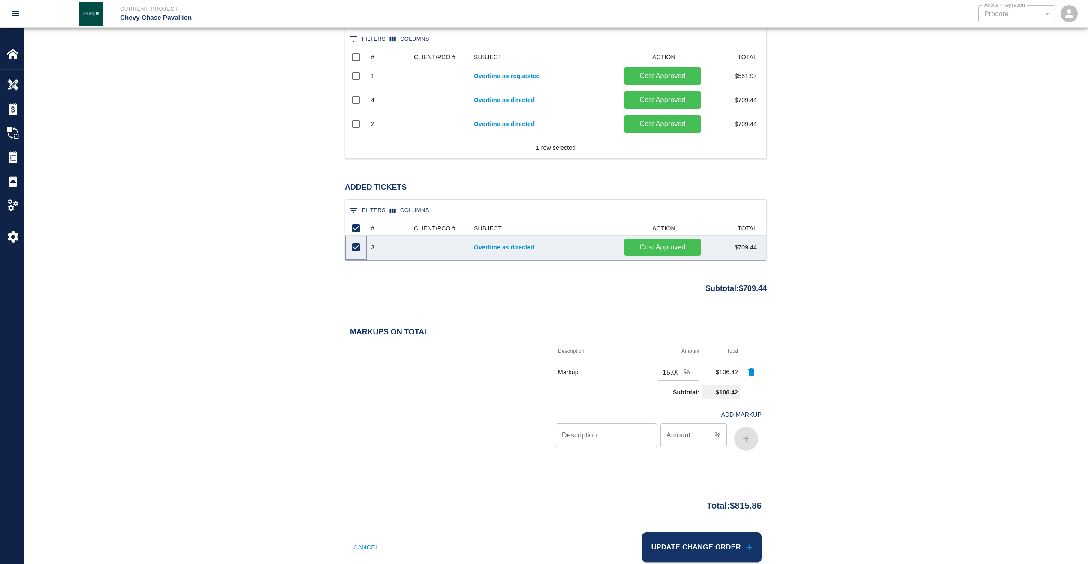
click at [354, 248] on input "Unselect row" at bounding box center [356, 247] width 18 height 18
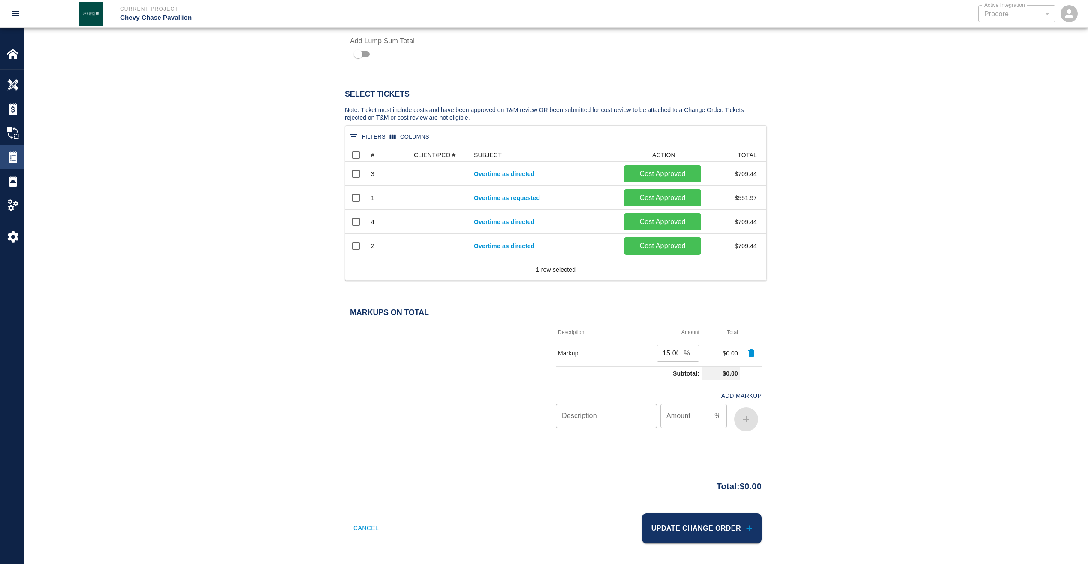
click at [18, 155] on img at bounding box center [13, 157] width 12 height 12
click at [684, 527] on button "Update Change Order" at bounding box center [702, 528] width 120 height 30
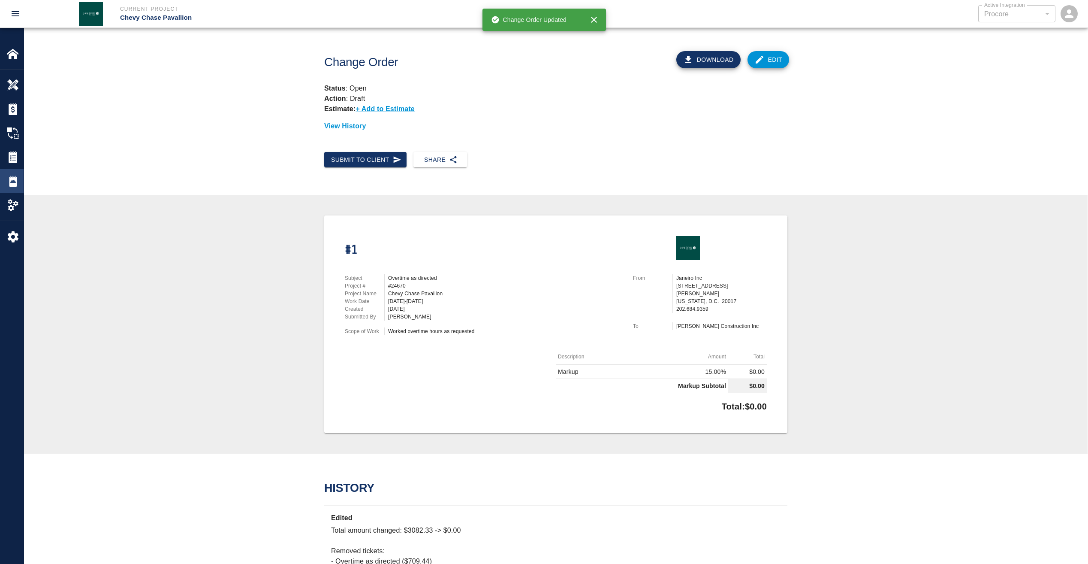
click at [15, 174] on div "Daily Reports" at bounding box center [12, 181] width 24 height 24
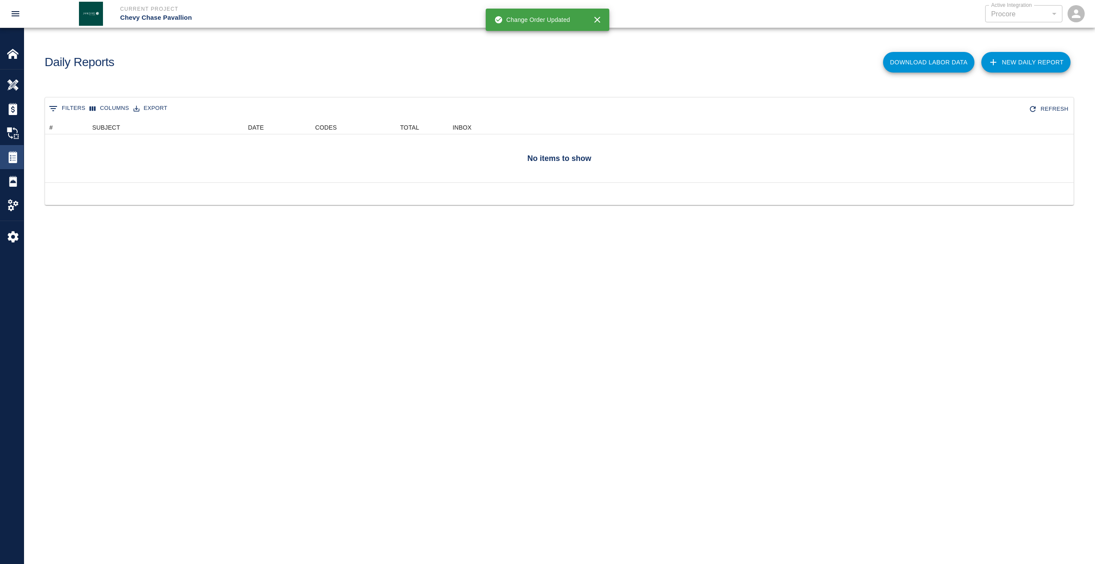
click at [14, 157] on img at bounding box center [13, 157] width 12 height 12
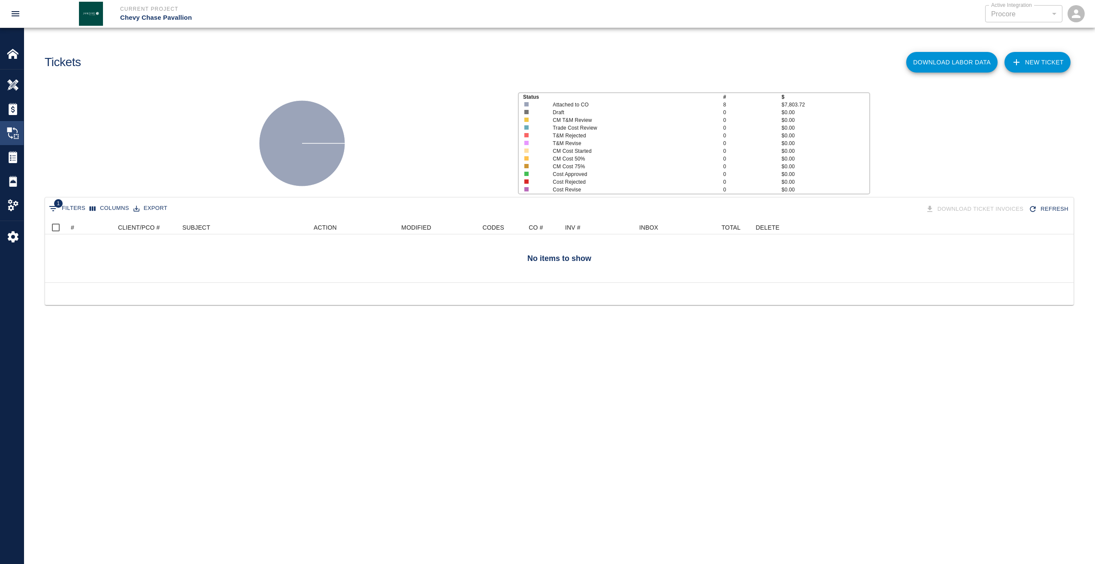
click at [12, 127] on img at bounding box center [13, 133] width 12 height 12
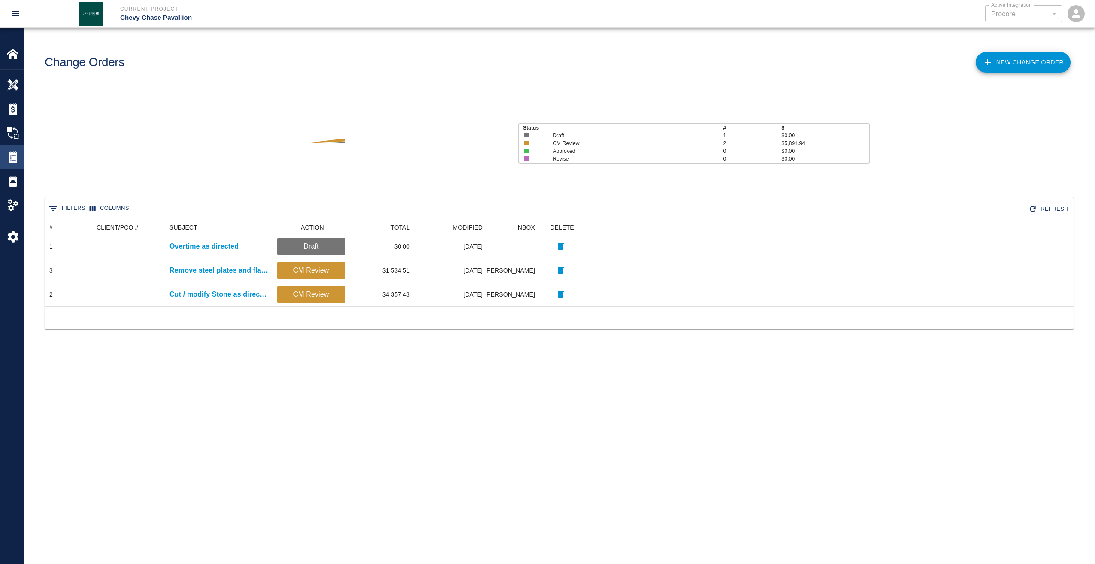
click at [14, 154] on img at bounding box center [13, 157] width 12 height 12
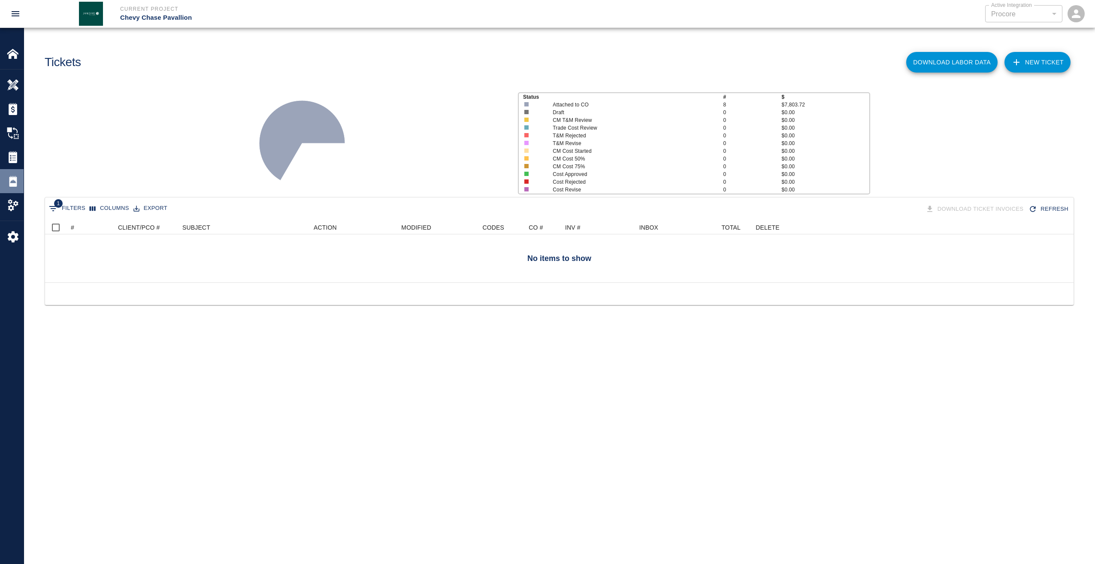
click at [11, 181] on img at bounding box center [13, 181] width 12 height 12
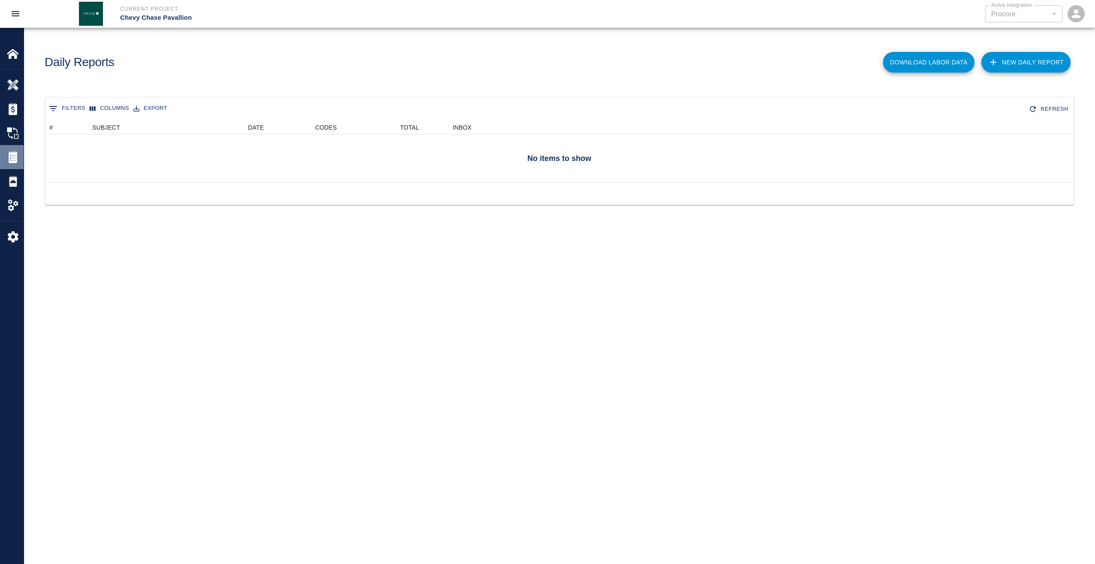
click at [15, 155] on img at bounding box center [13, 157] width 12 height 12
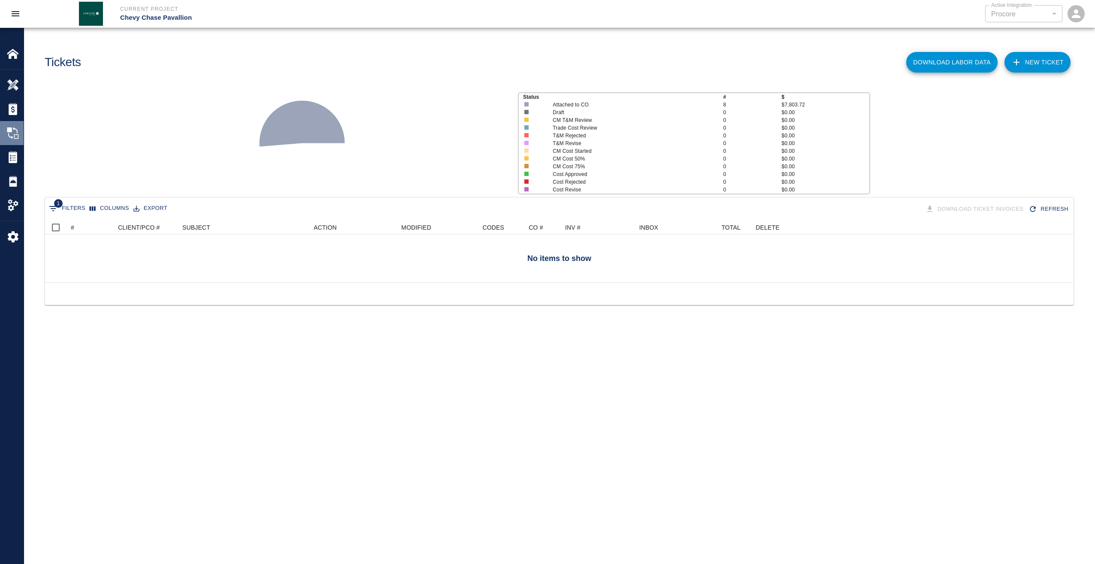
click at [15, 130] on img at bounding box center [13, 133] width 12 height 12
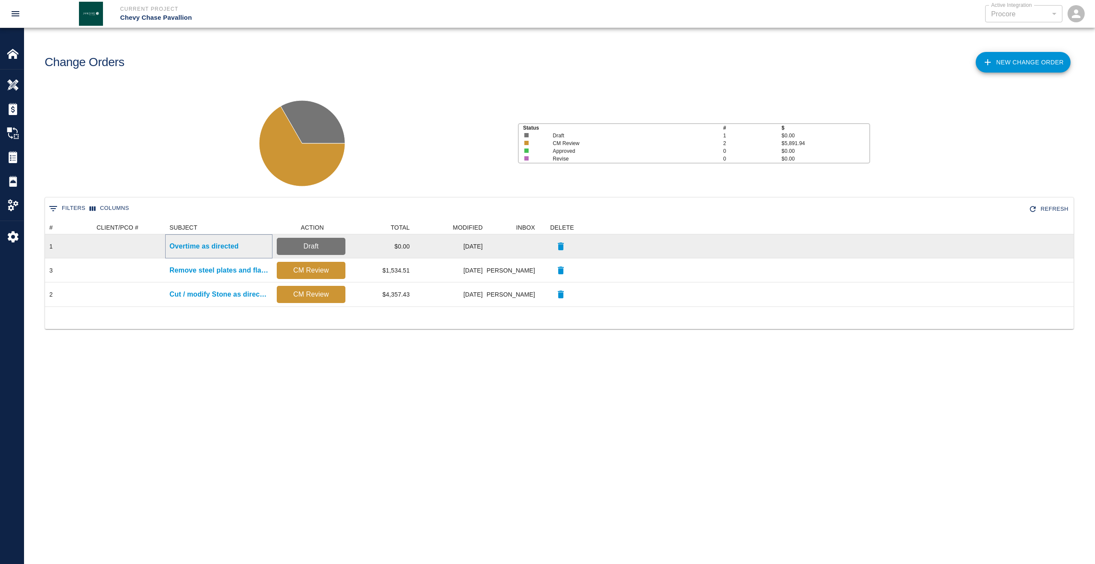
click at [220, 245] on p "Overtime as directed" at bounding box center [203, 246] width 69 height 10
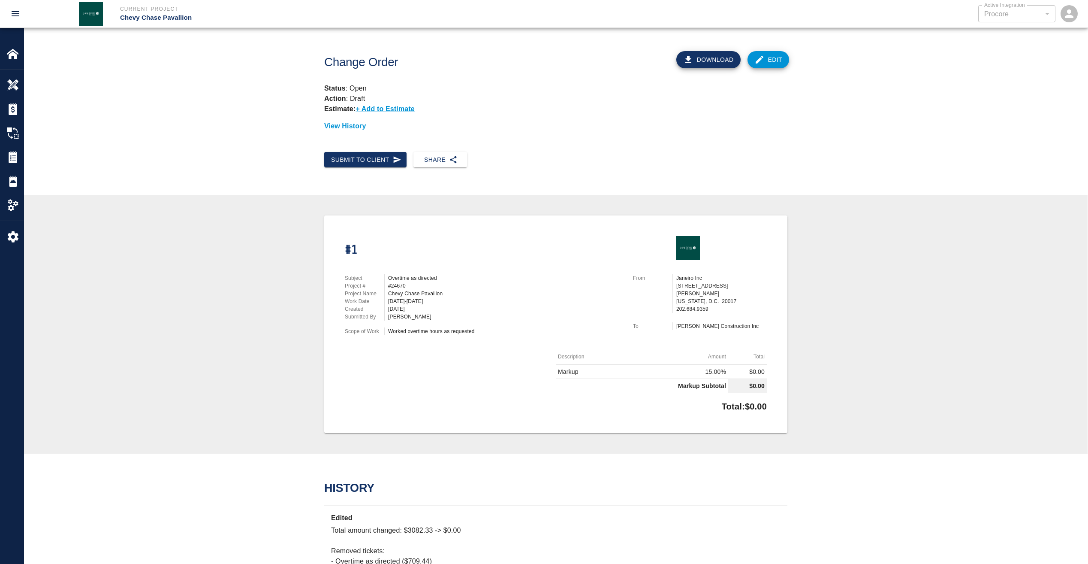
click at [773, 58] on link "Edit" at bounding box center [769, 59] width 42 height 17
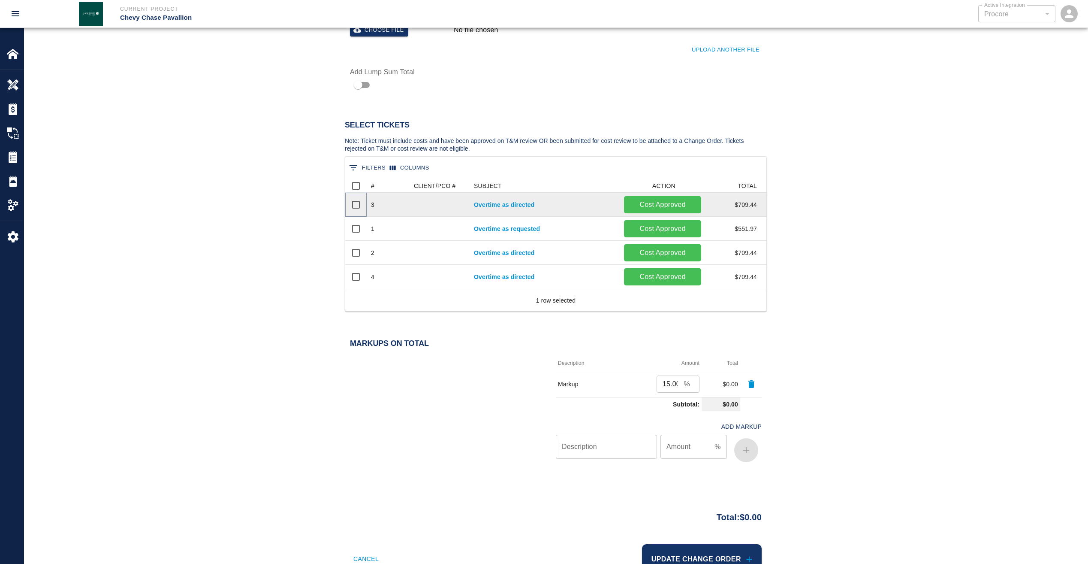
click at [357, 205] on input "Select row" at bounding box center [356, 205] width 18 height 18
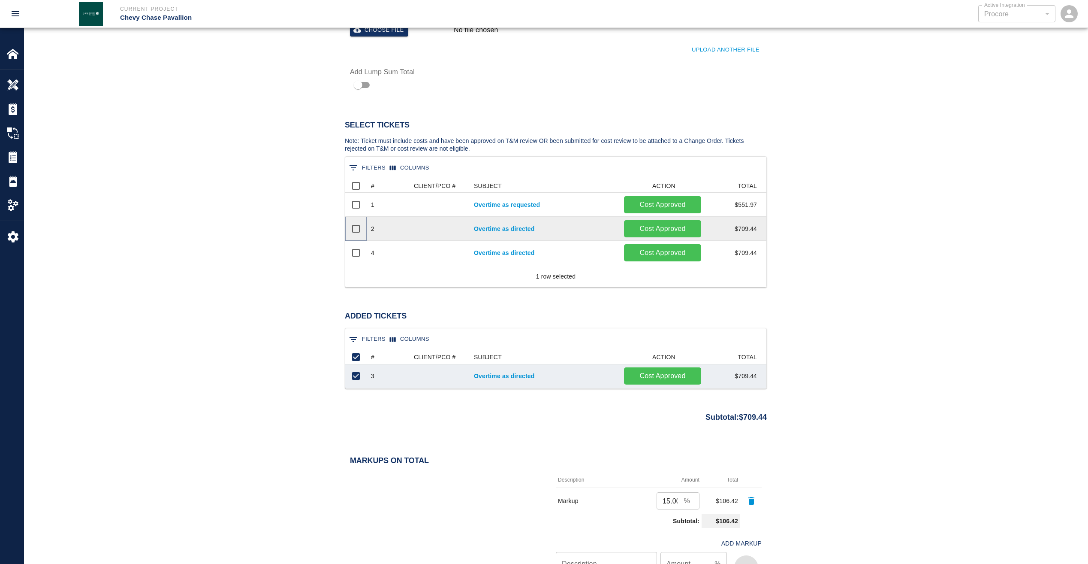
click at [353, 227] on input "Select row" at bounding box center [356, 229] width 18 height 18
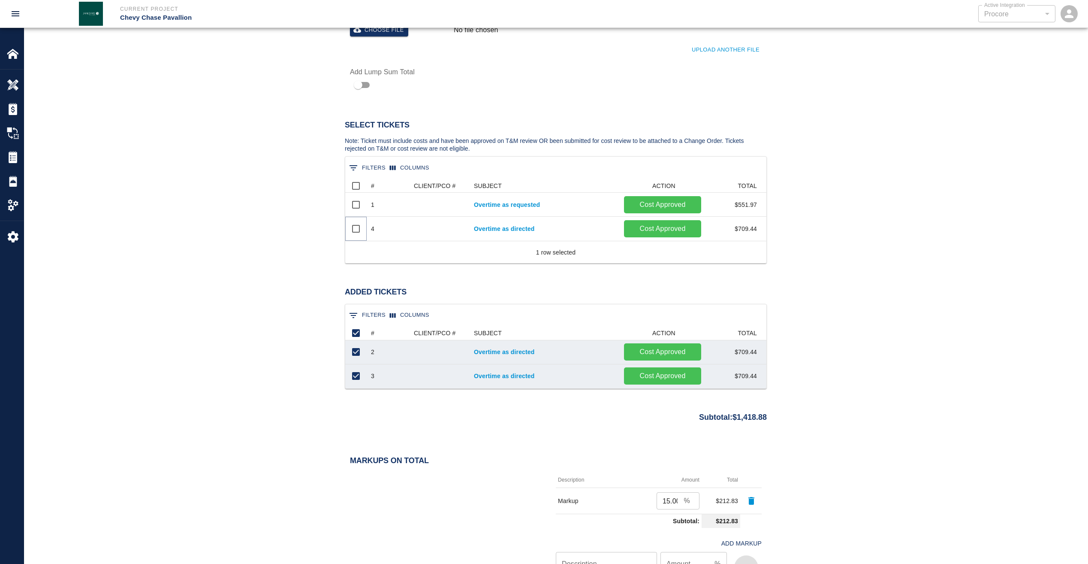
click at [358, 230] on input "Select row" at bounding box center [356, 229] width 18 height 18
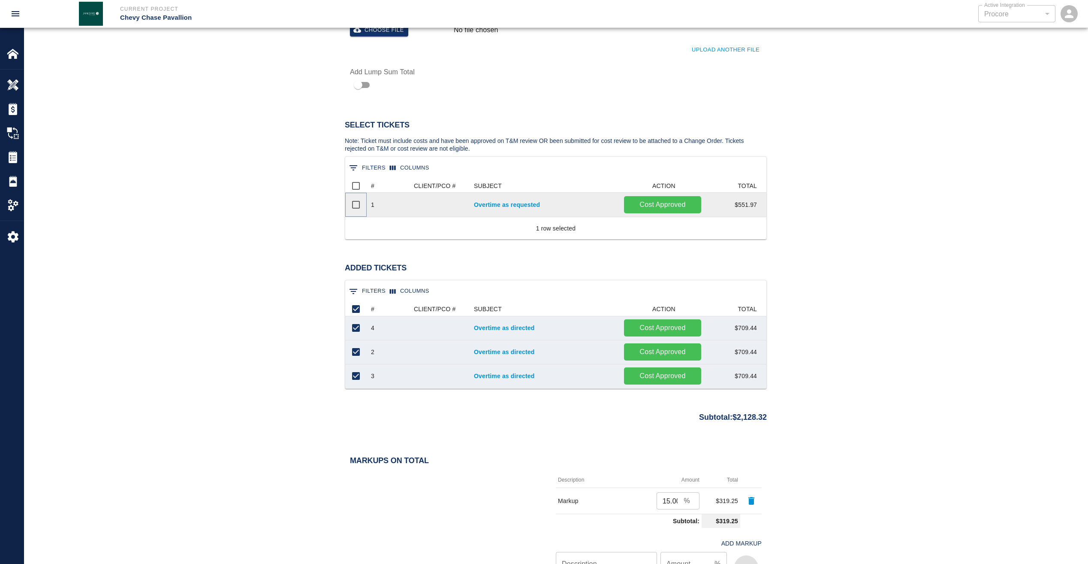
click at [359, 206] on input "Select row" at bounding box center [356, 205] width 18 height 18
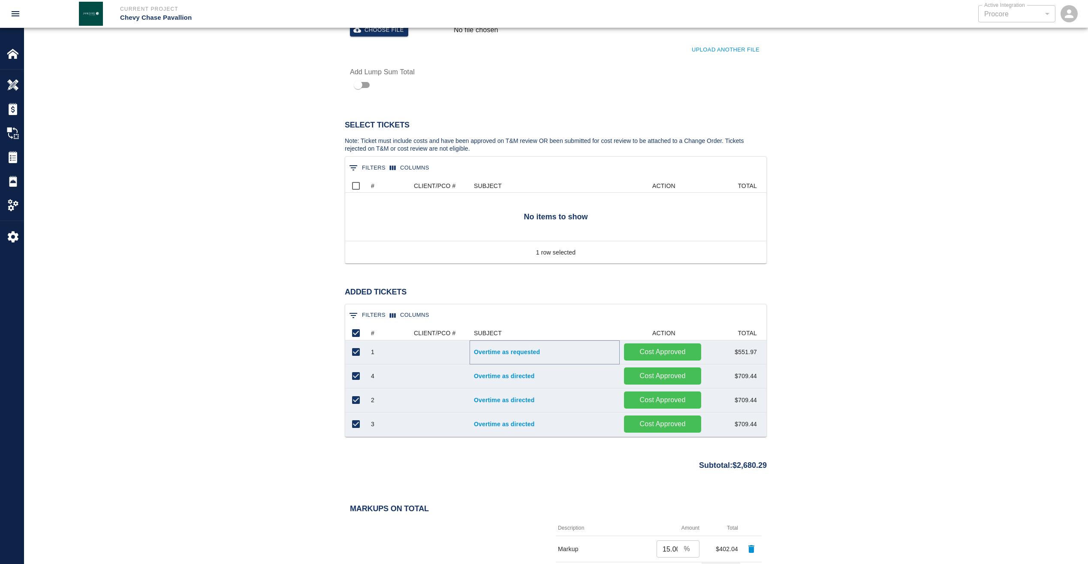
click at [498, 350] on link "Overtime as requested" at bounding box center [545, 351] width 142 height 9
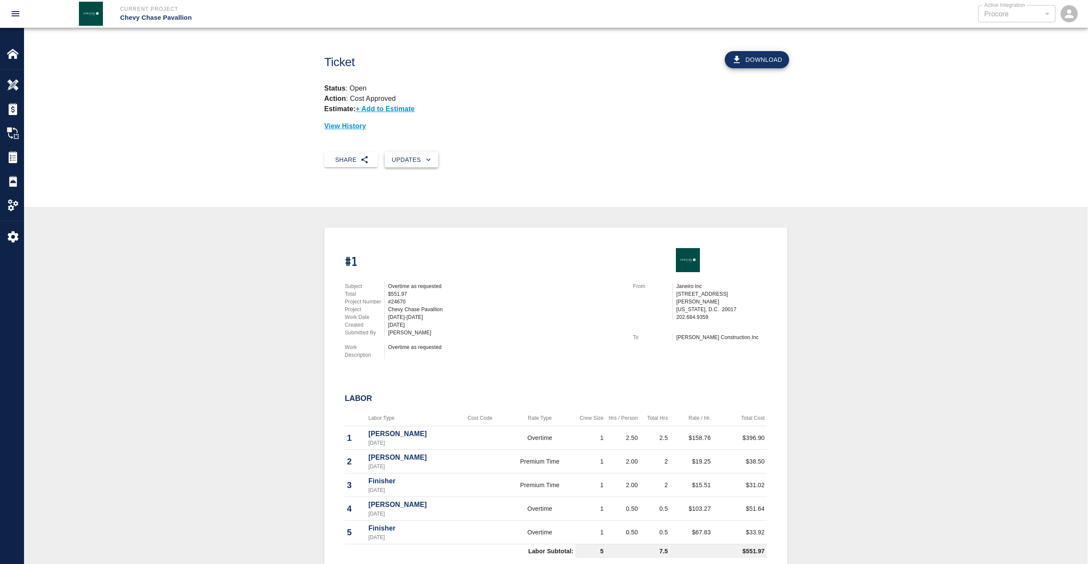
click at [429, 156] on icon "button" at bounding box center [428, 159] width 9 height 9
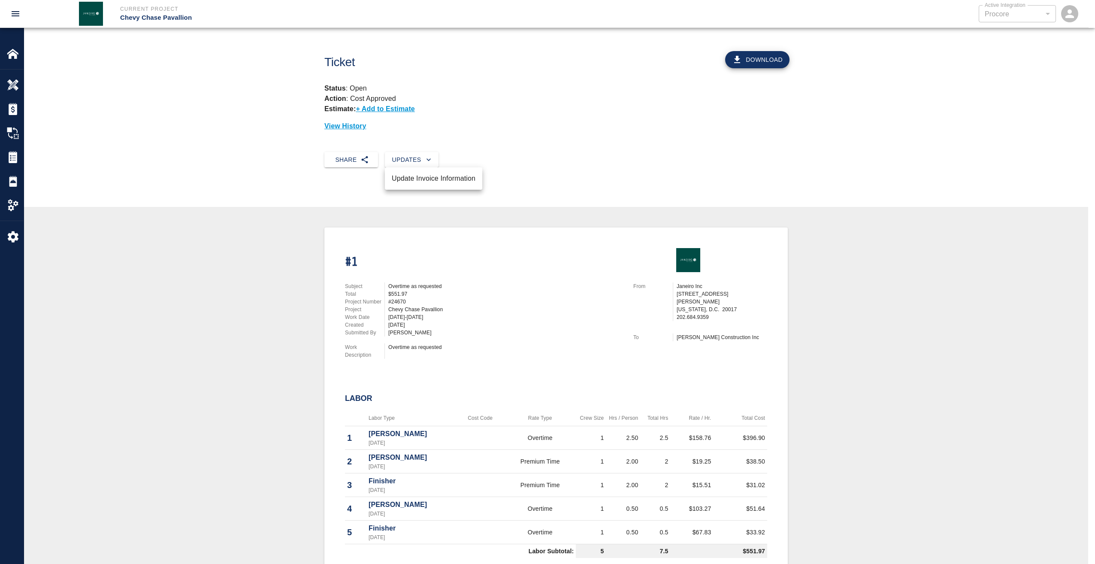
click at [214, 159] on div at bounding box center [547, 282] width 1095 height 564
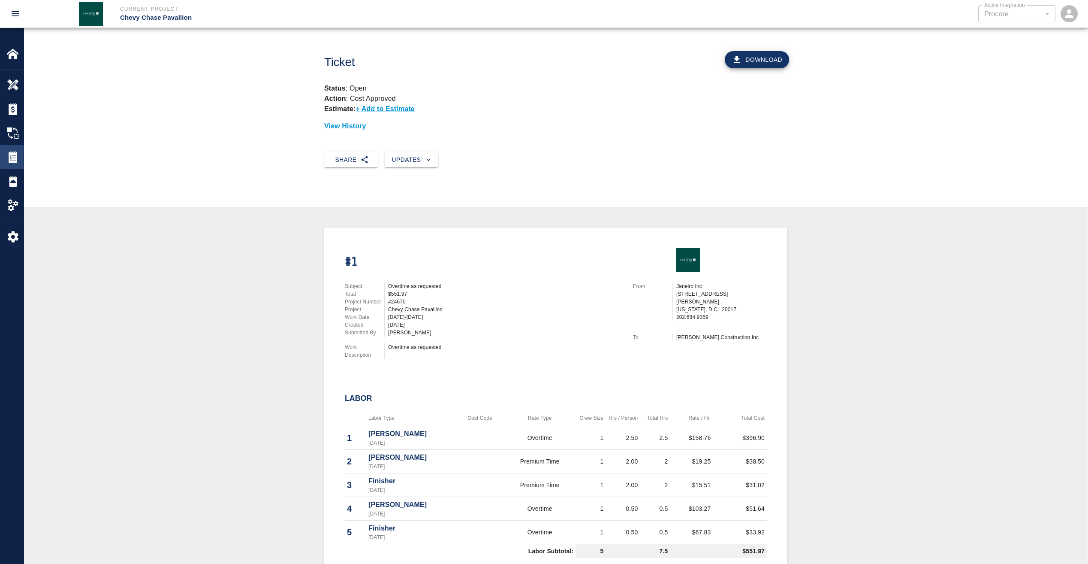
click at [15, 163] on div "Tickets" at bounding box center [12, 157] width 24 height 24
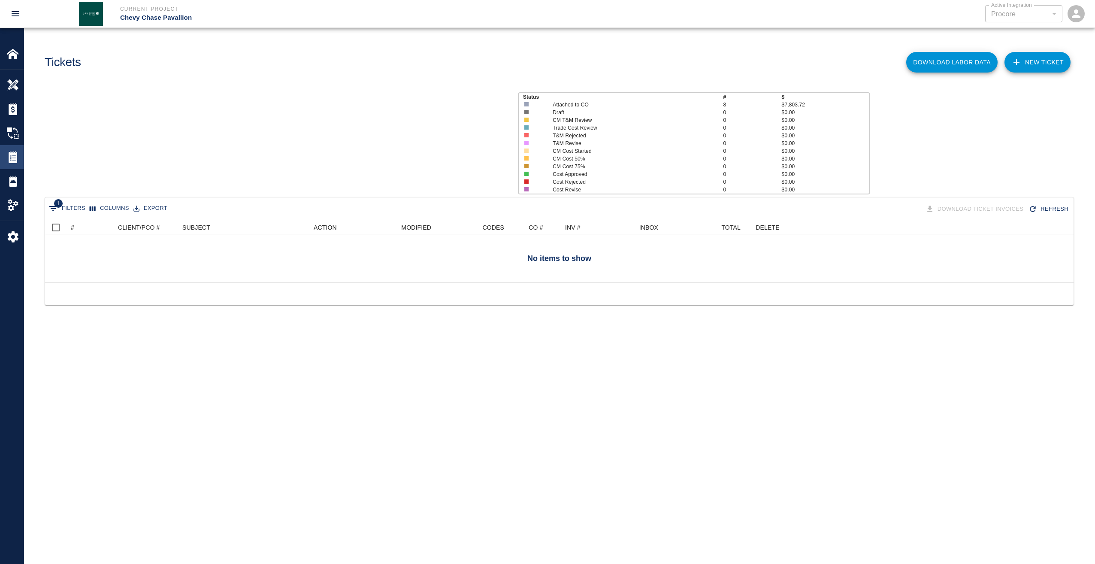
scroll to position [55, 1022]
click at [10, 183] on img at bounding box center [13, 181] width 12 height 12
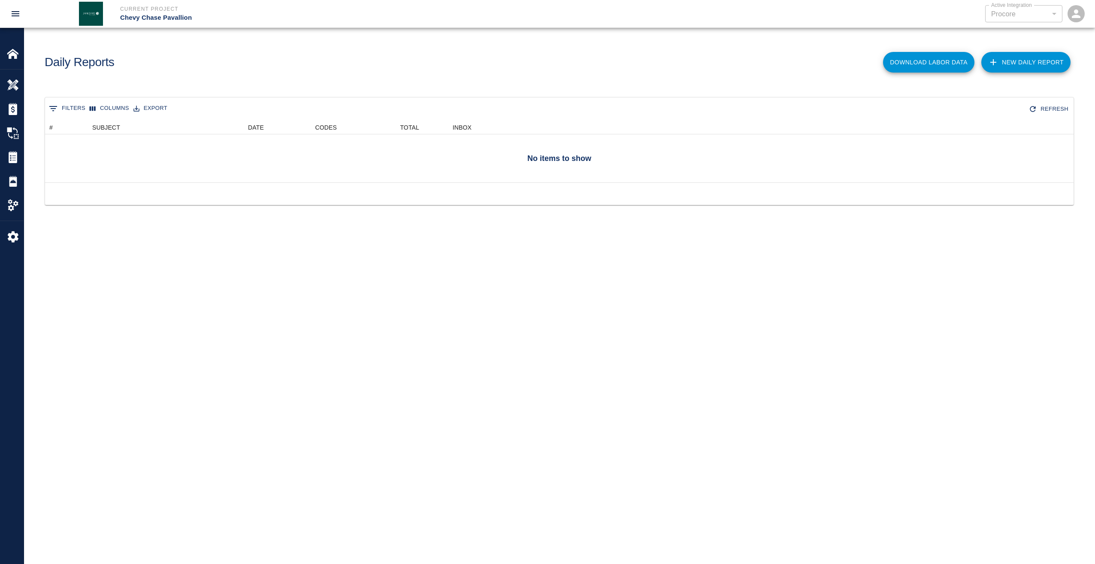
scroll to position [55, 1022]
click at [22, 139] on div at bounding box center [19, 133] width 24 height 12
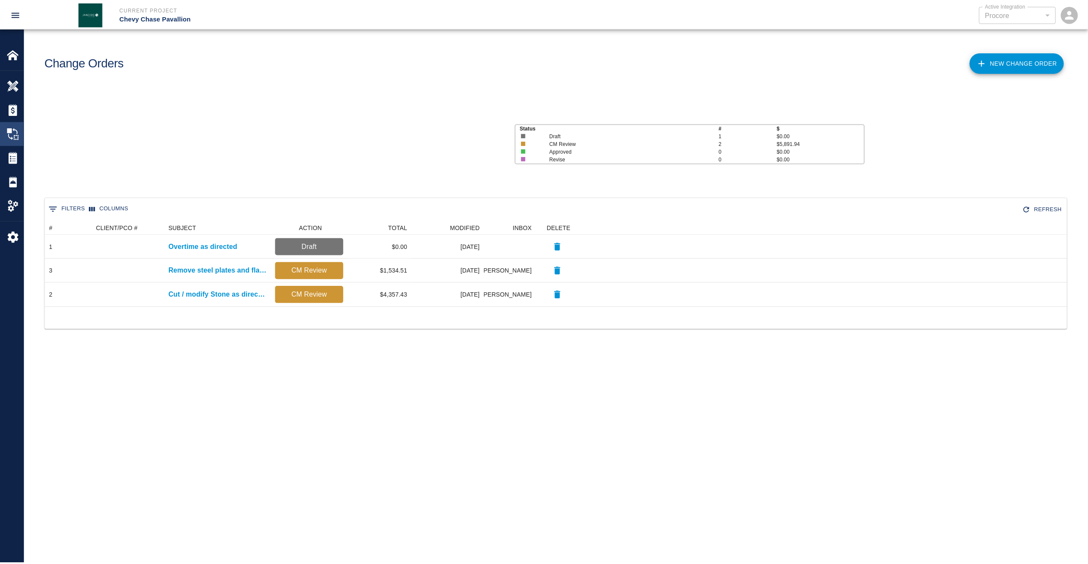
scroll to position [79, 1022]
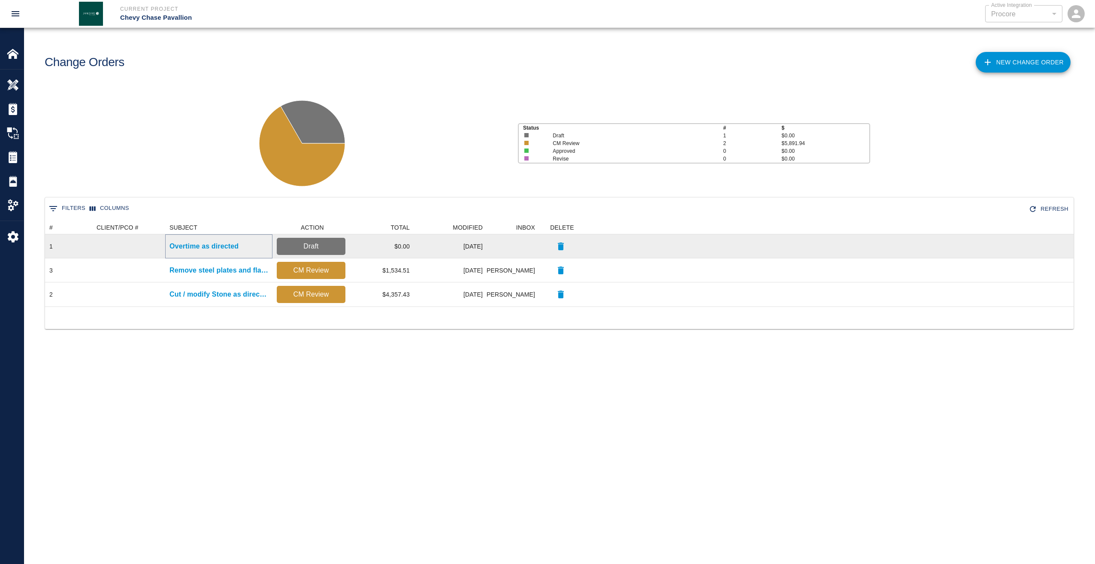
click at [199, 246] on p "Overtime as directed" at bounding box center [203, 246] width 69 height 10
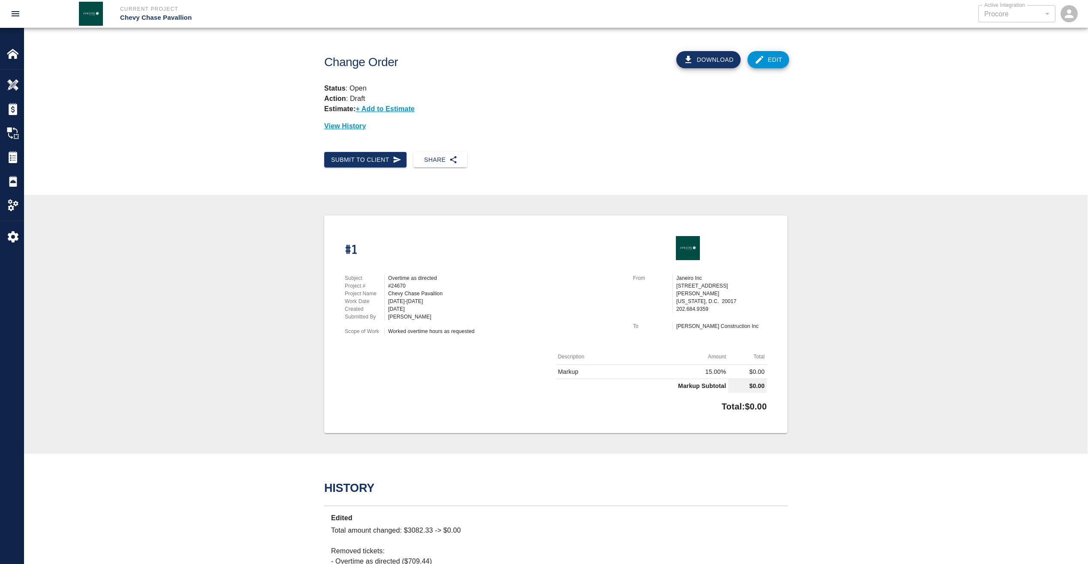
click at [776, 58] on link "Edit" at bounding box center [769, 59] width 42 height 17
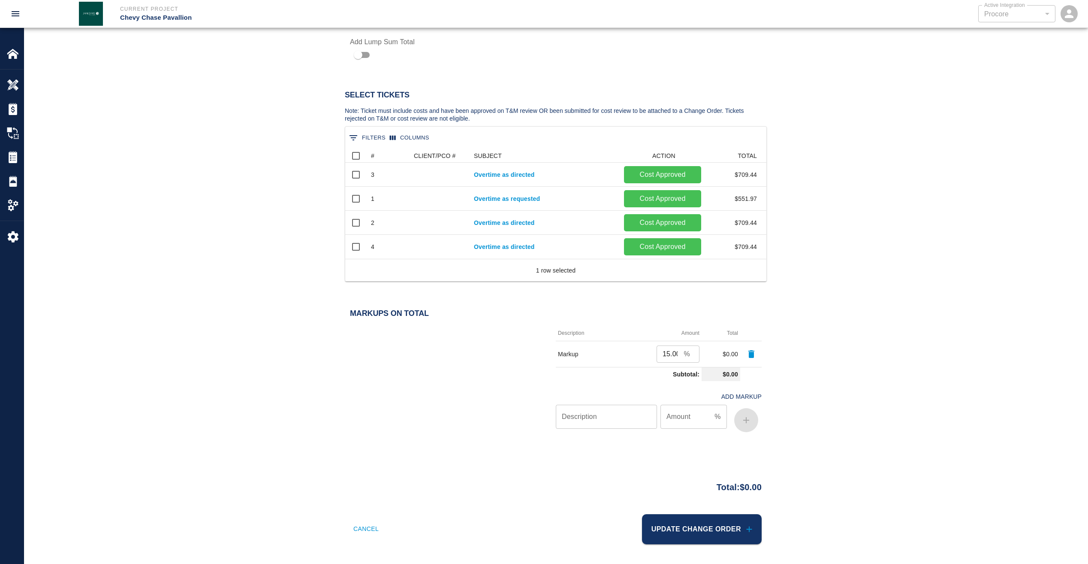
scroll to position [417, 0]
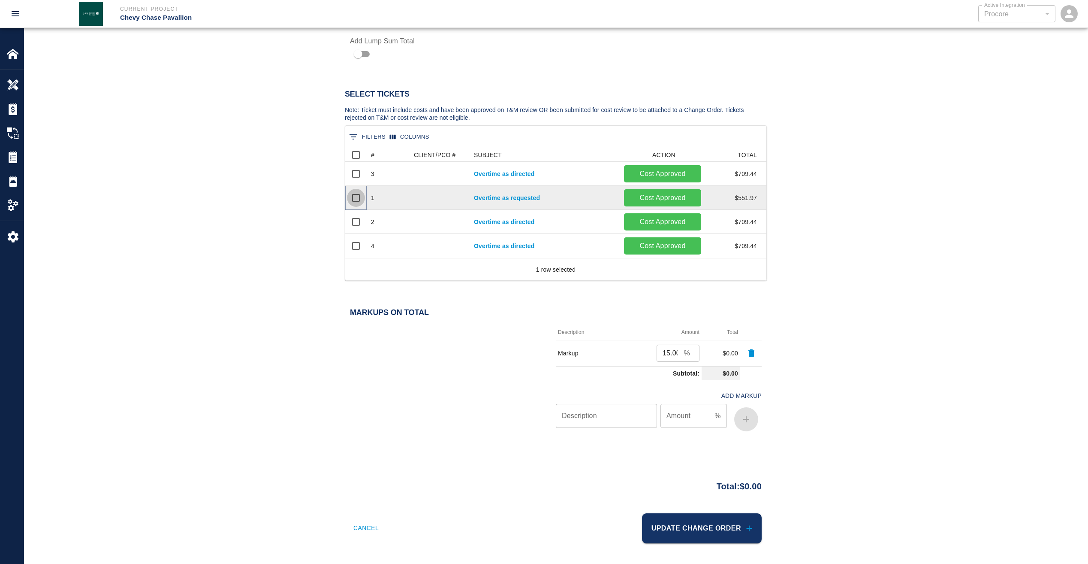
click at [354, 197] on input "Select row" at bounding box center [356, 198] width 18 height 18
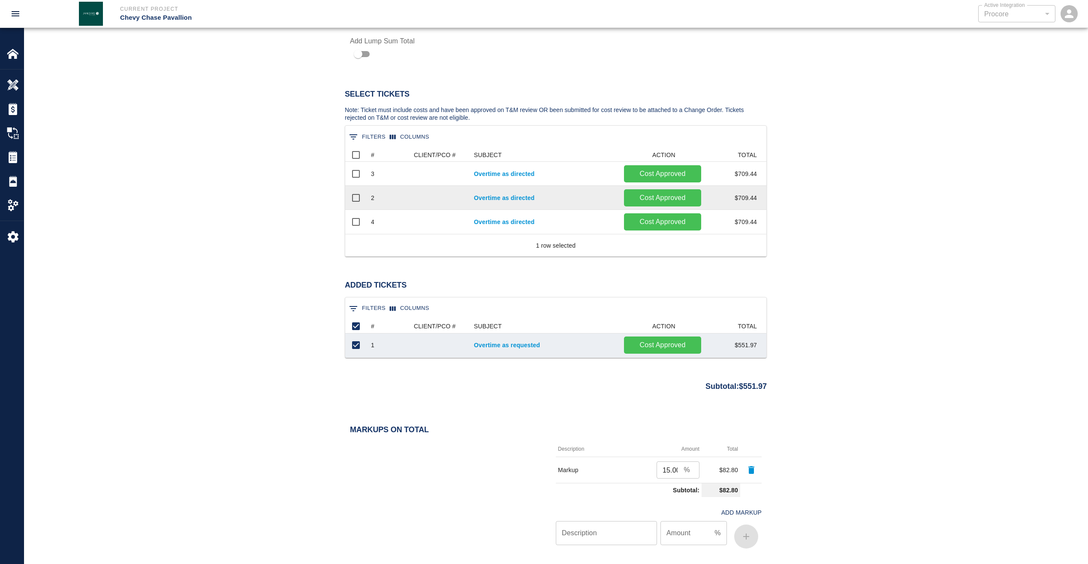
scroll to position [31, 415]
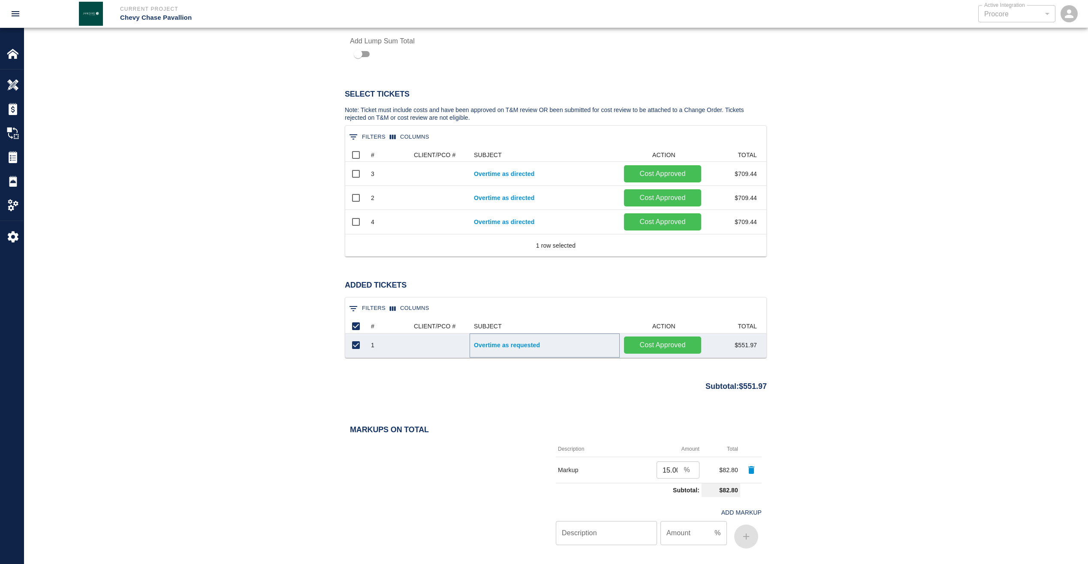
click at [505, 341] on link "Overtime as requested" at bounding box center [545, 345] width 142 height 9
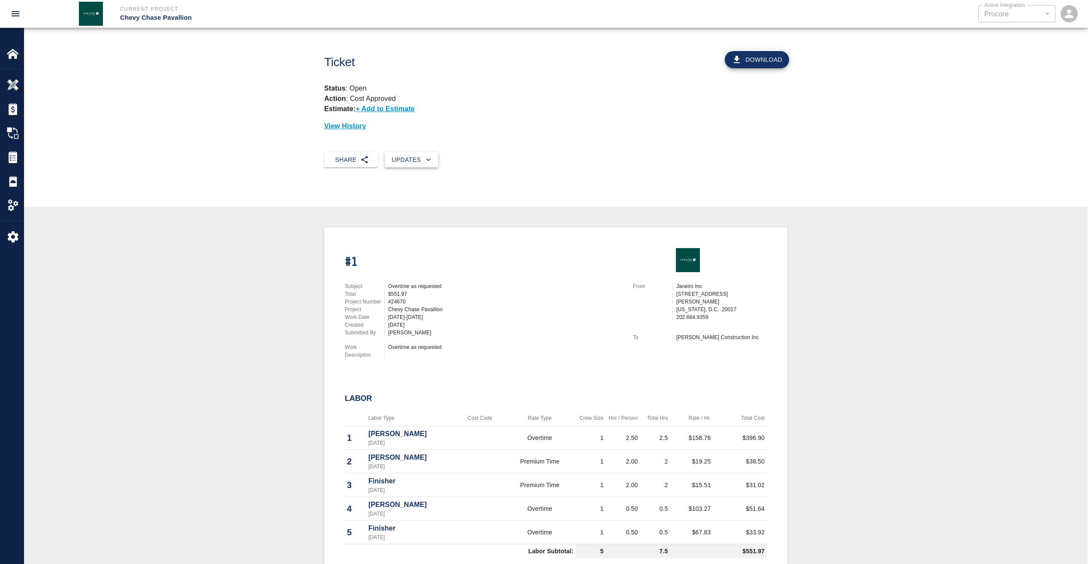
click at [427, 161] on icon "button" at bounding box center [428, 159] width 9 height 9
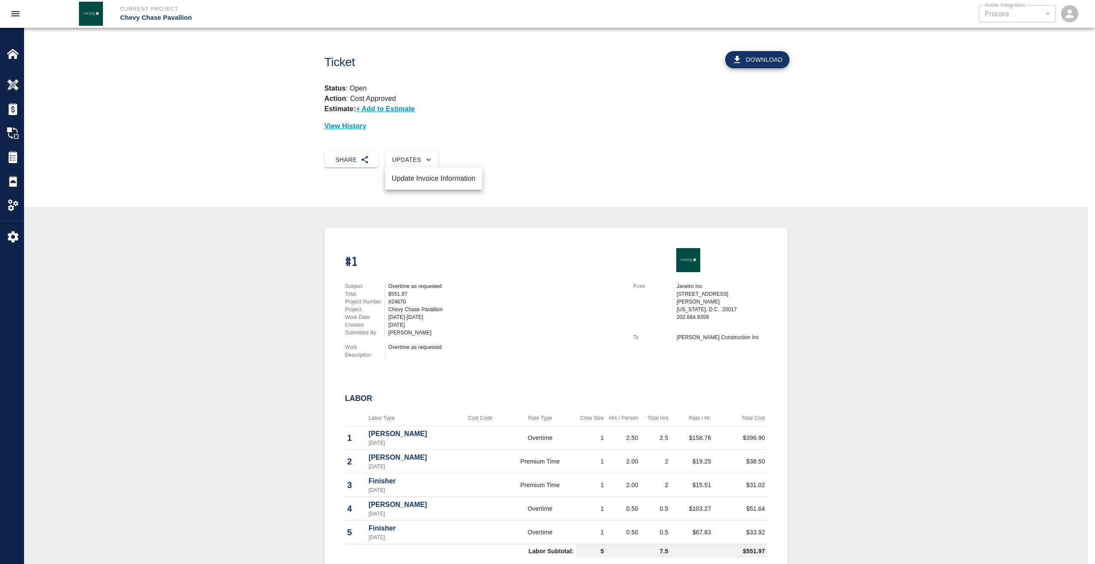
click at [424, 177] on li "Update Invoice Information" at bounding box center [433, 178] width 97 height 15
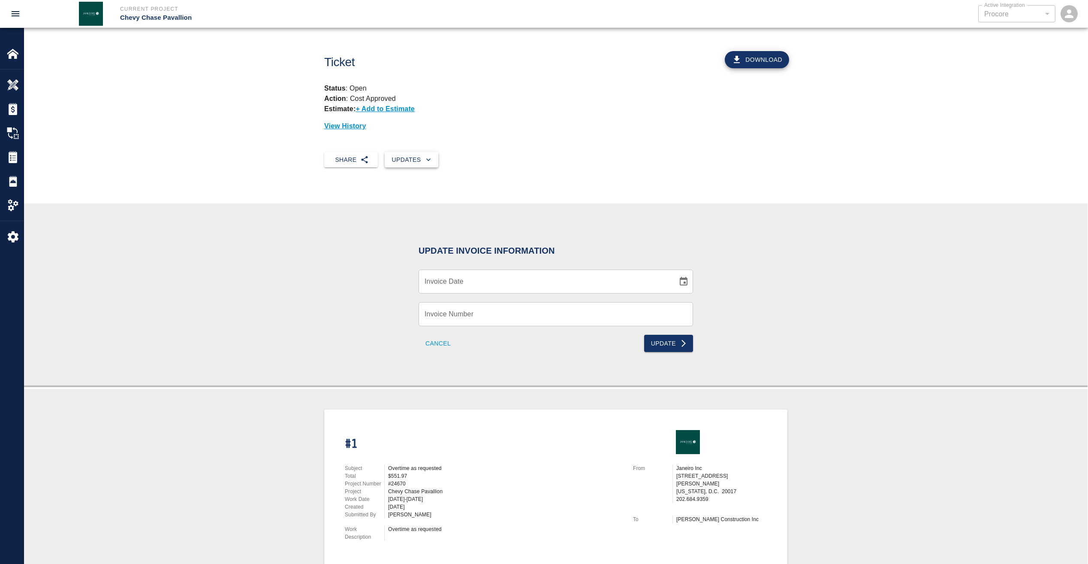
click at [437, 158] on button "Updates" at bounding box center [412, 160] width 54 height 16
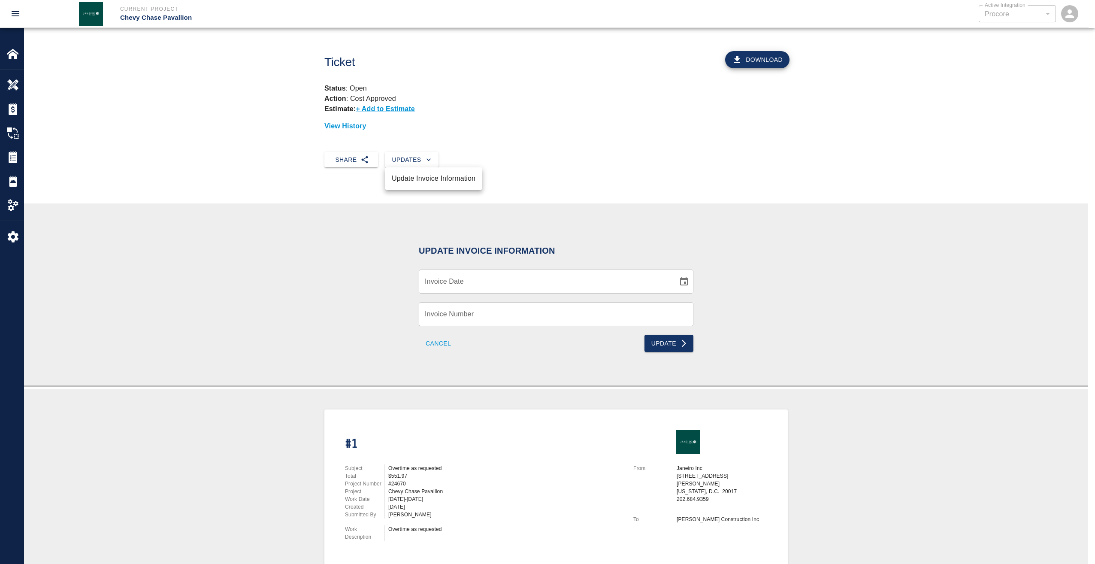
drag, startPoint x: 515, startPoint y: 154, endPoint x: 542, endPoint y: 138, distance: 31.1
click at [515, 153] on div at bounding box center [547, 282] width 1095 height 564
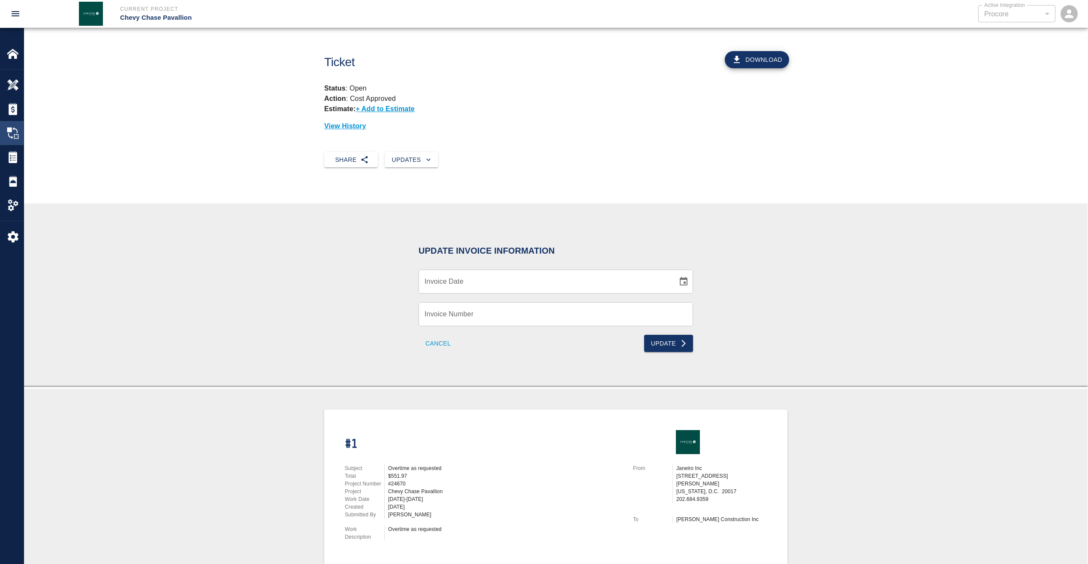
click at [12, 134] on img at bounding box center [13, 133] width 12 height 12
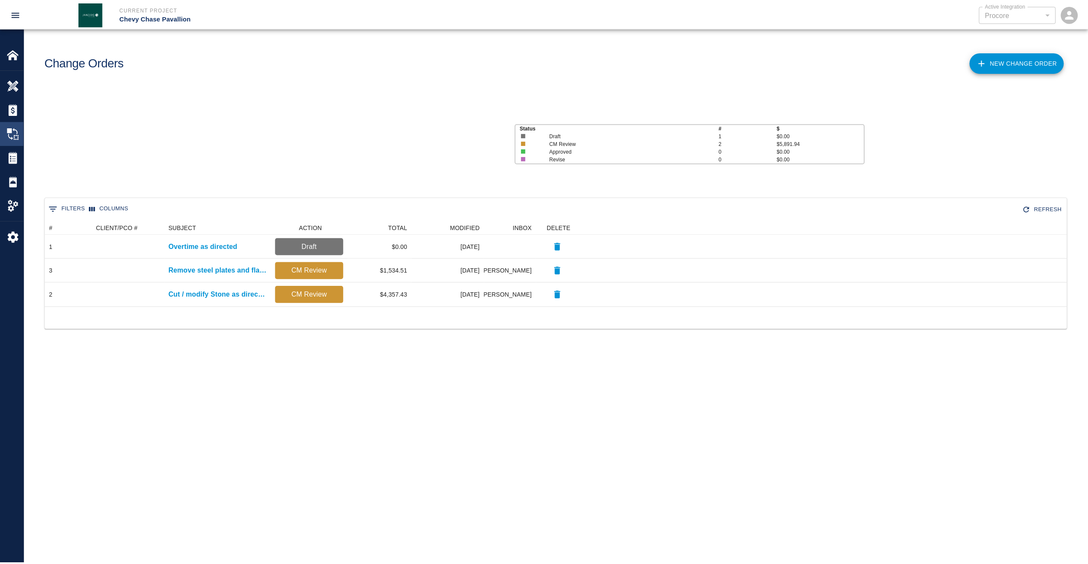
scroll to position [79, 1022]
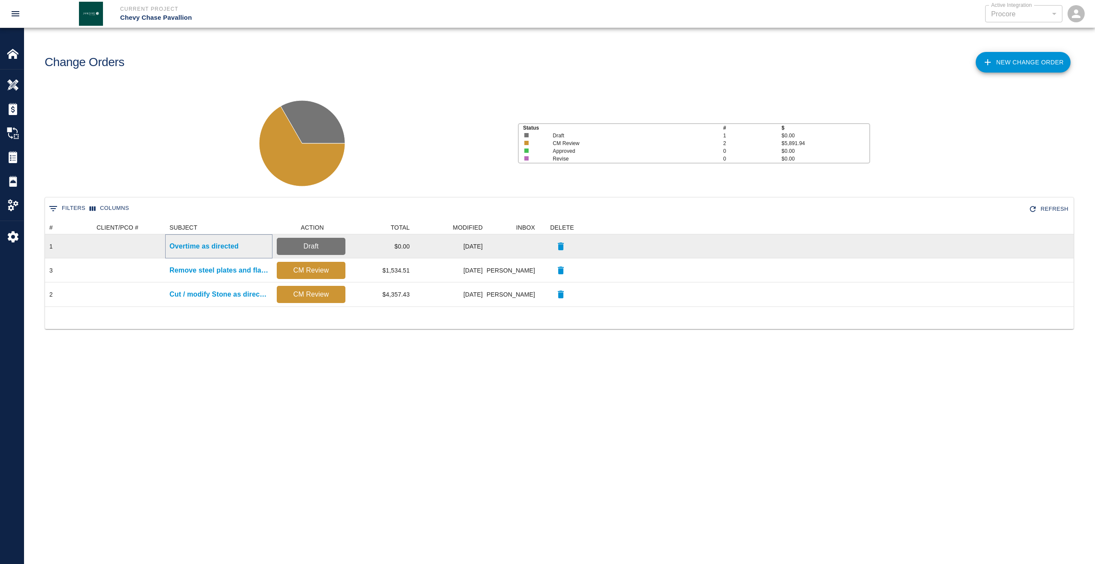
click at [202, 244] on p "Overtime as directed" at bounding box center [203, 246] width 69 height 10
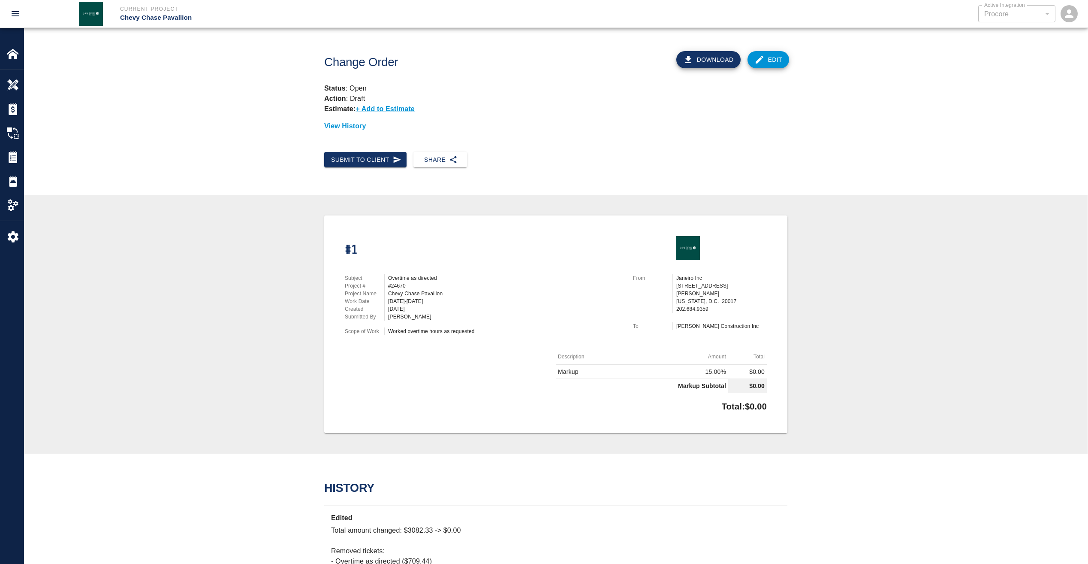
click at [774, 61] on link "Edit" at bounding box center [769, 59] width 42 height 17
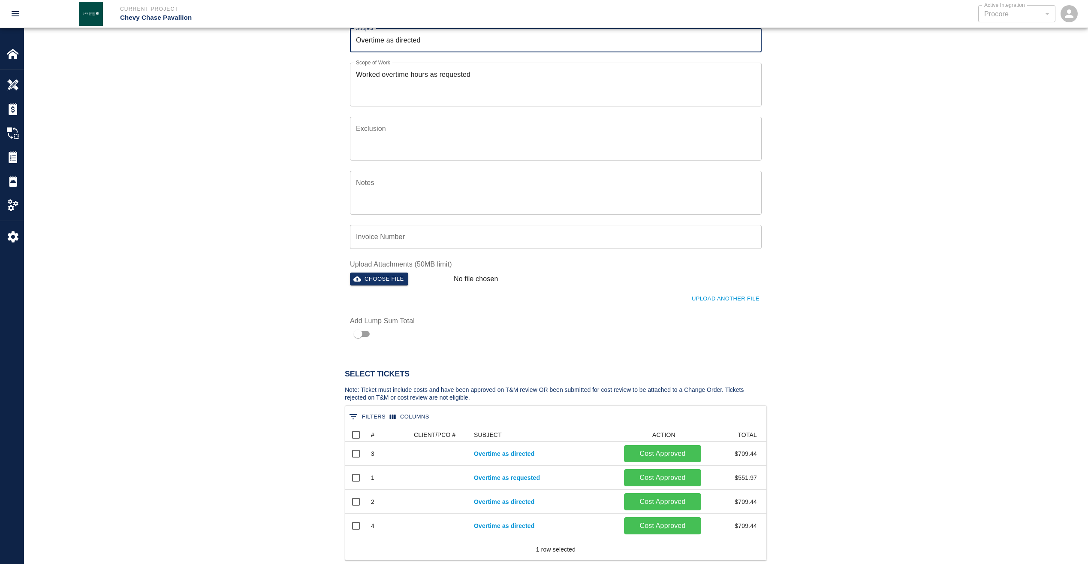
scroll to position [172, 0]
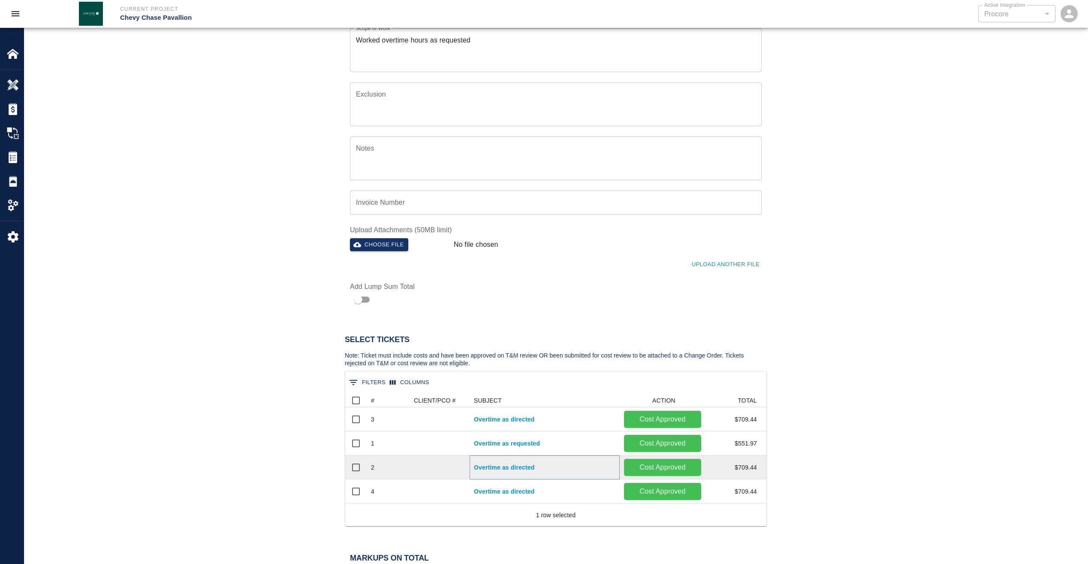
click at [520, 467] on link "Overtime as directed" at bounding box center [545, 467] width 142 height 9
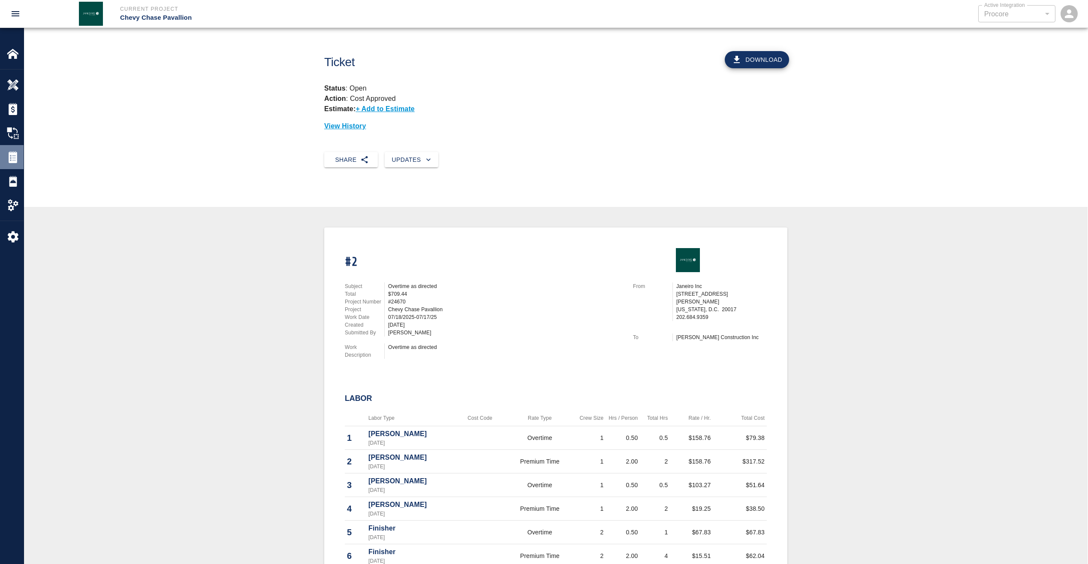
click at [12, 154] on img at bounding box center [13, 157] width 12 height 12
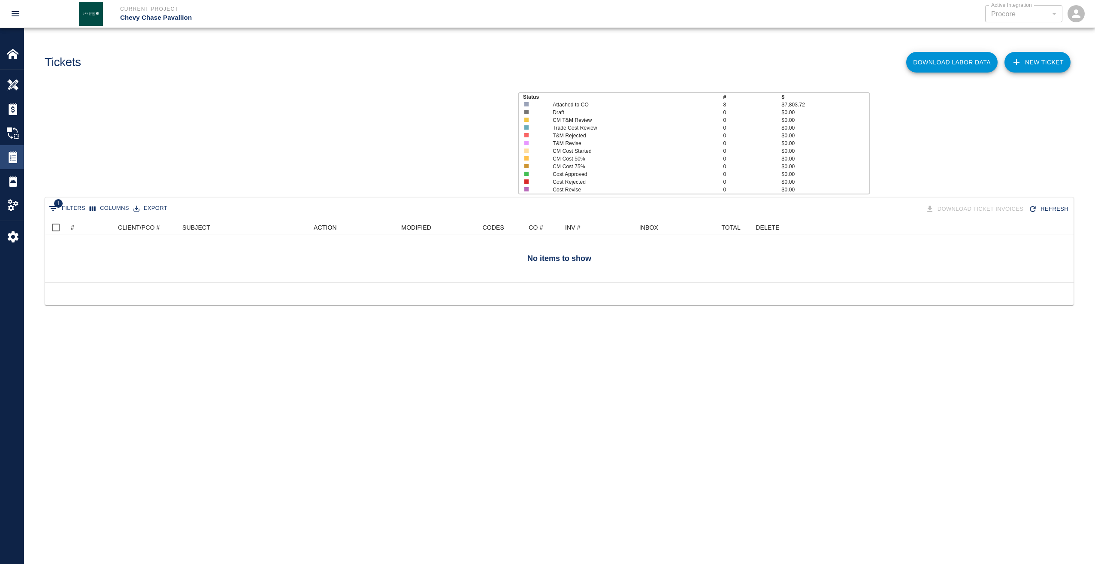
scroll to position [55, 1022]
click at [12, 136] on img at bounding box center [13, 133] width 12 height 12
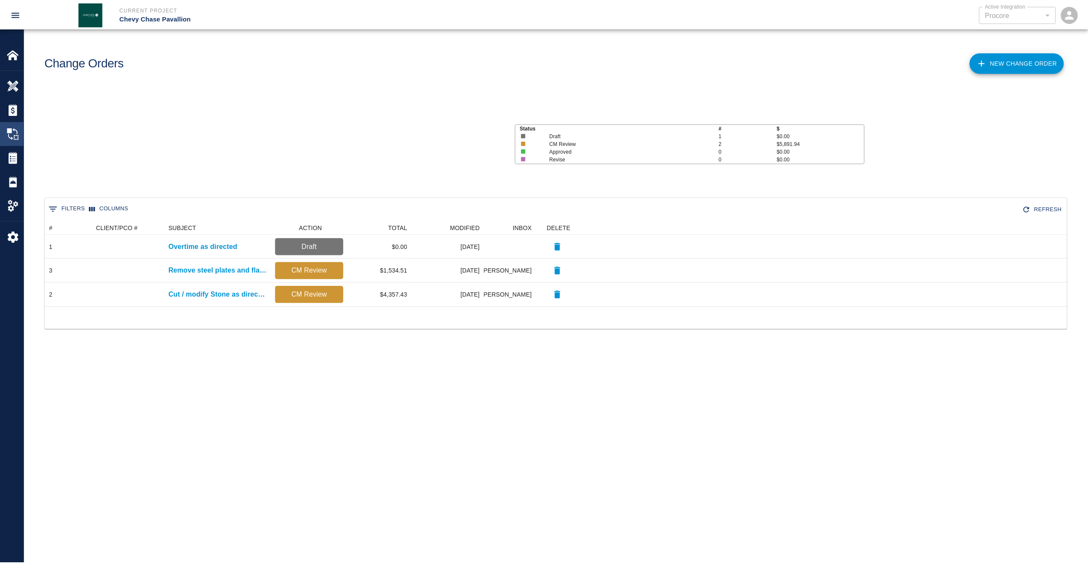
scroll to position [79, 1022]
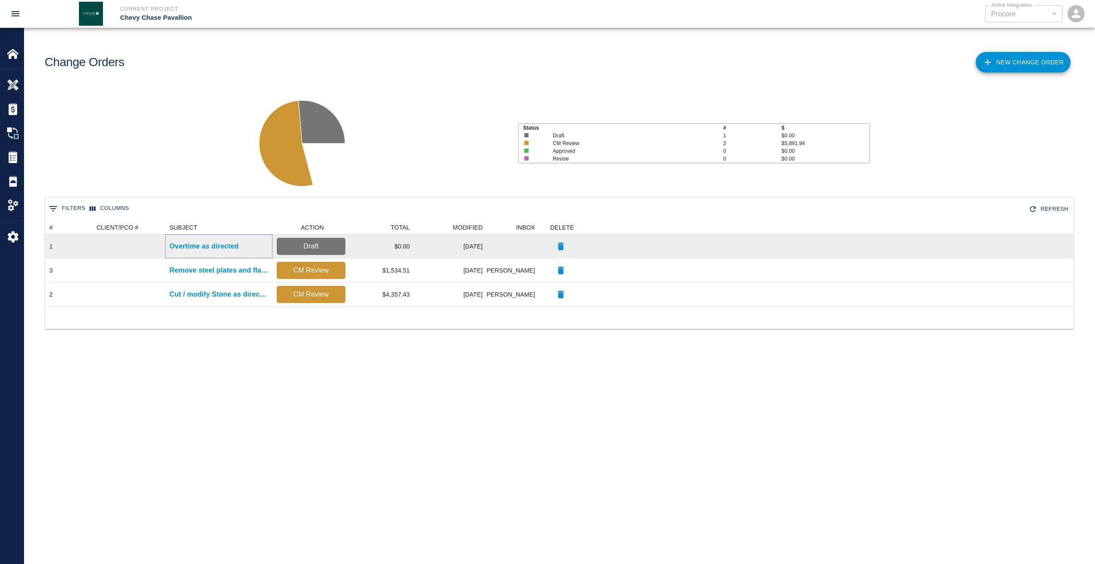
click at [201, 246] on p "Overtime as directed" at bounding box center [203, 246] width 69 height 10
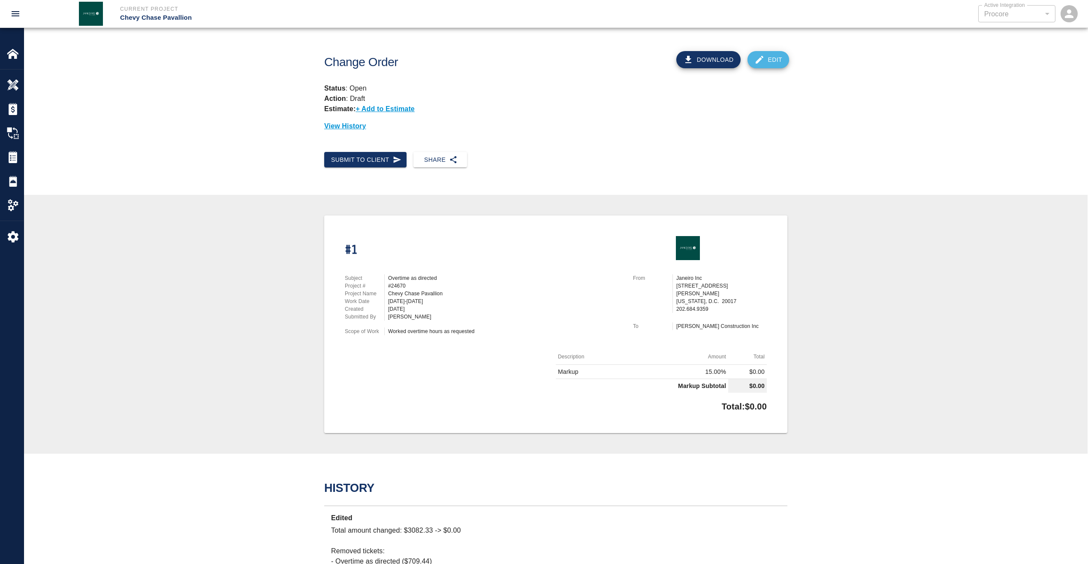
click at [771, 62] on link "Edit" at bounding box center [769, 59] width 42 height 17
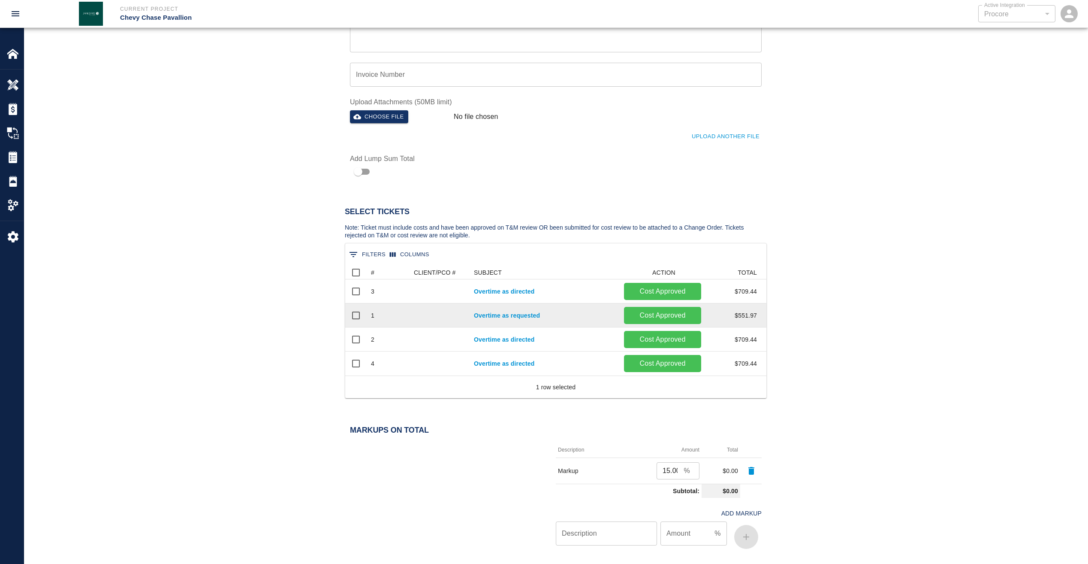
scroll to position [300, 0]
click at [356, 314] on input "Select row" at bounding box center [356, 314] width 18 height 18
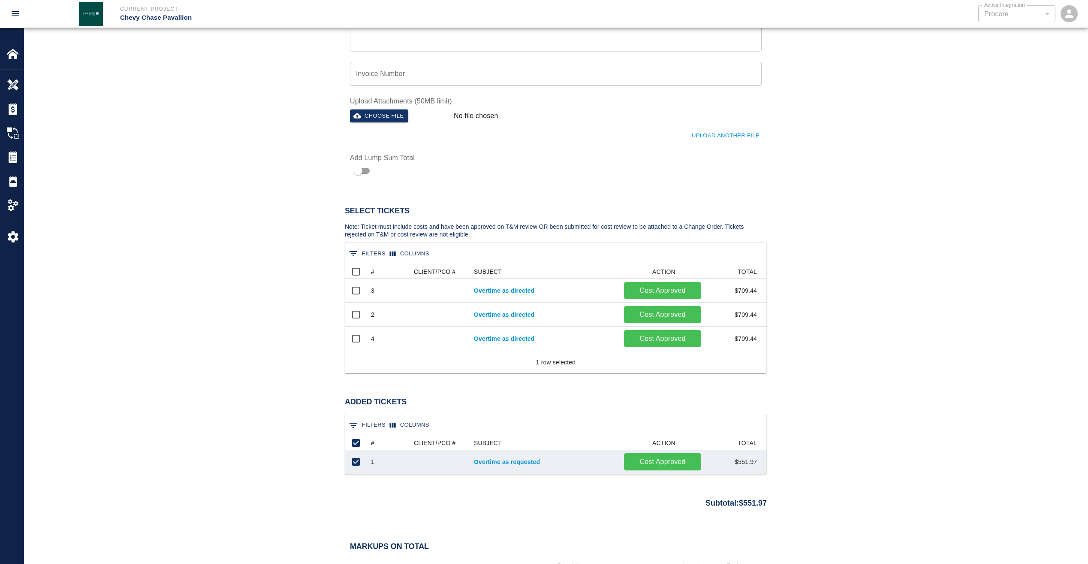
scroll to position [31, 415]
click at [655, 461] on p "Cost Approved" at bounding box center [663, 461] width 70 height 10
click at [520, 459] on link "Overtime as requested" at bounding box center [545, 461] width 142 height 9
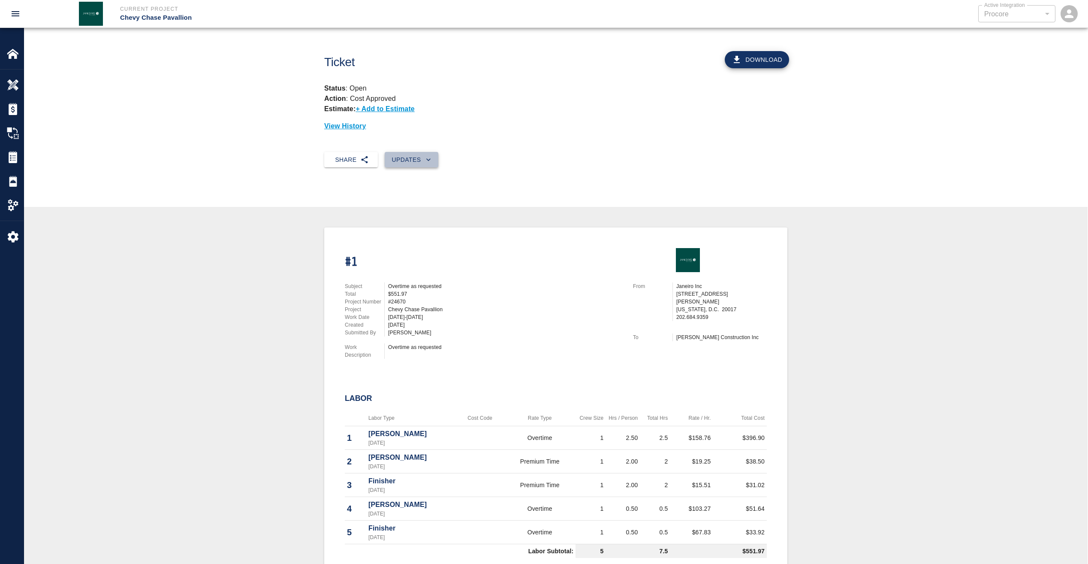
click at [422, 158] on button "Updates" at bounding box center [412, 160] width 54 height 16
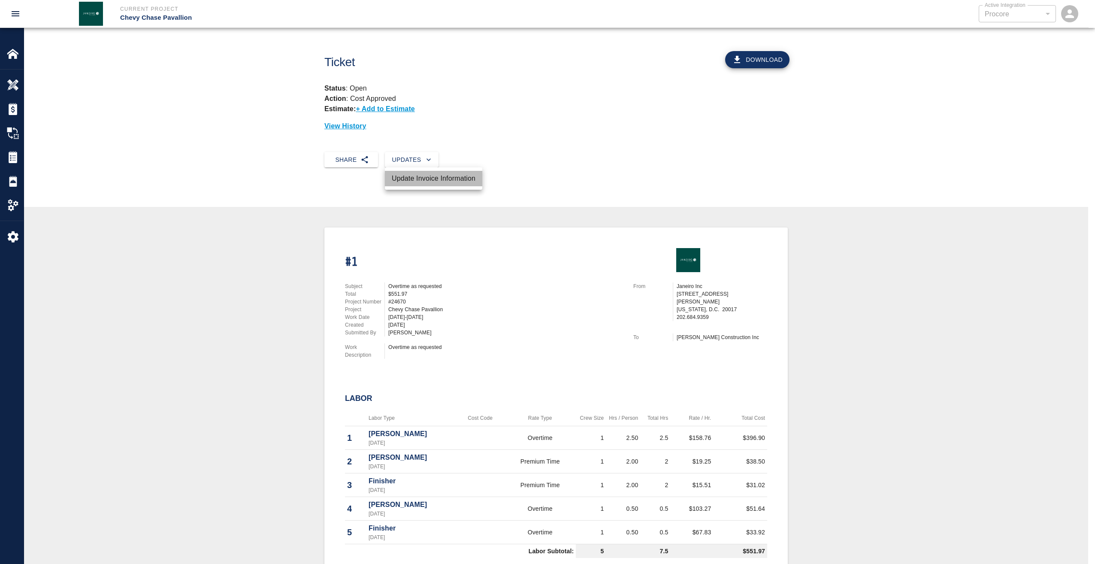
click at [427, 175] on li "Update Invoice Information" at bounding box center [433, 178] width 97 height 15
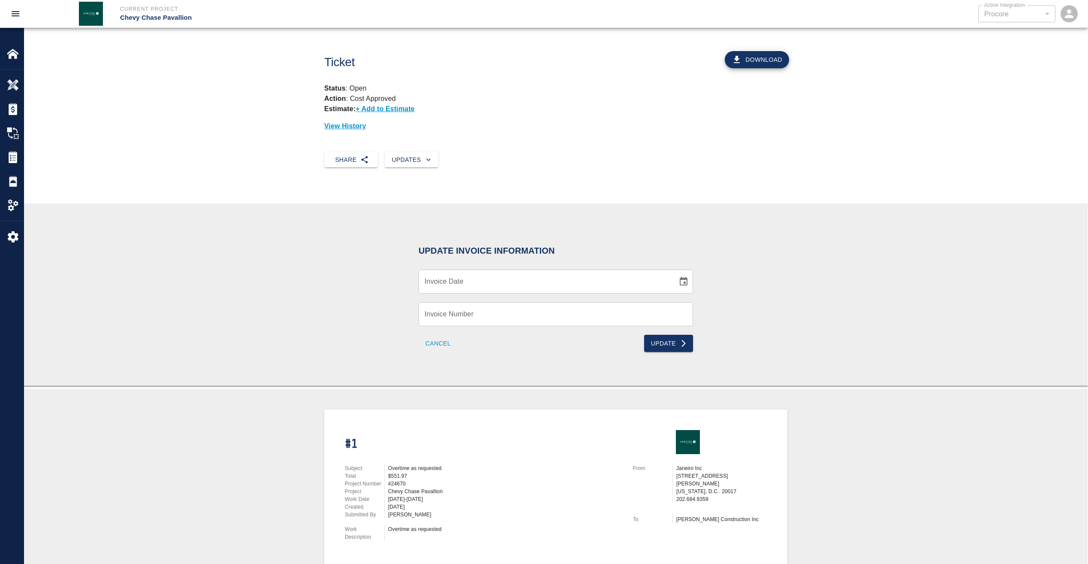
click at [440, 338] on button "Cancel" at bounding box center [438, 343] width 39 height 17
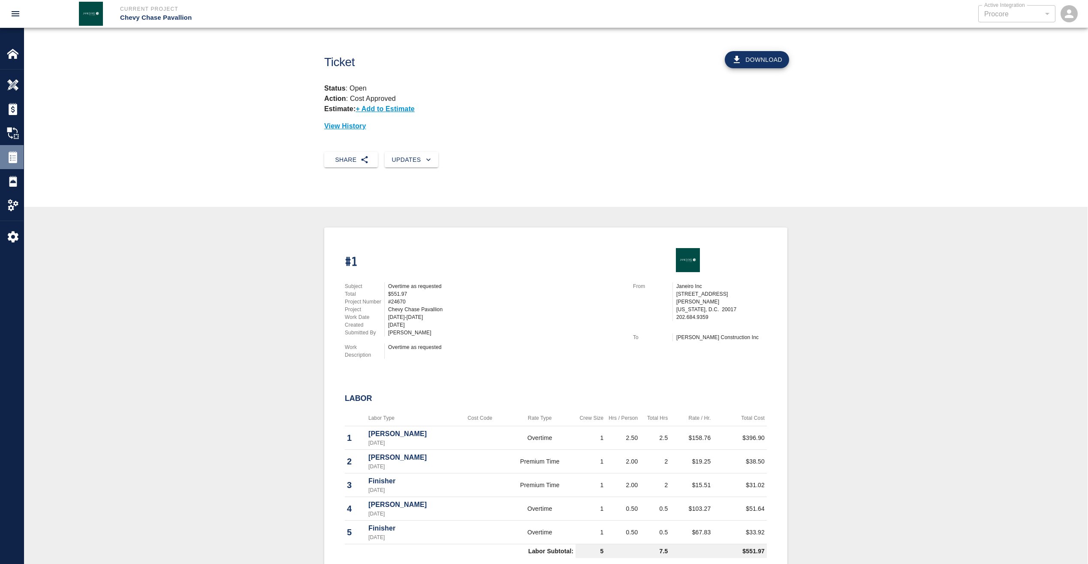
click at [11, 153] on img at bounding box center [13, 157] width 12 height 12
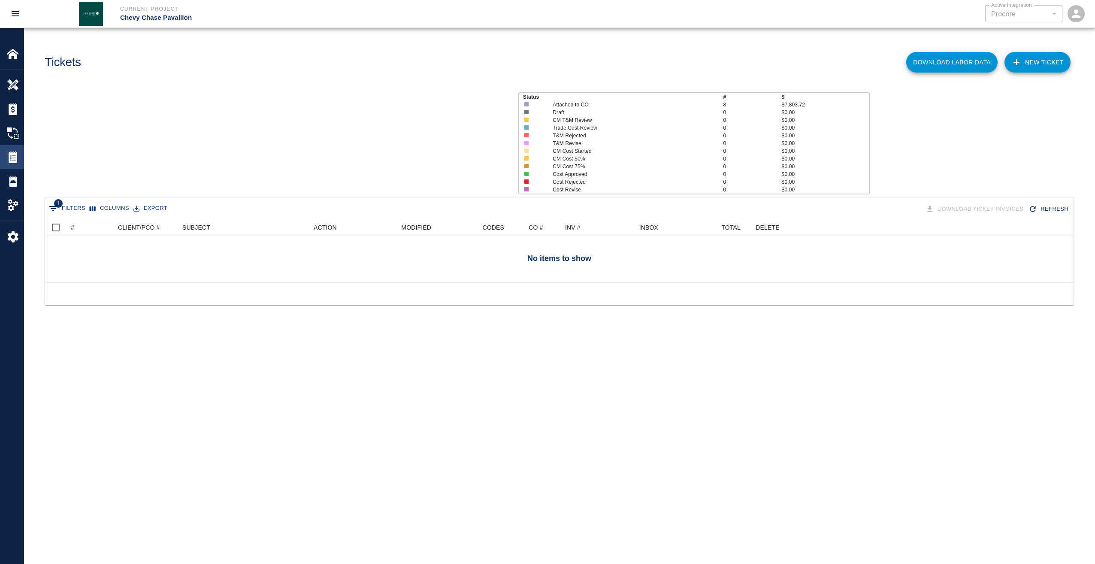
scroll to position [55, 1022]
click at [15, 187] on div "Daily Reports" at bounding box center [12, 181] width 24 height 24
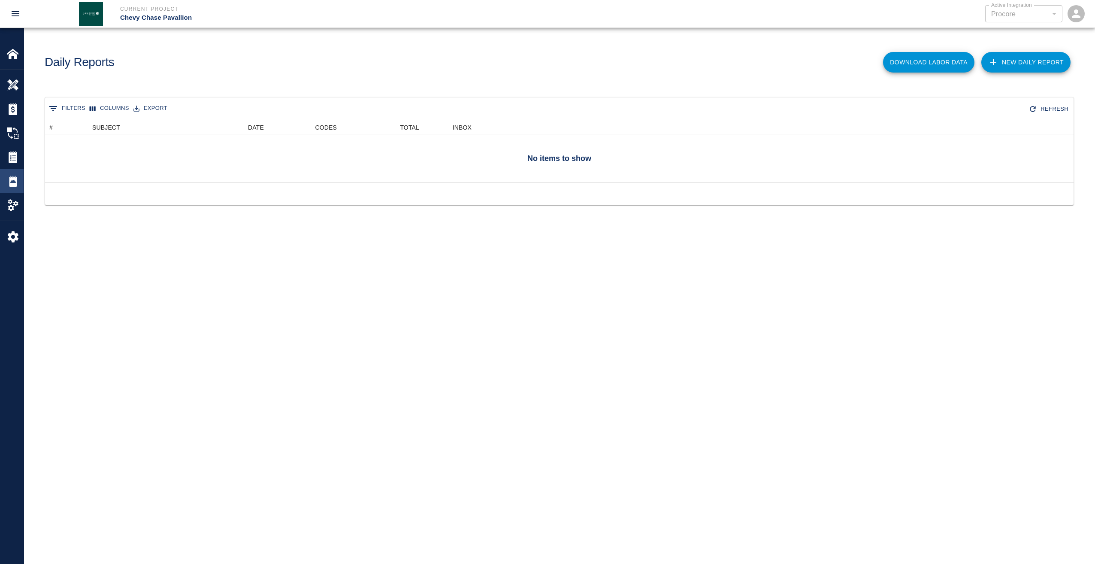
scroll to position [55, 1022]
click at [13, 132] on img at bounding box center [13, 133] width 12 height 12
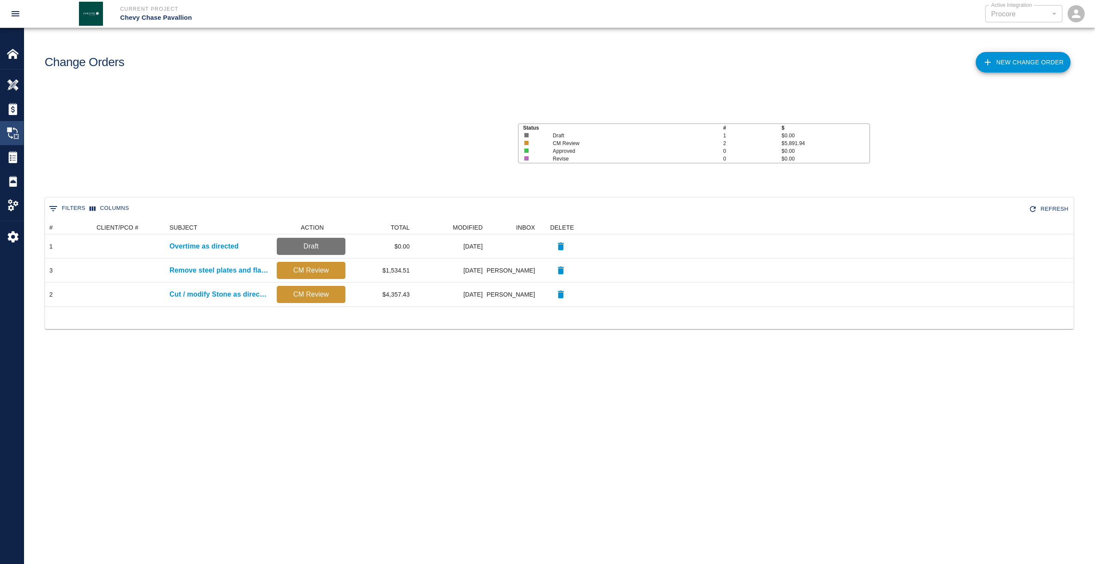
scroll to position [79, 1022]
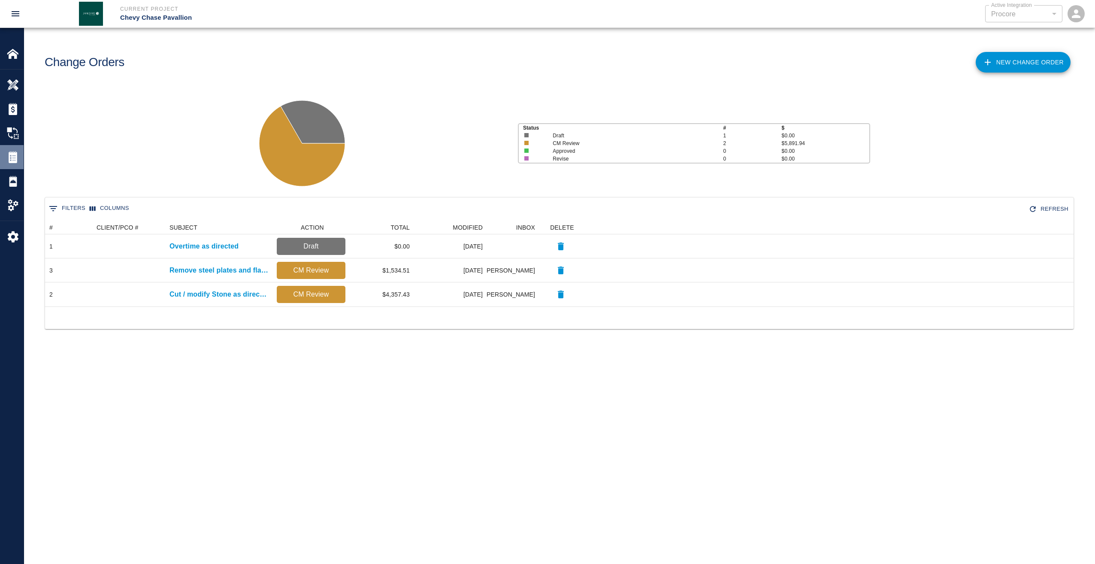
click at [12, 157] on img at bounding box center [13, 157] width 12 height 12
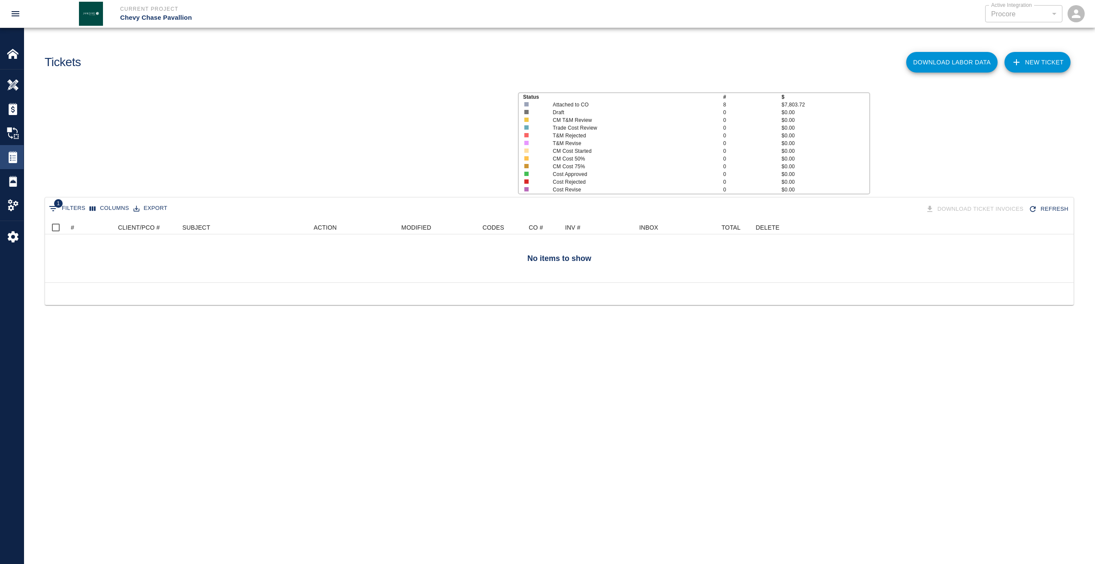
scroll to position [55, 1022]
click at [15, 137] on img at bounding box center [13, 133] width 12 height 12
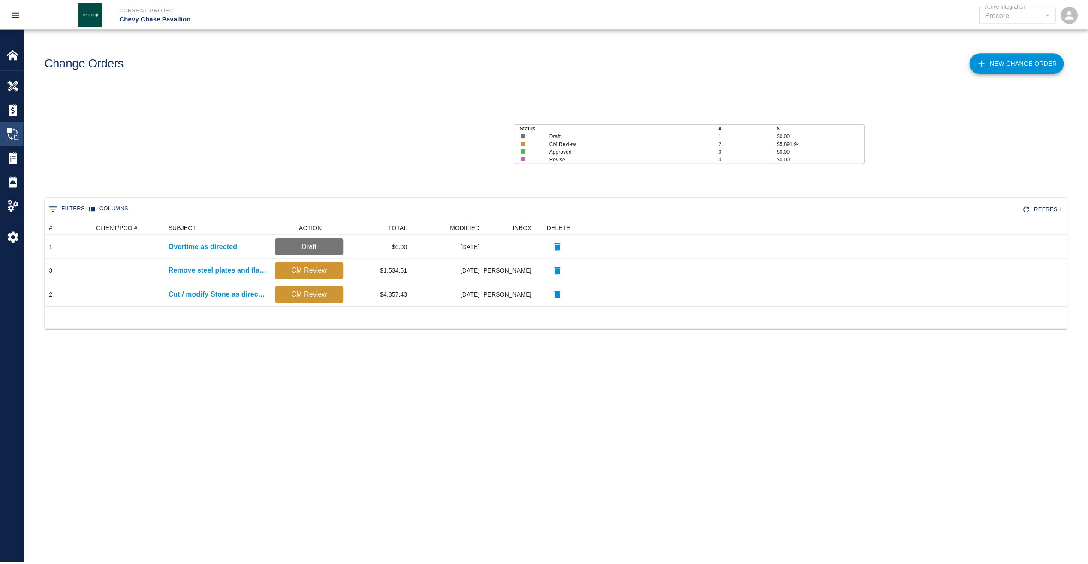
scroll to position [79, 1022]
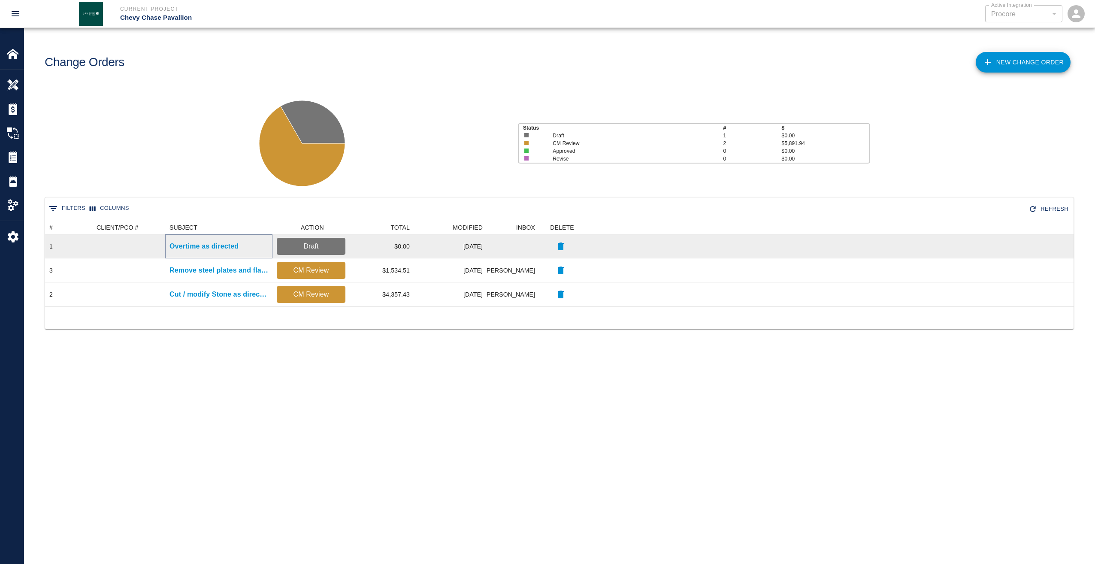
click at [205, 251] on p "Overtime as directed" at bounding box center [203, 246] width 69 height 10
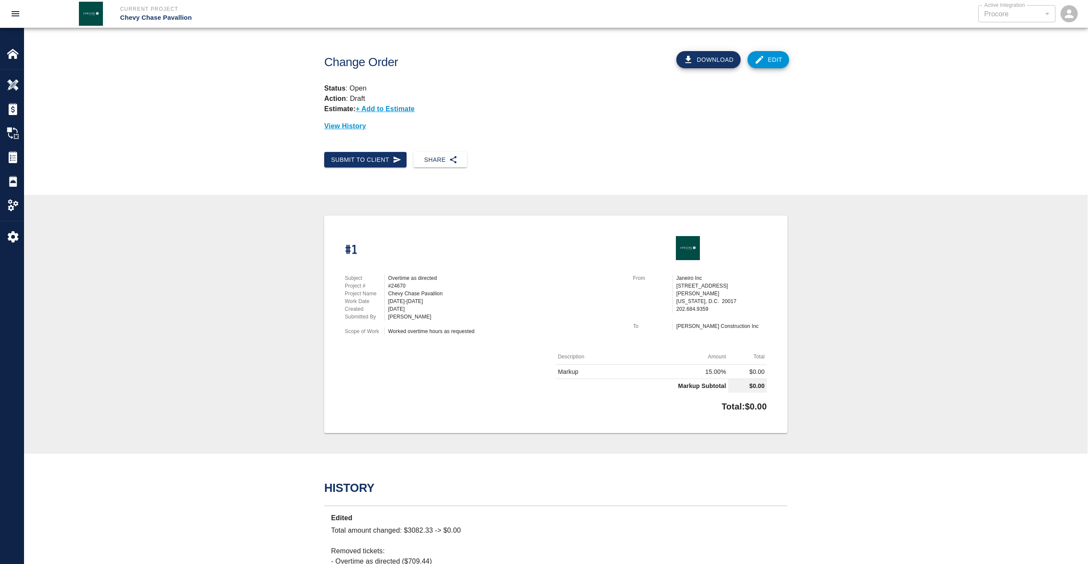
click at [779, 58] on link "Edit" at bounding box center [769, 59] width 42 height 17
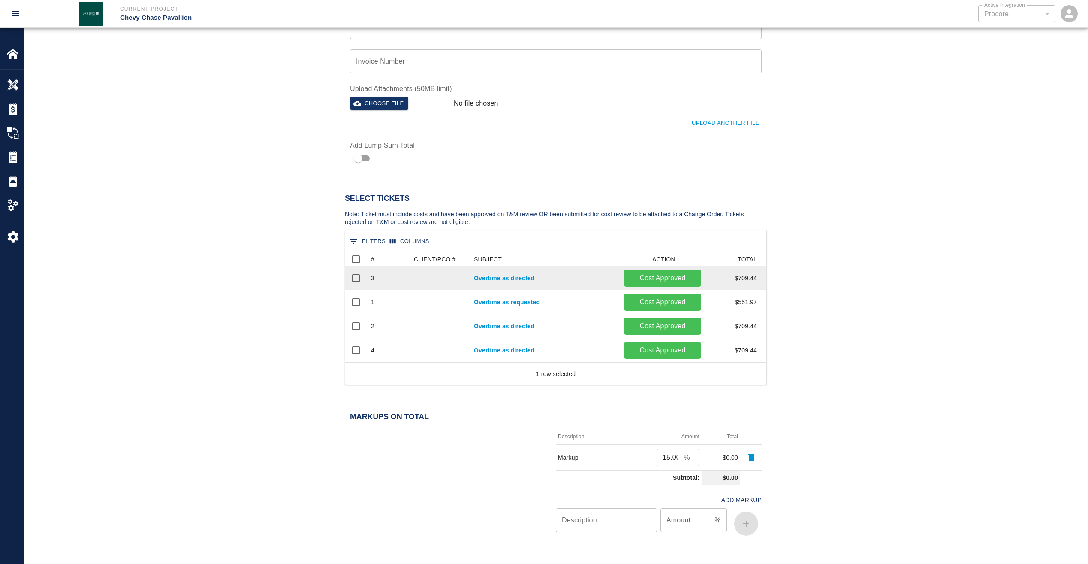
scroll to position [417, 0]
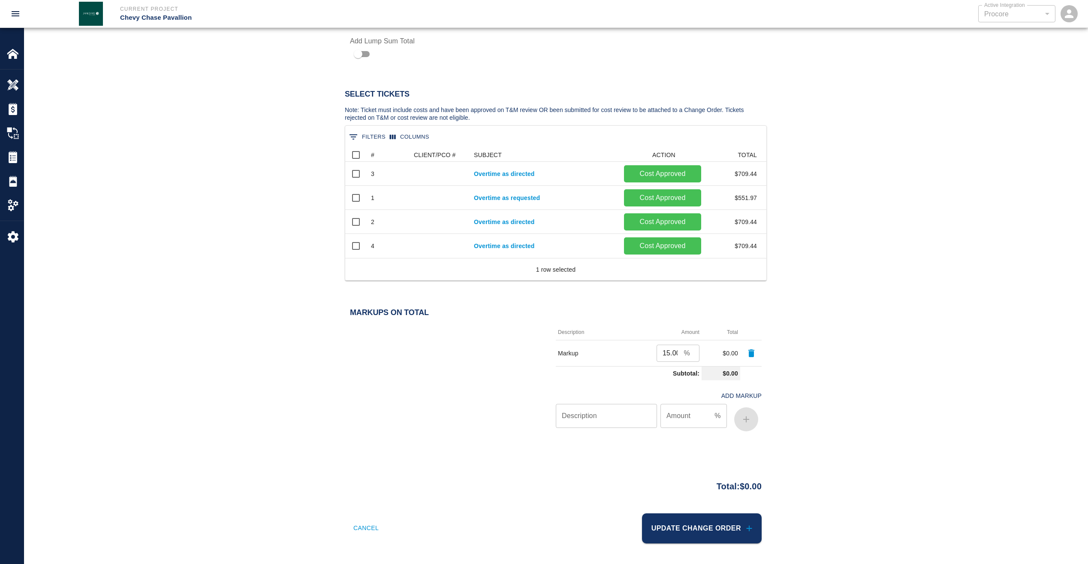
drag, startPoint x: 752, startPoint y: 352, endPoint x: 770, endPoint y: 365, distance: 21.4
click at [752, 352] on icon "button" at bounding box center [752, 353] width 6 height 8
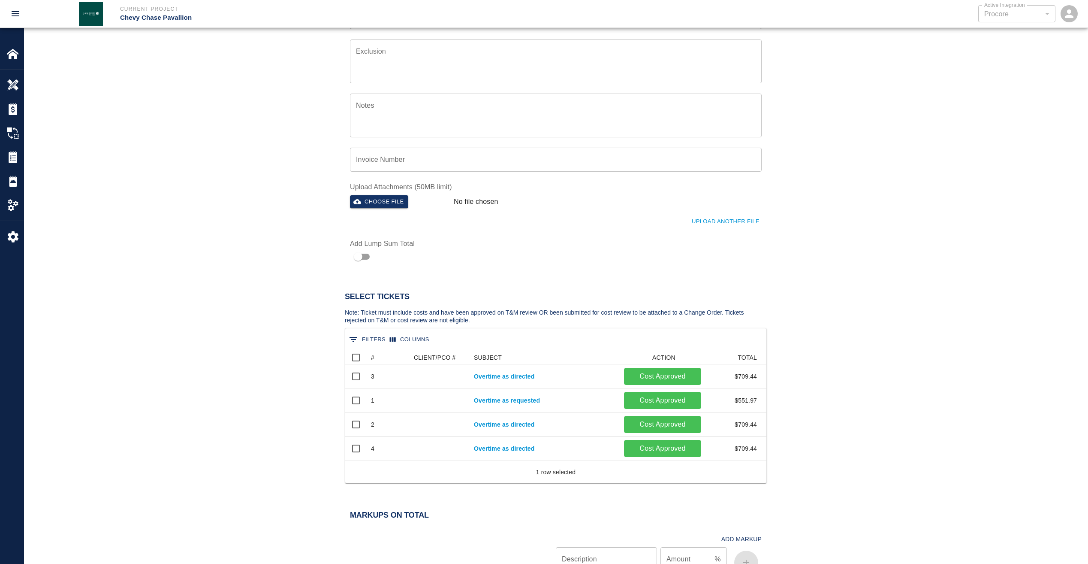
scroll to position [358, 0]
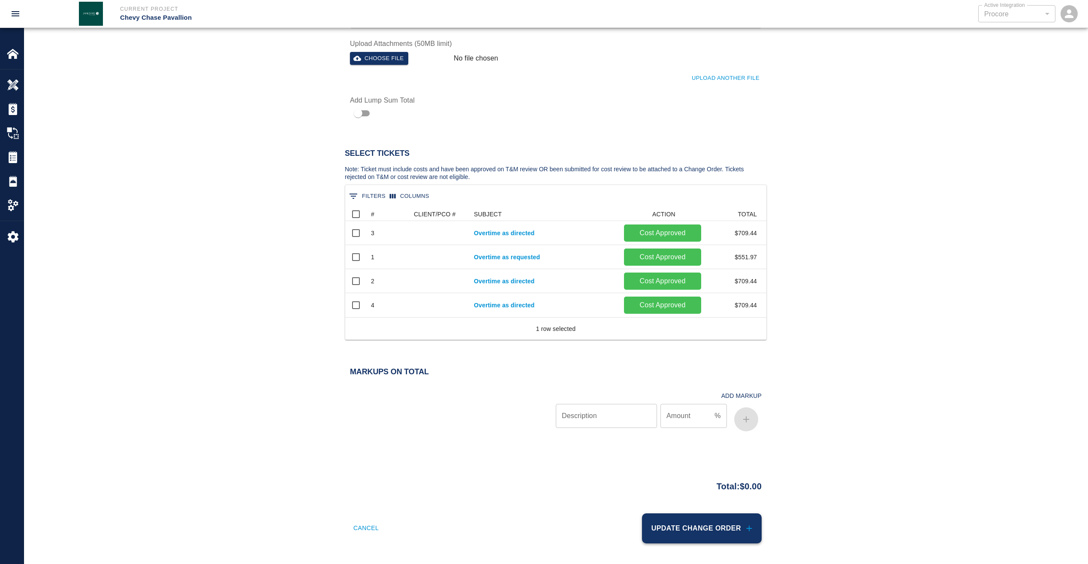
click at [692, 525] on button "Update Change Order" at bounding box center [702, 528] width 120 height 30
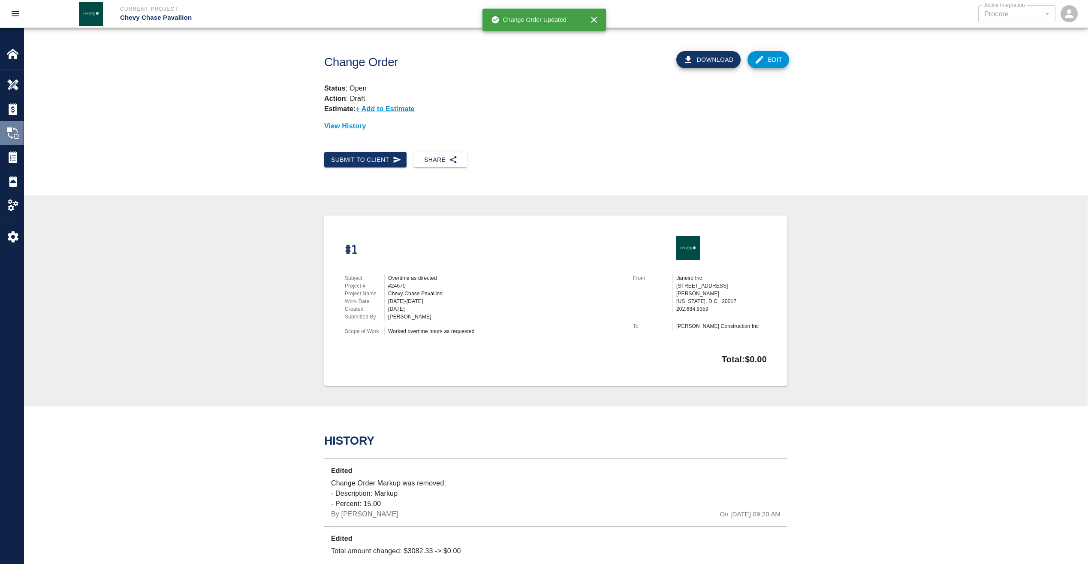
click at [18, 136] on img at bounding box center [13, 133] width 12 height 12
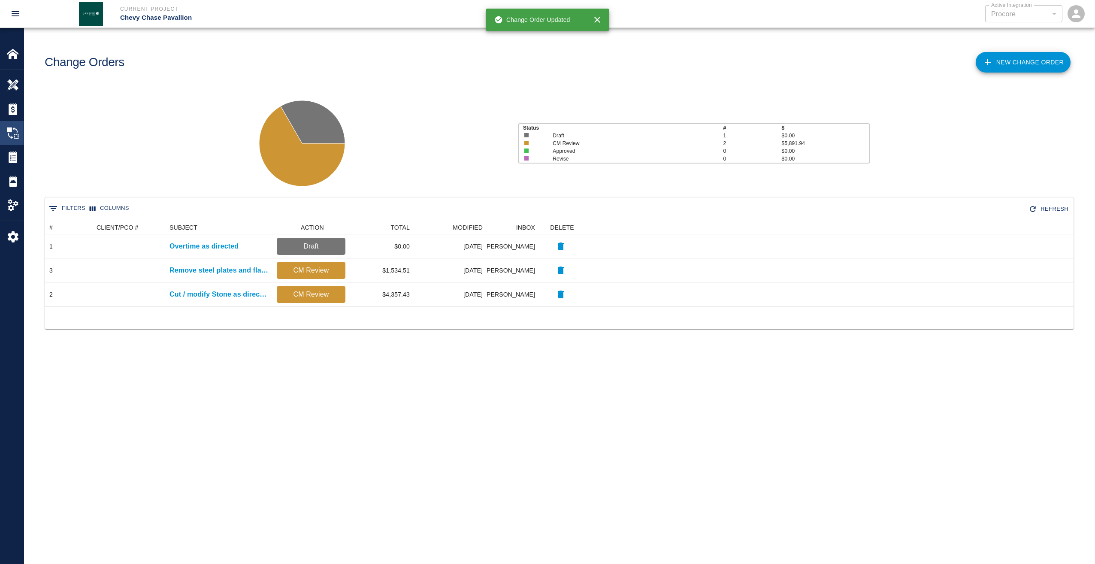
scroll to position [79, 1022]
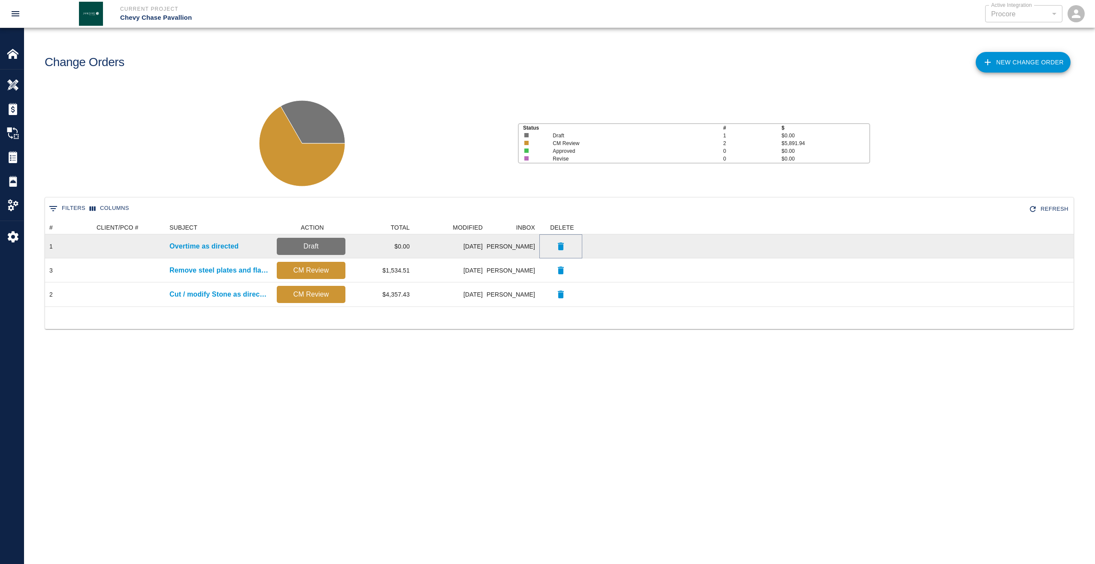
click at [564, 246] on icon "button" at bounding box center [561, 246] width 10 height 10
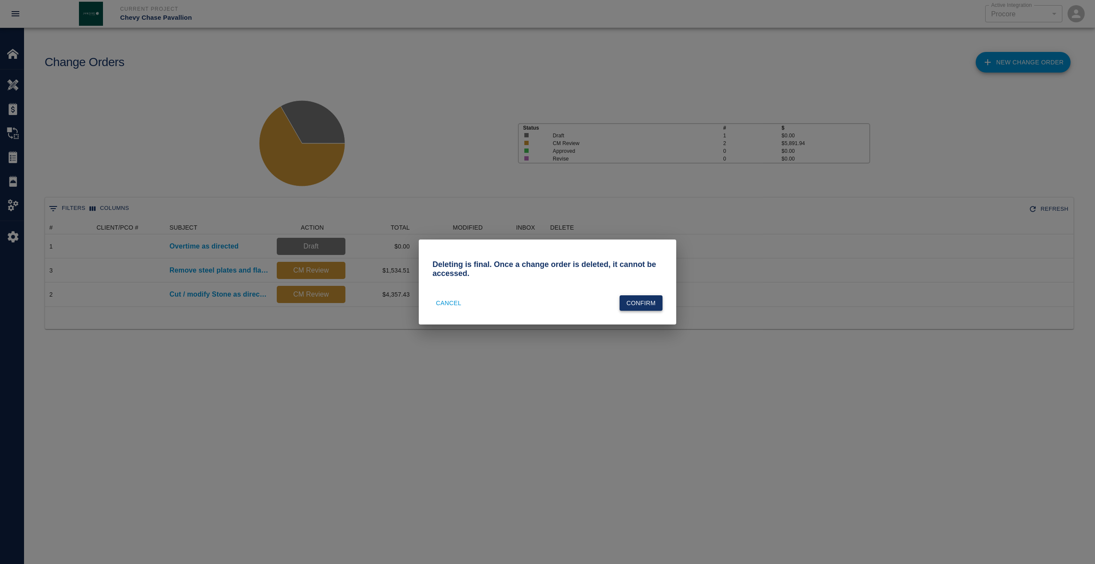
click at [636, 303] on button "Confirm" at bounding box center [640, 303] width 43 height 16
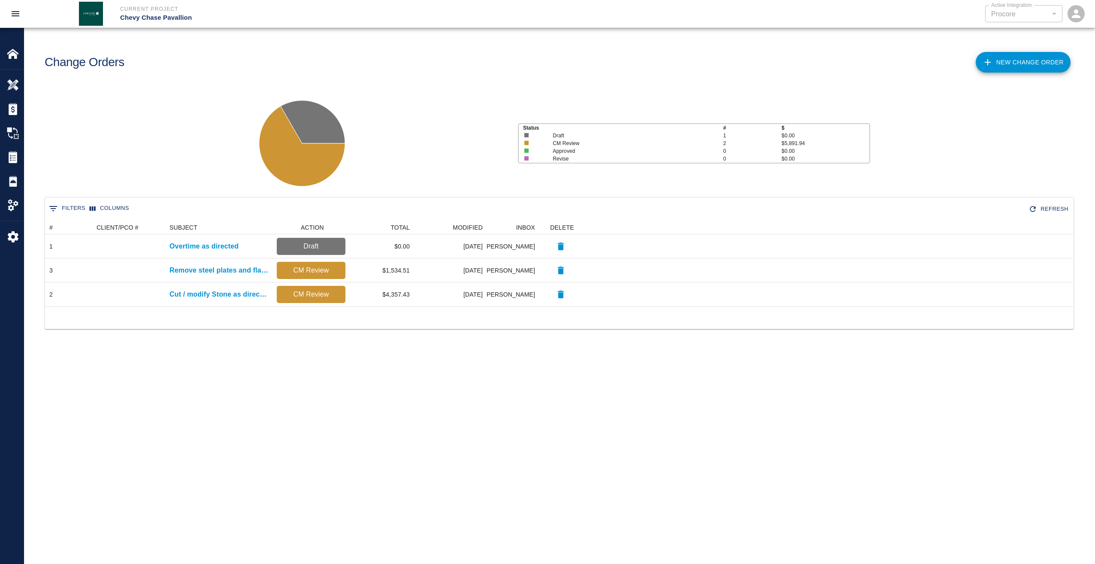
scroll to position [55, 1022]
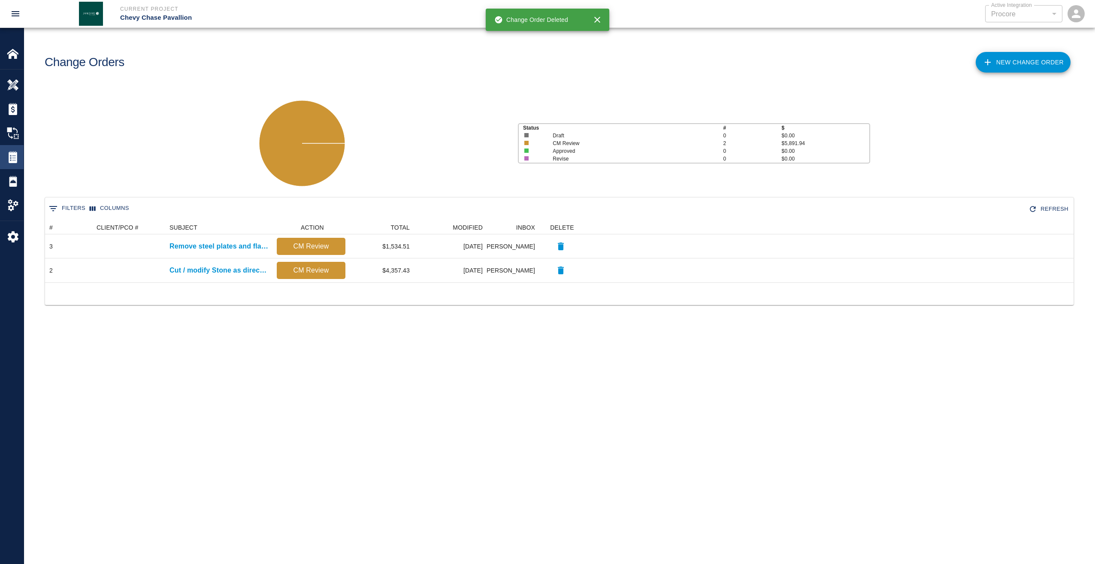
click at [12, 157] on img at bounding box center [13, 157] width 12 height 12
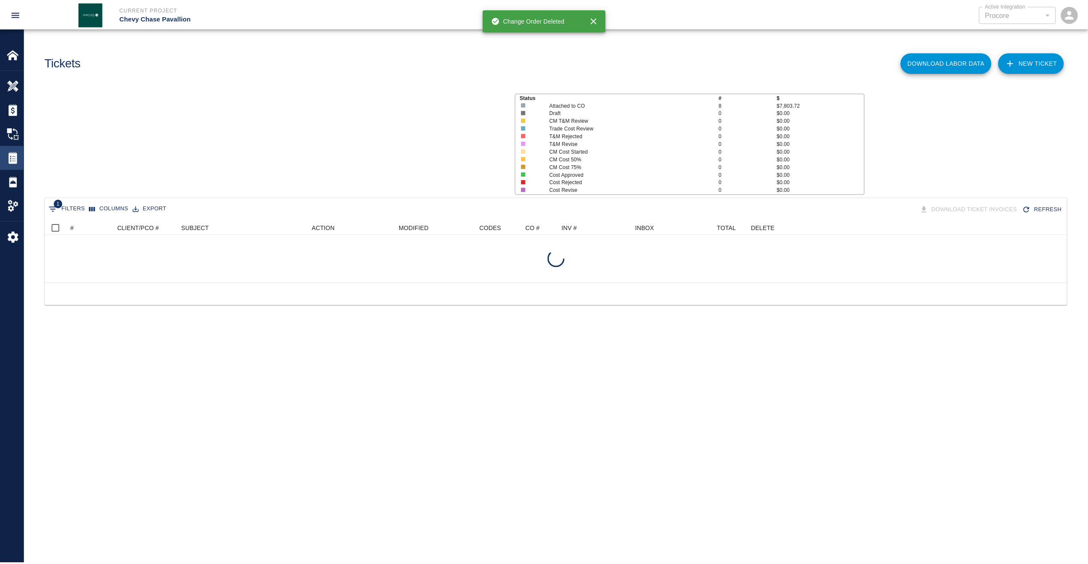
scroll to position [103, 1022]
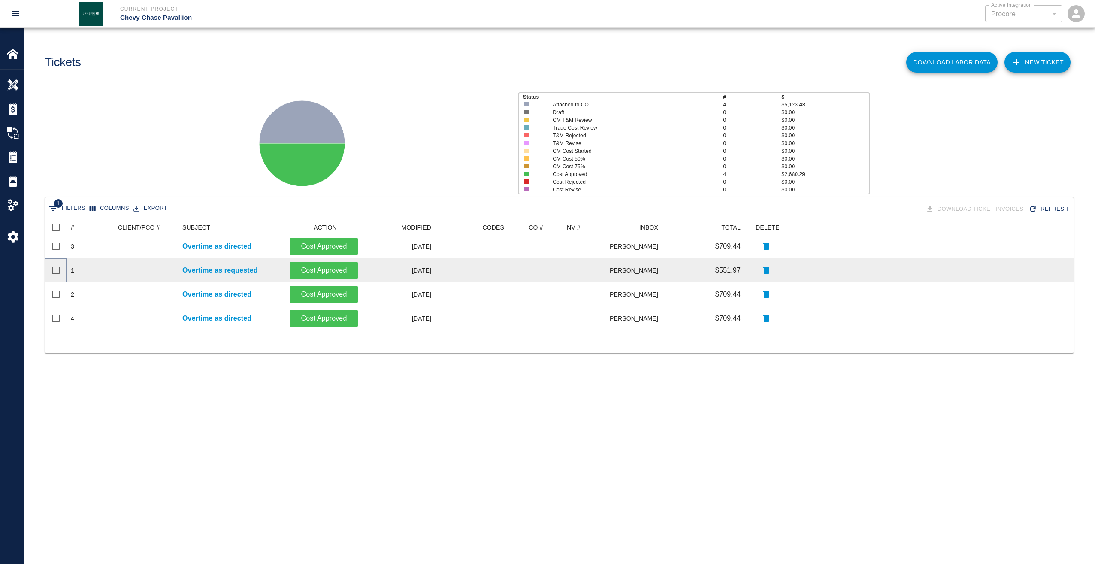
click at [59, 270] on input "Select row" at bounding box center [56, 270] width 18 height 18
checkbox input "true"
click at [225, 269] on p "Overtime as requested" at bounding box center [220, 270] width 76 height 10
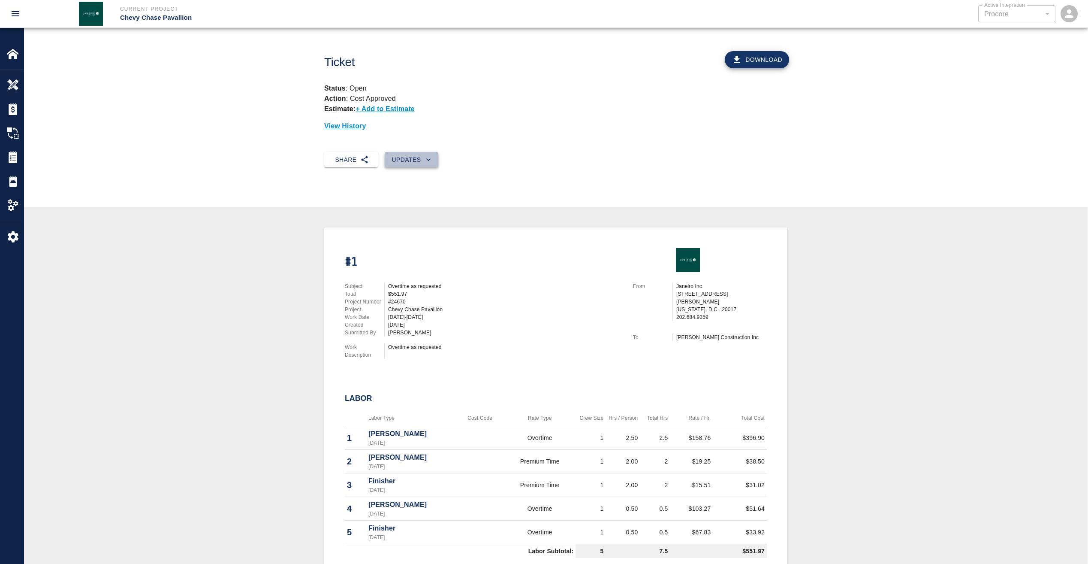
click at [417, 158] on button "Updates" at bounding box center [412, 160] width 54 height 16
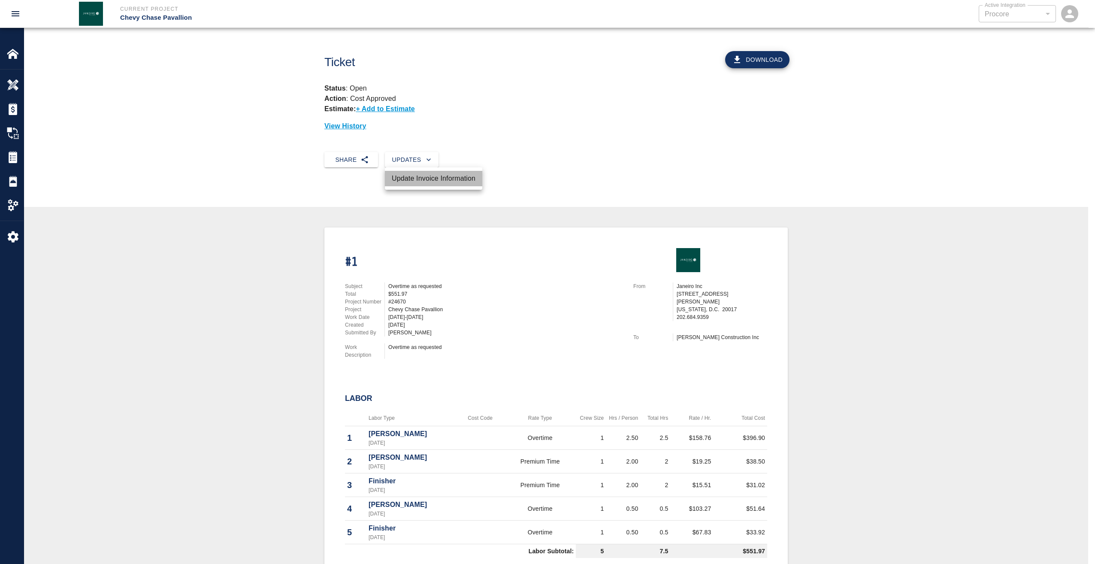
click at [435, 177] on li "Update Invoice Information" at bounding box center [433, 178] width 97 height 15
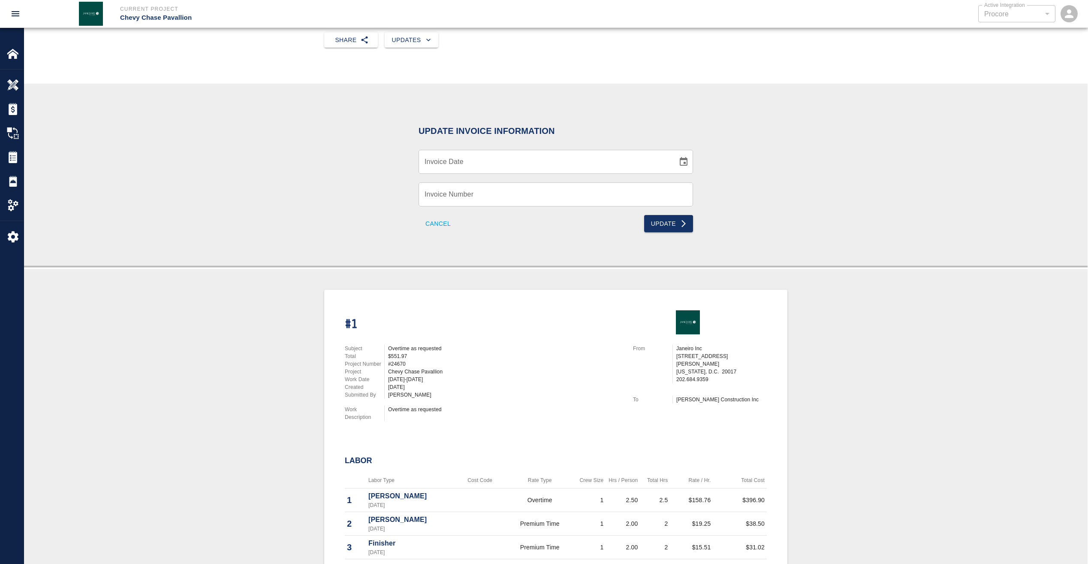
scroll to position [43, 0]
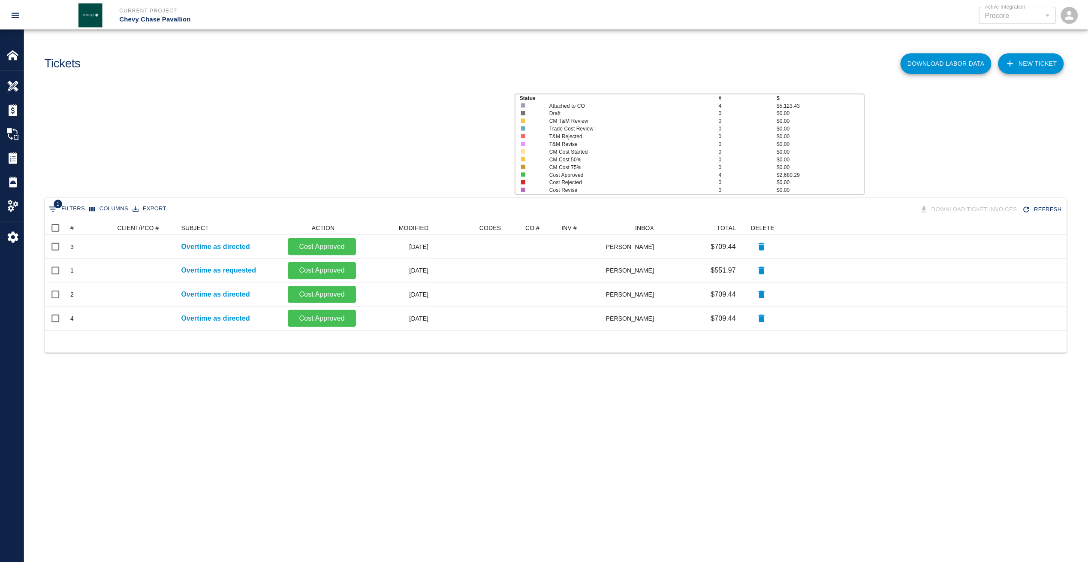
scroll to position [103, 1022]
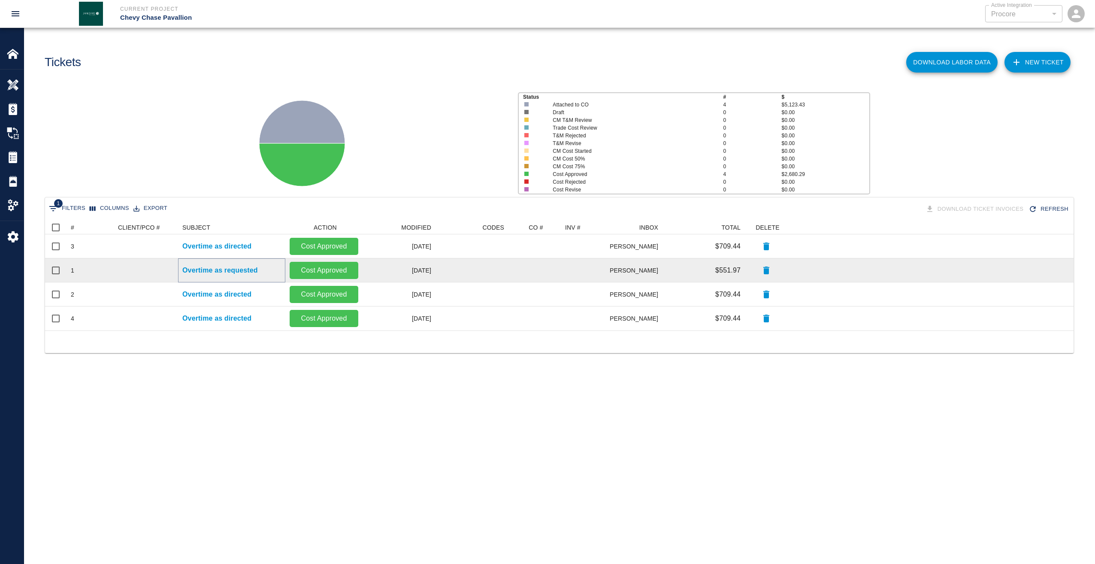
click at [205, 271] on p "Overtime as requested" at bounding box center [220, 270] width 76 height 10
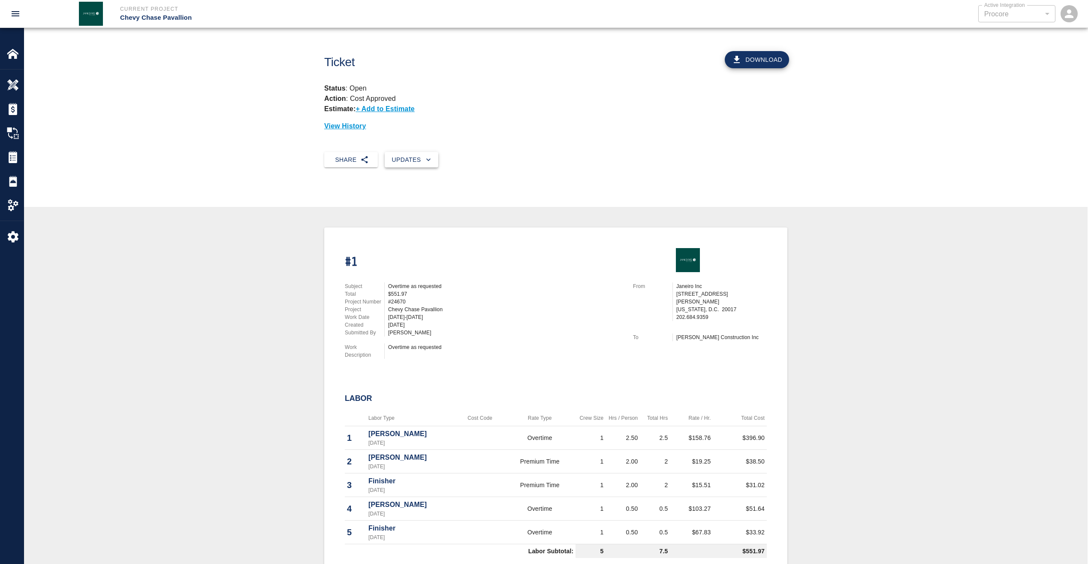
click at [405, 156] on button "Updates" at bounding box center [412, 160] width 54 height 16
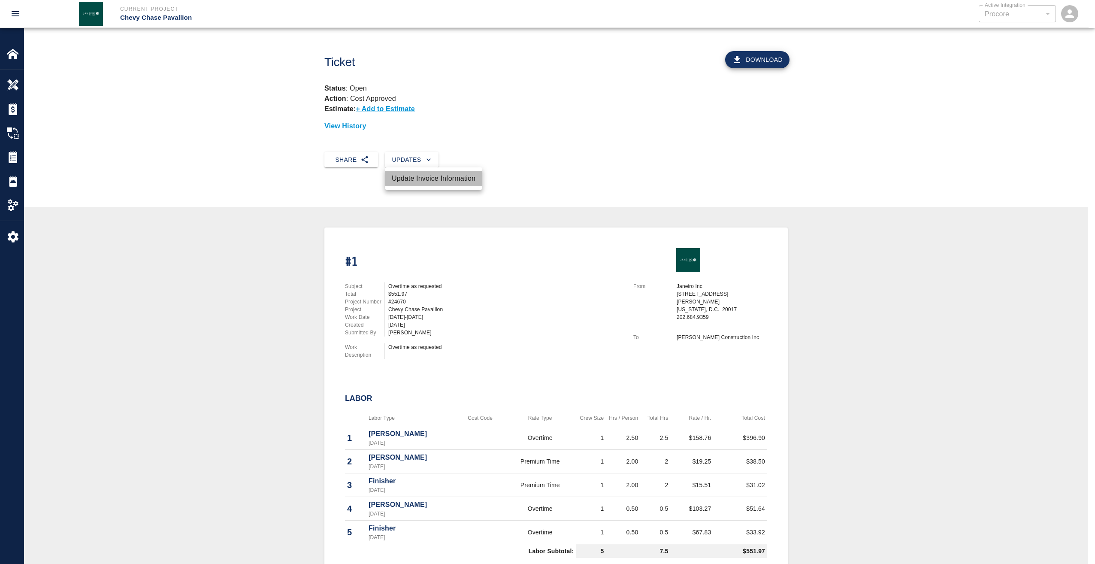
click at [420, 175] on li "Update Invoice Information" at bounding box center [433, 178] width 97 height 15
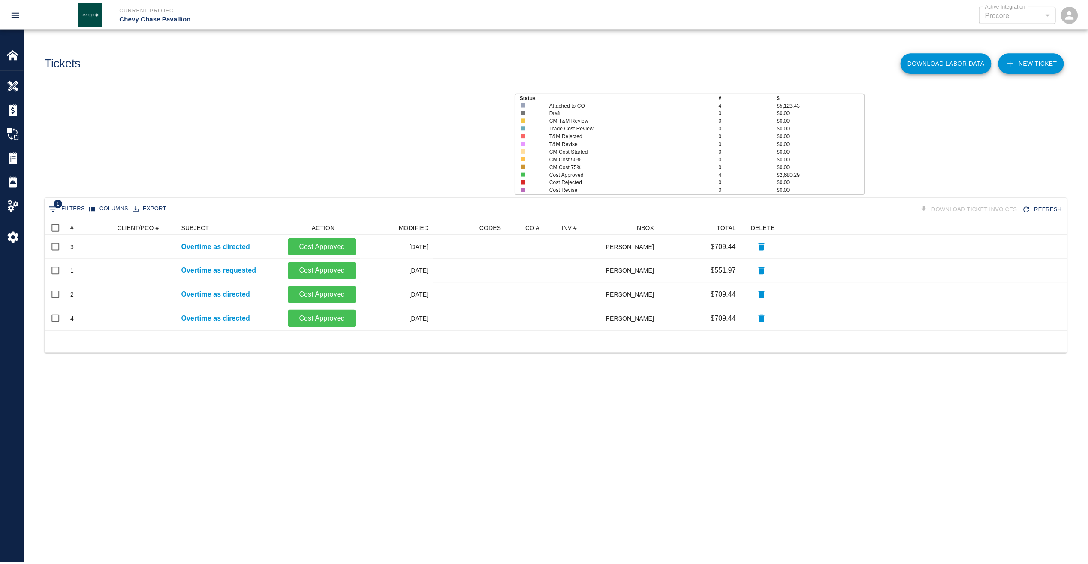
scroll to position [103, 1022]
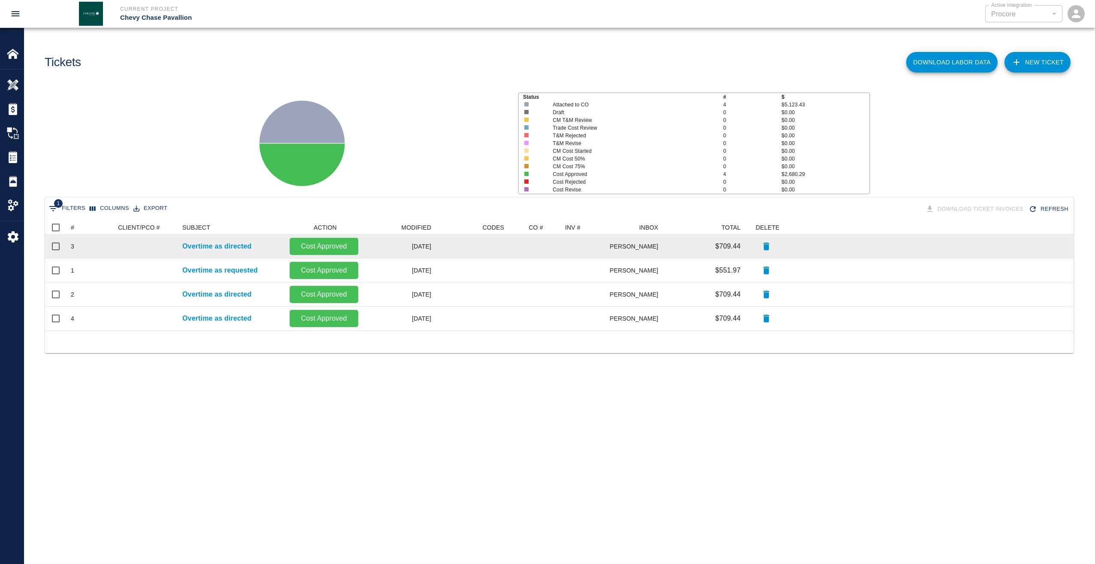
click at [328, 245] on p "Cost Approved" at bounding box center [324, 246] width 62 height 10
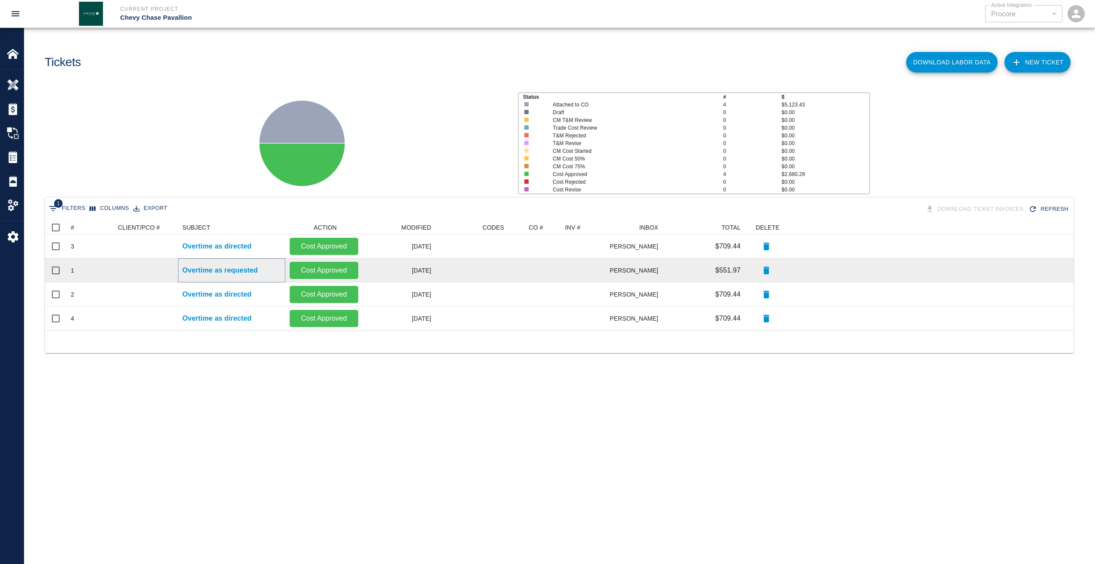
click at [240, 271] on p "Overtime as requested" at bounding box center [220, 270] width 76 height 10
